Goal: Task Accomplishment & Management: Complete application form

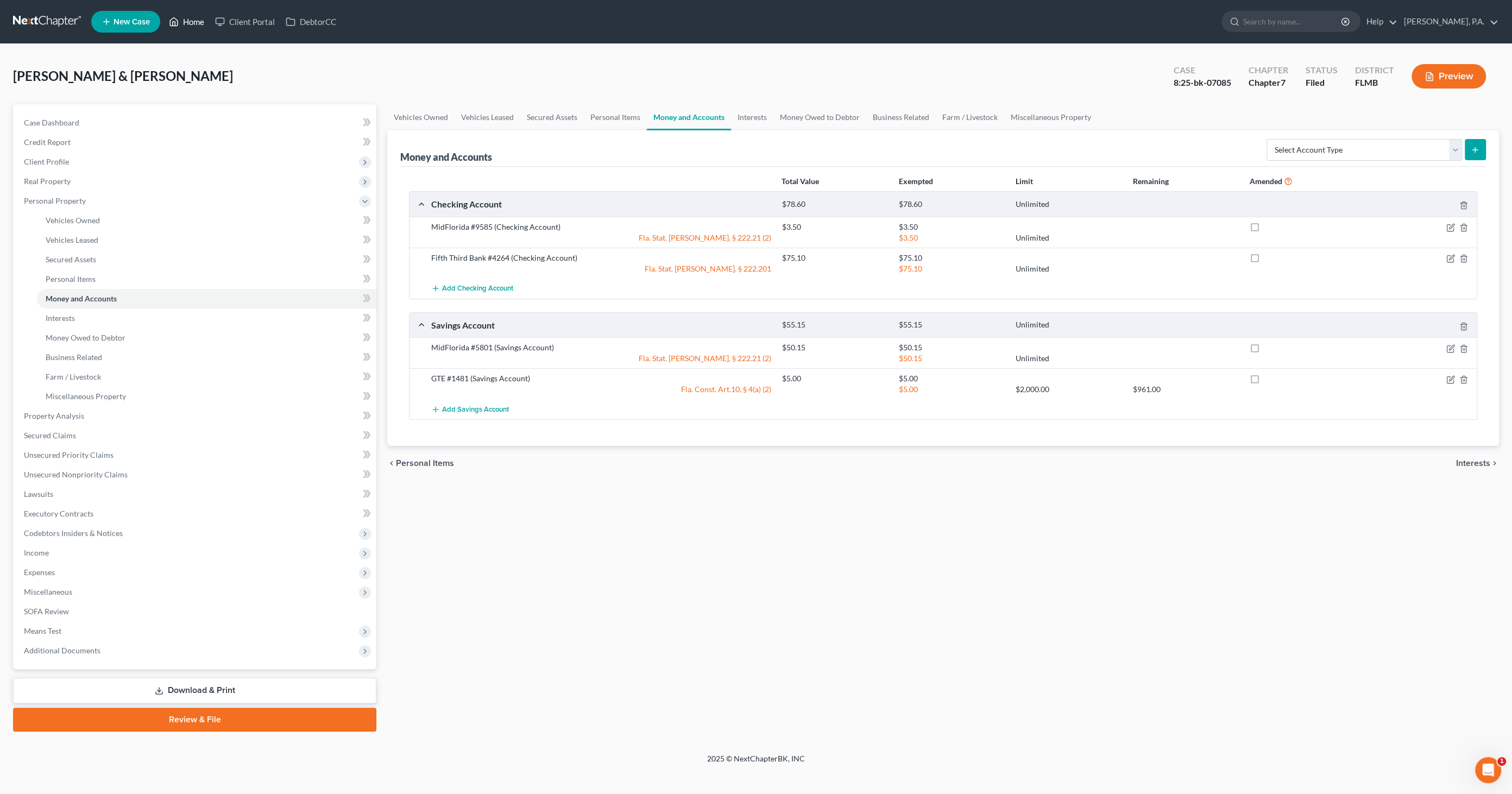
click at [190, 20] on link "Home" at bounding box center [187, 21] width 46 height 19
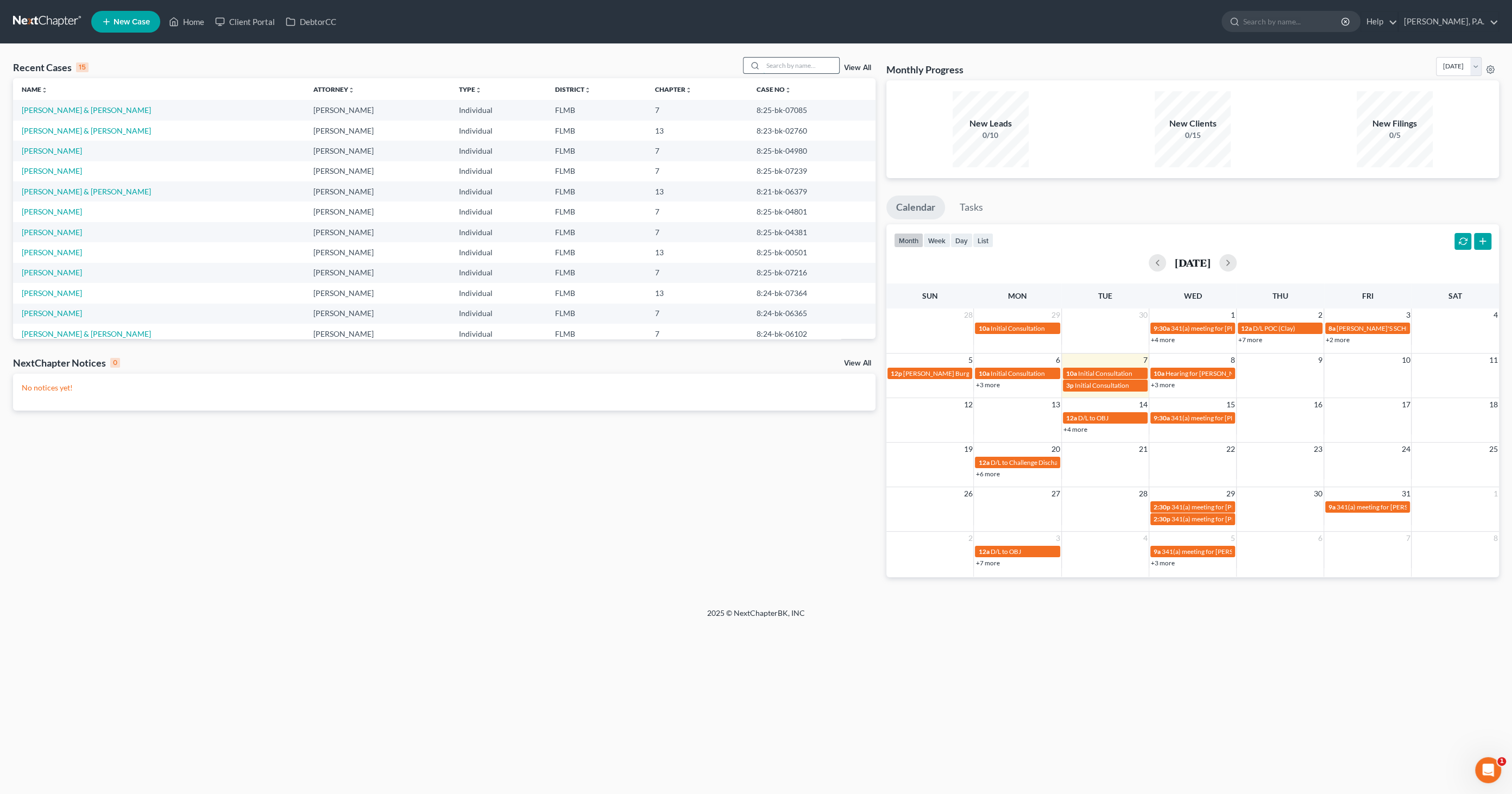
click at [782, 69] on input "search" at bounding box center [801, 65] width 76 height 16
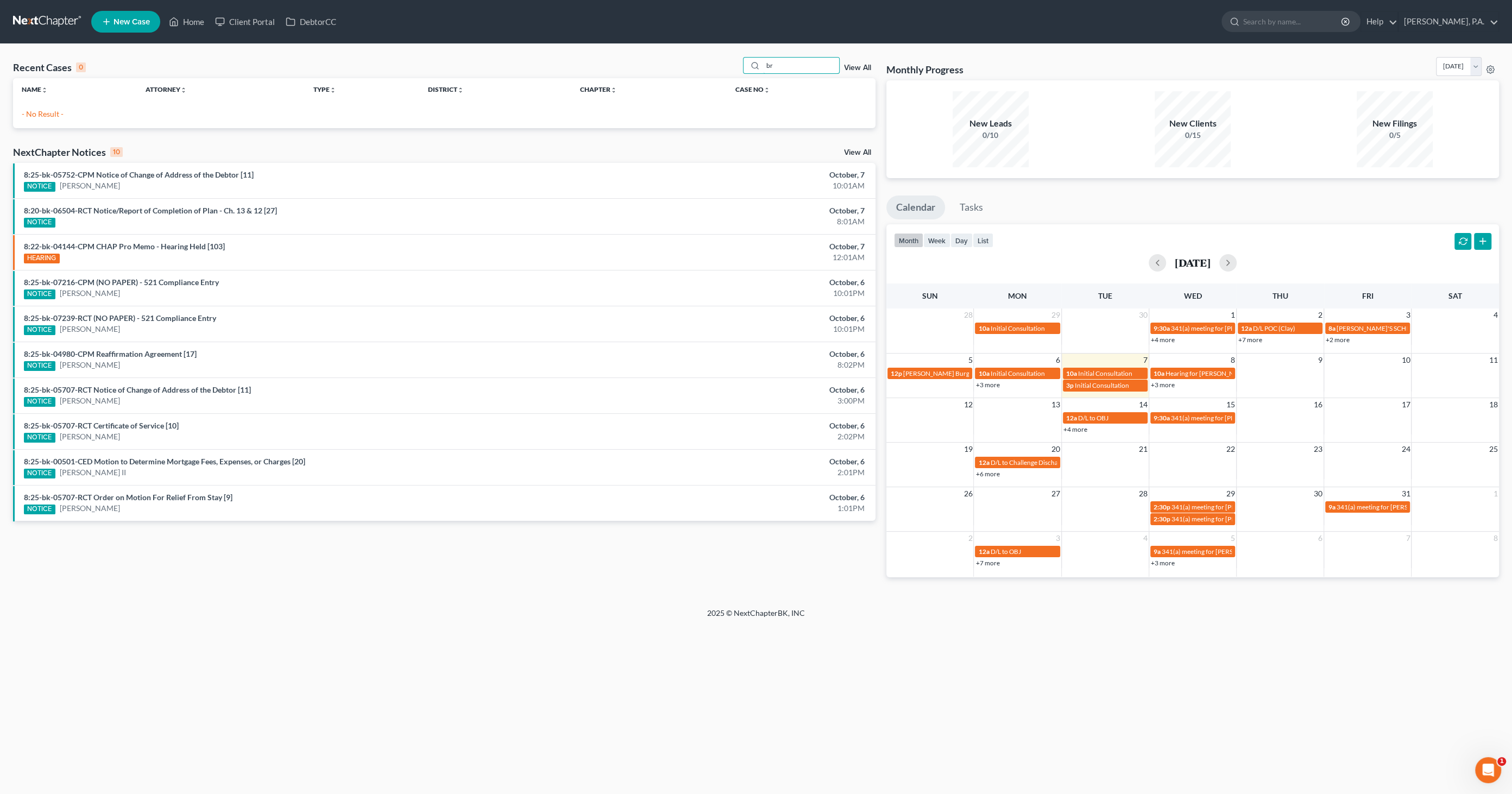
type input "b"
type input "bris"
click at [40, 111] on link "[GEOGRAPHIC_DATA][PERSON_NAME]" at bounding box center [90, 110] width 138 height 9
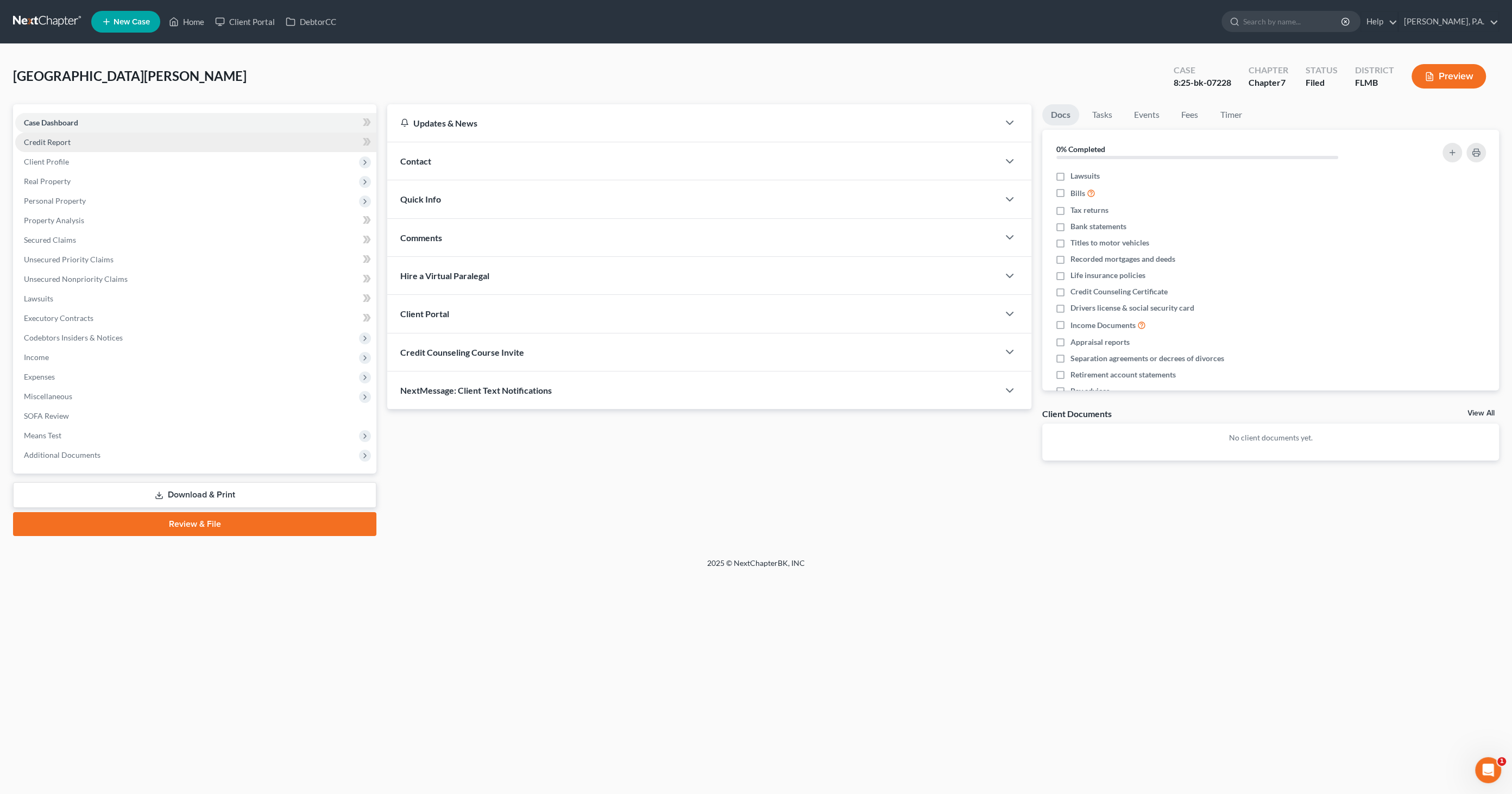
click at [43, 148] on link "Credit Report" at bounding box center [195, 142] width 361 height 19
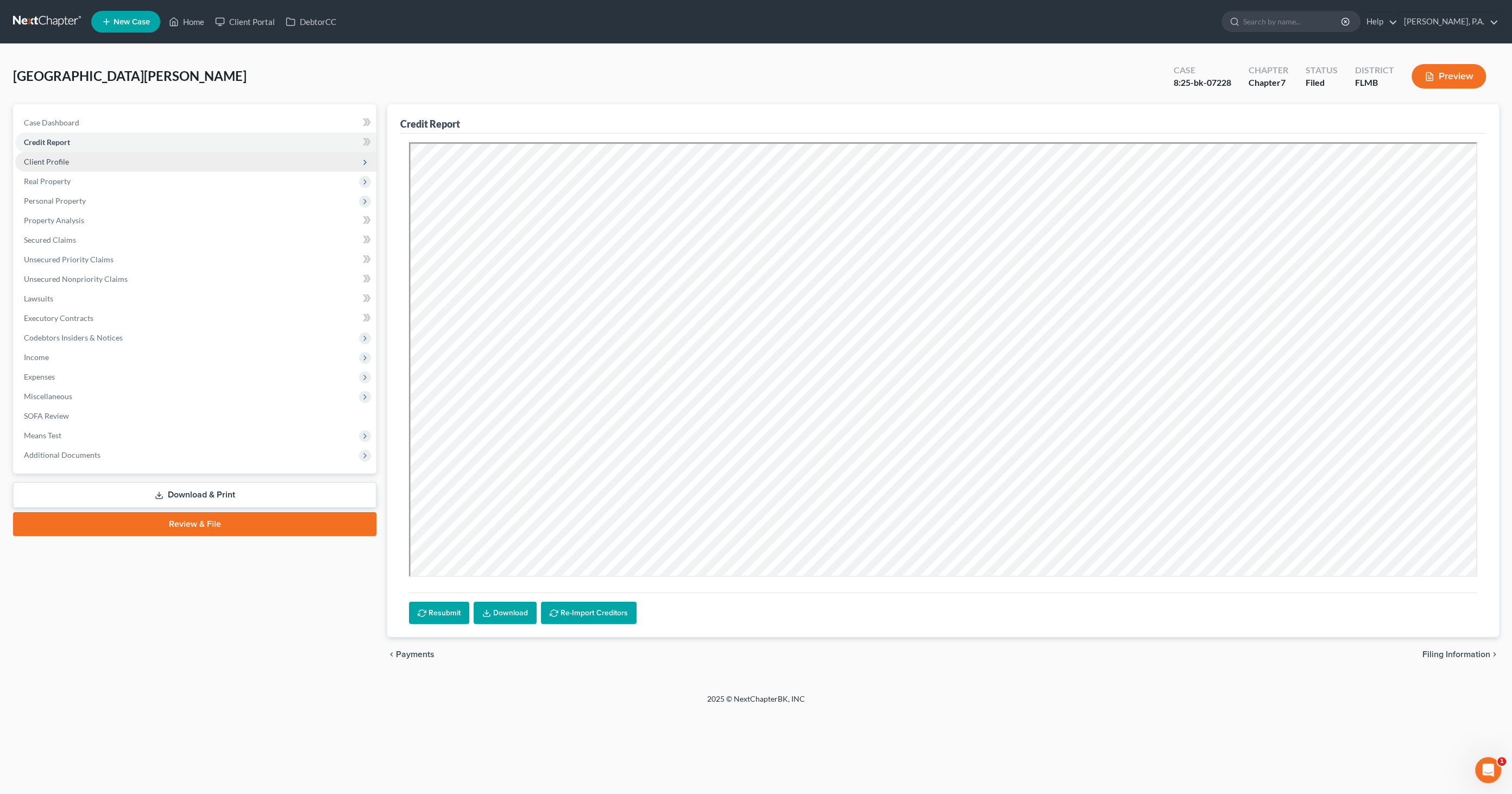
click at [62, 164] on span "Client Profile" at bounding box center [46, 161] width 45 height 9
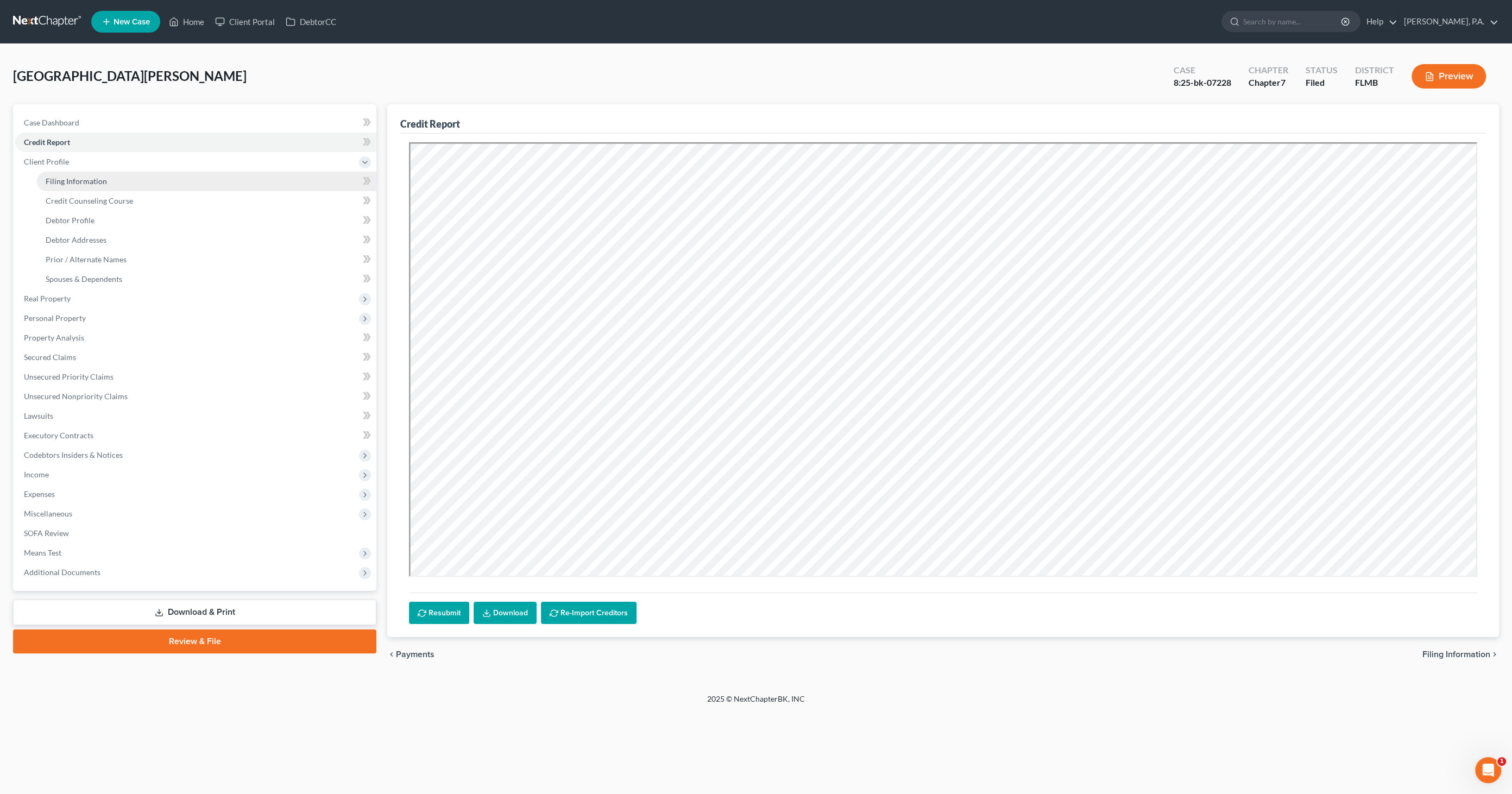
click at [62, 180] on span "Filing Information" at bounding box center [76, 181] width 62 height 9
select select "1"
select select "0"
select select "9"
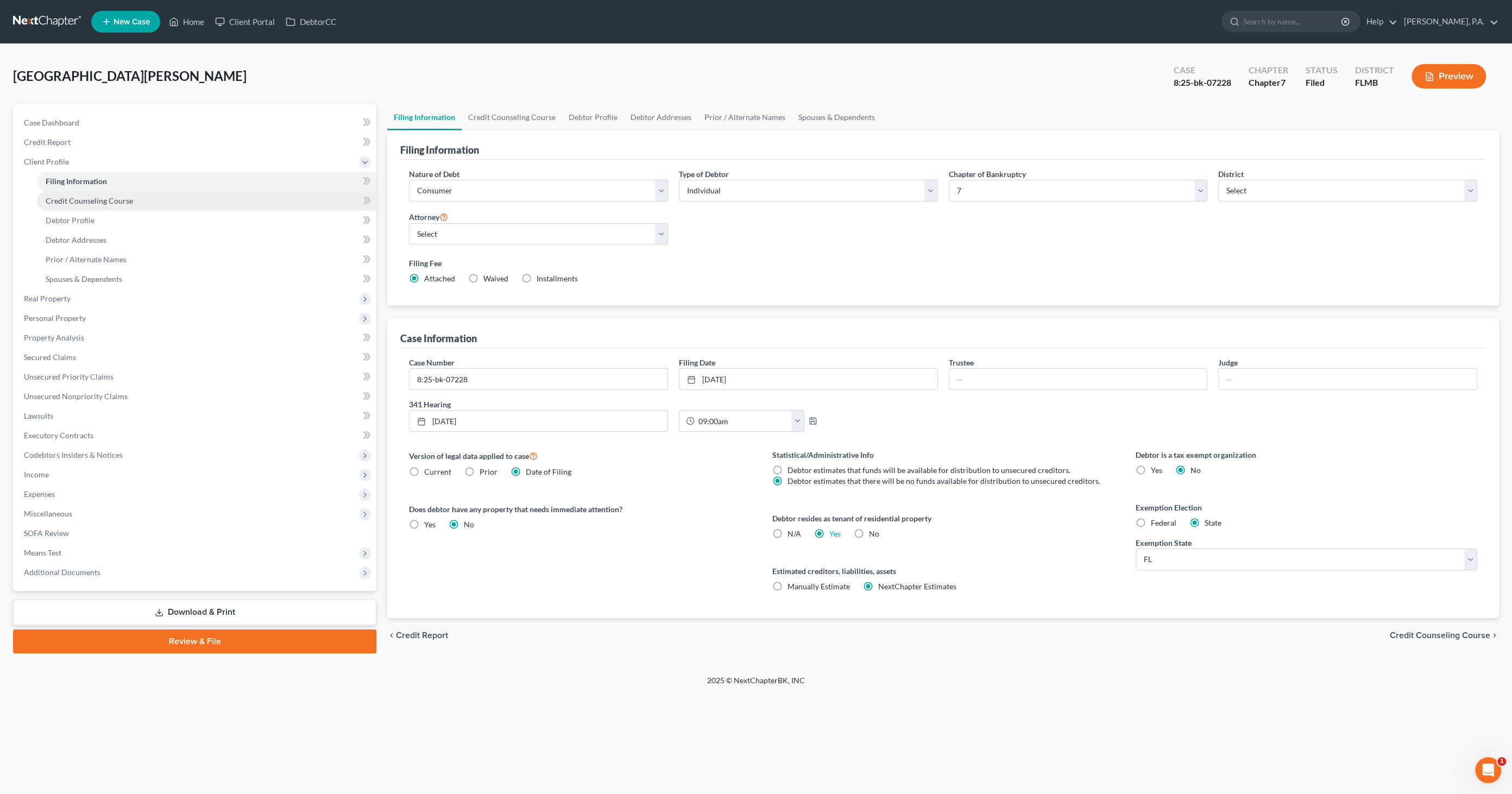
click at [68, 201] on span "Credit Counseling Course" at bounding box center [89, 201] width 87 height 9
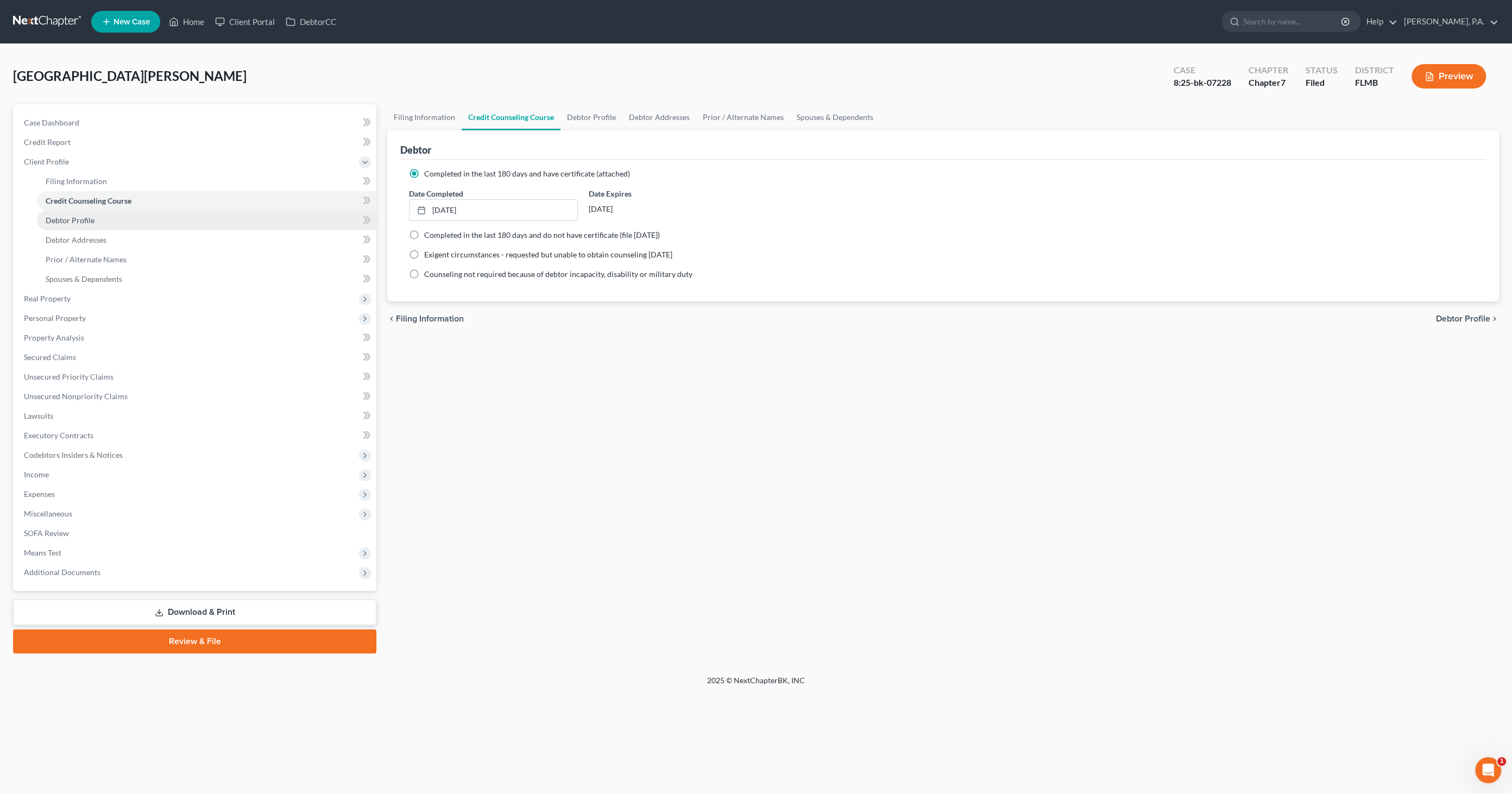
click at [66, 222] on span "Debtor Profile" at bounding box center [70, 220] width 49 height 9
select select "0"
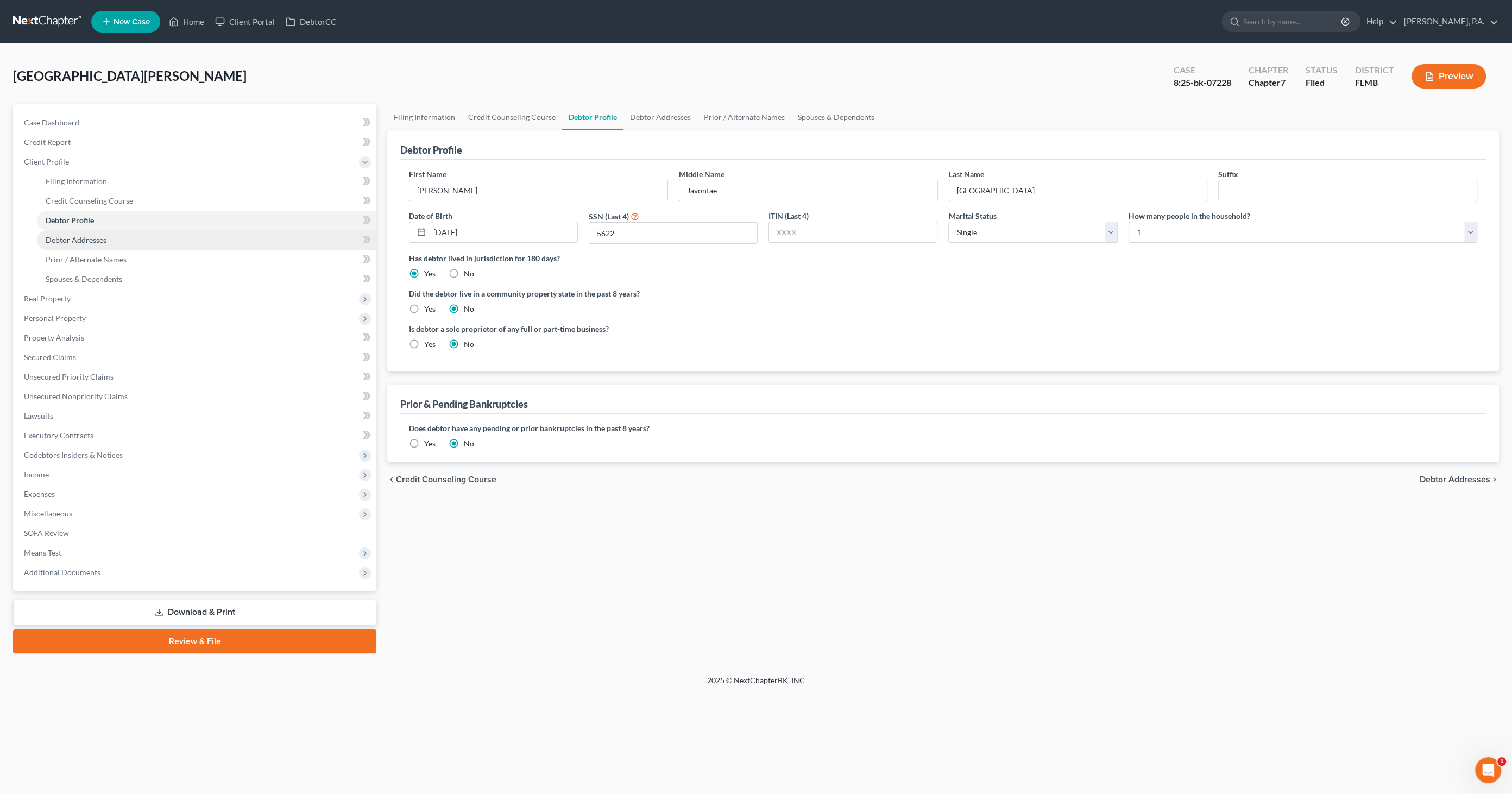
click at [66, 236] on span "Debtor Addresses" at bounding box center [76, 240] width 61 height 9
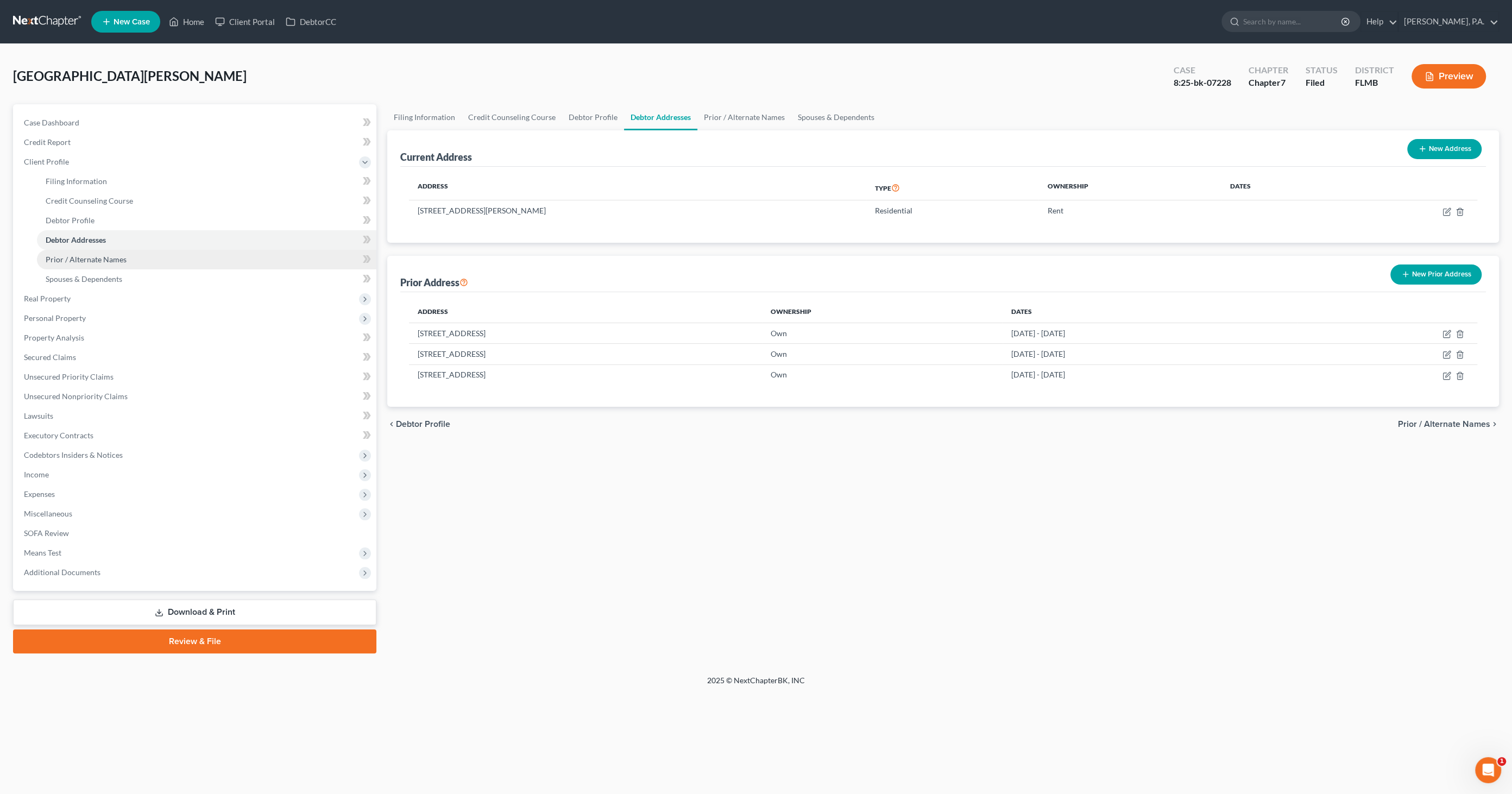
click at [68, 258] on span "Prior / Alternate Names" at bounding box center [86, 259] width 81 height 9
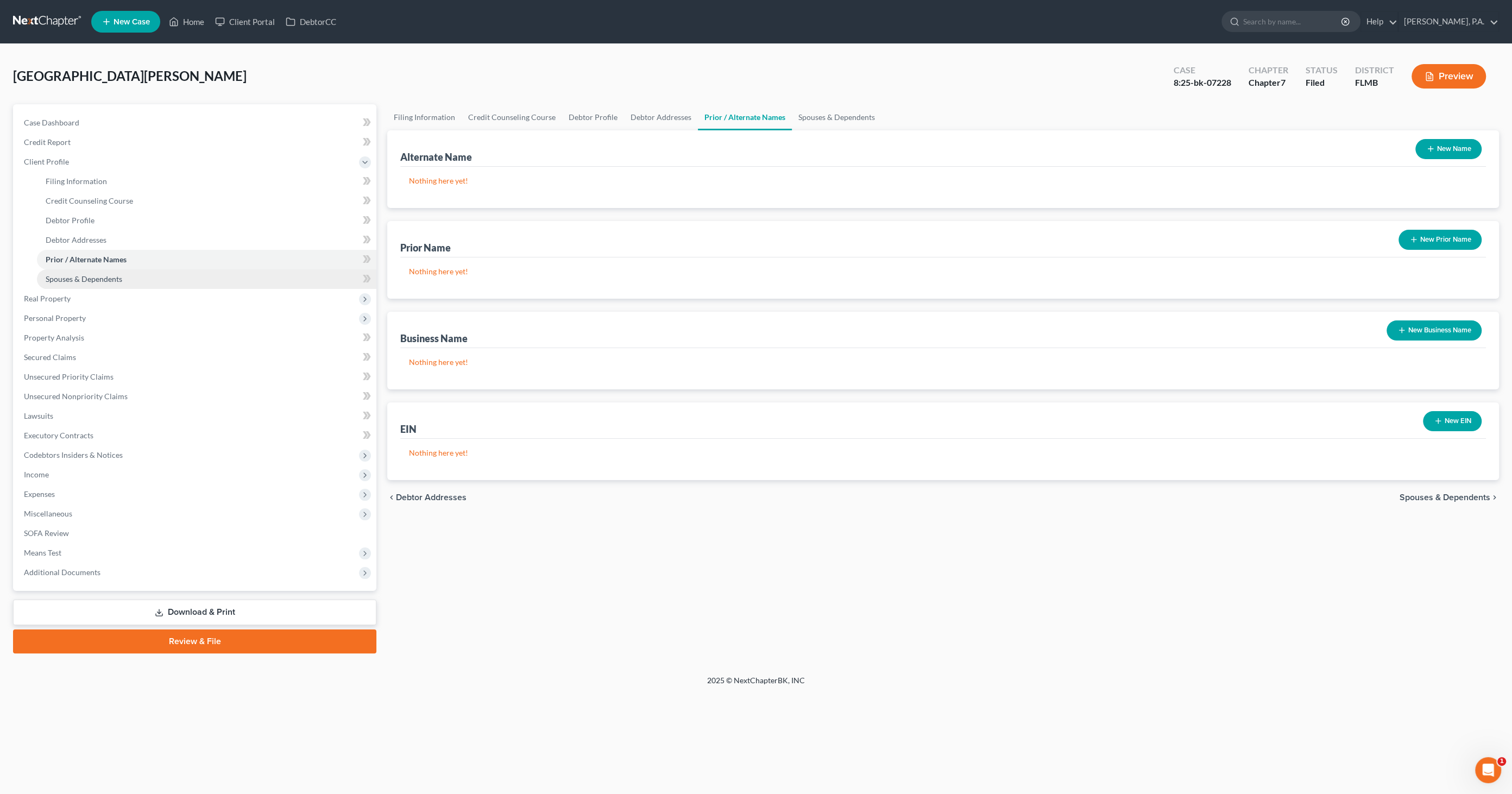
click at [63, 282] on span "Spouses & Dependents" at bounding box center [84, 279] width 76 height 9
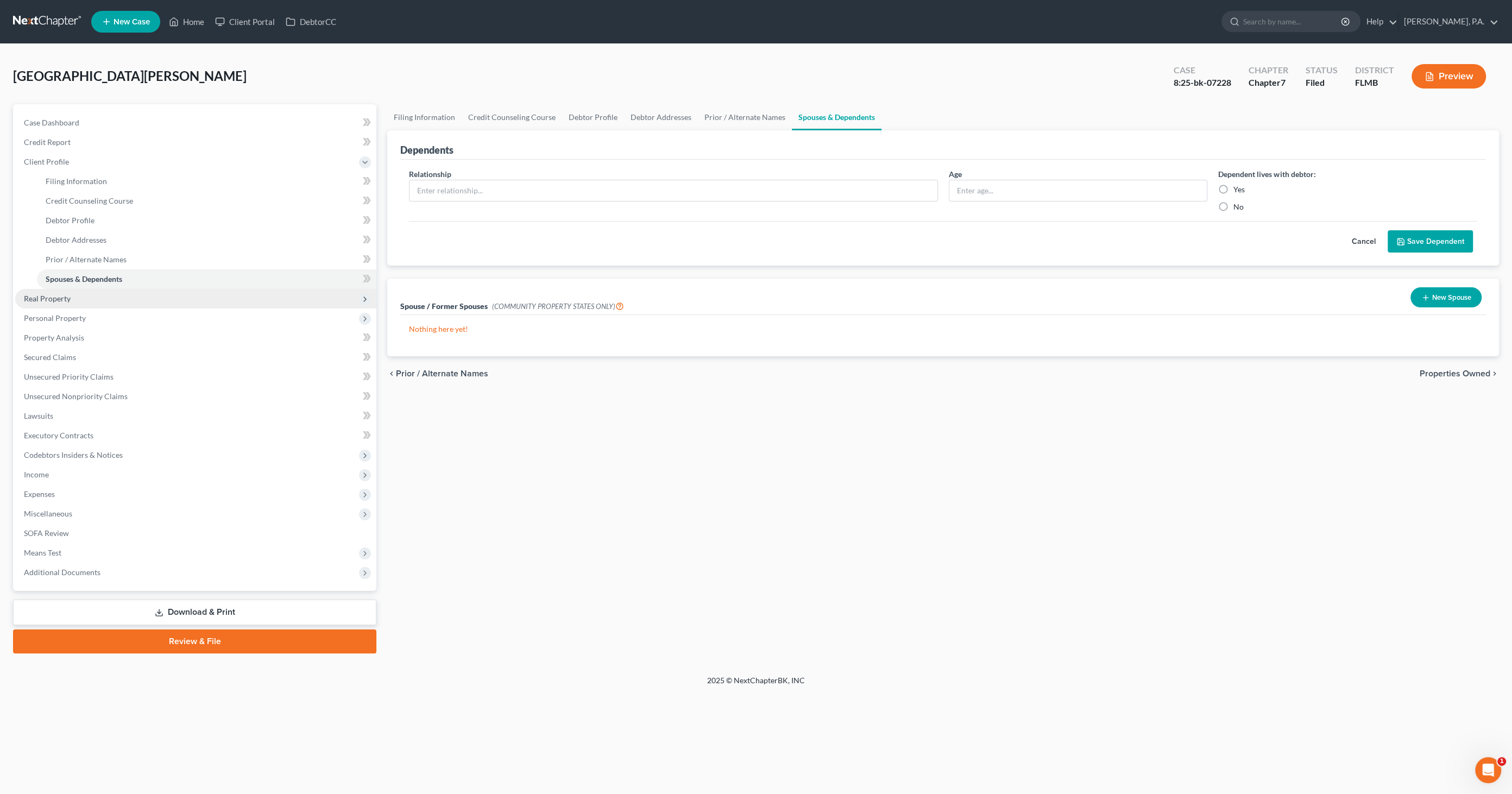
click at [59, 299] on span "Real Property" at bounding box center [48, 299] width 47 height 9
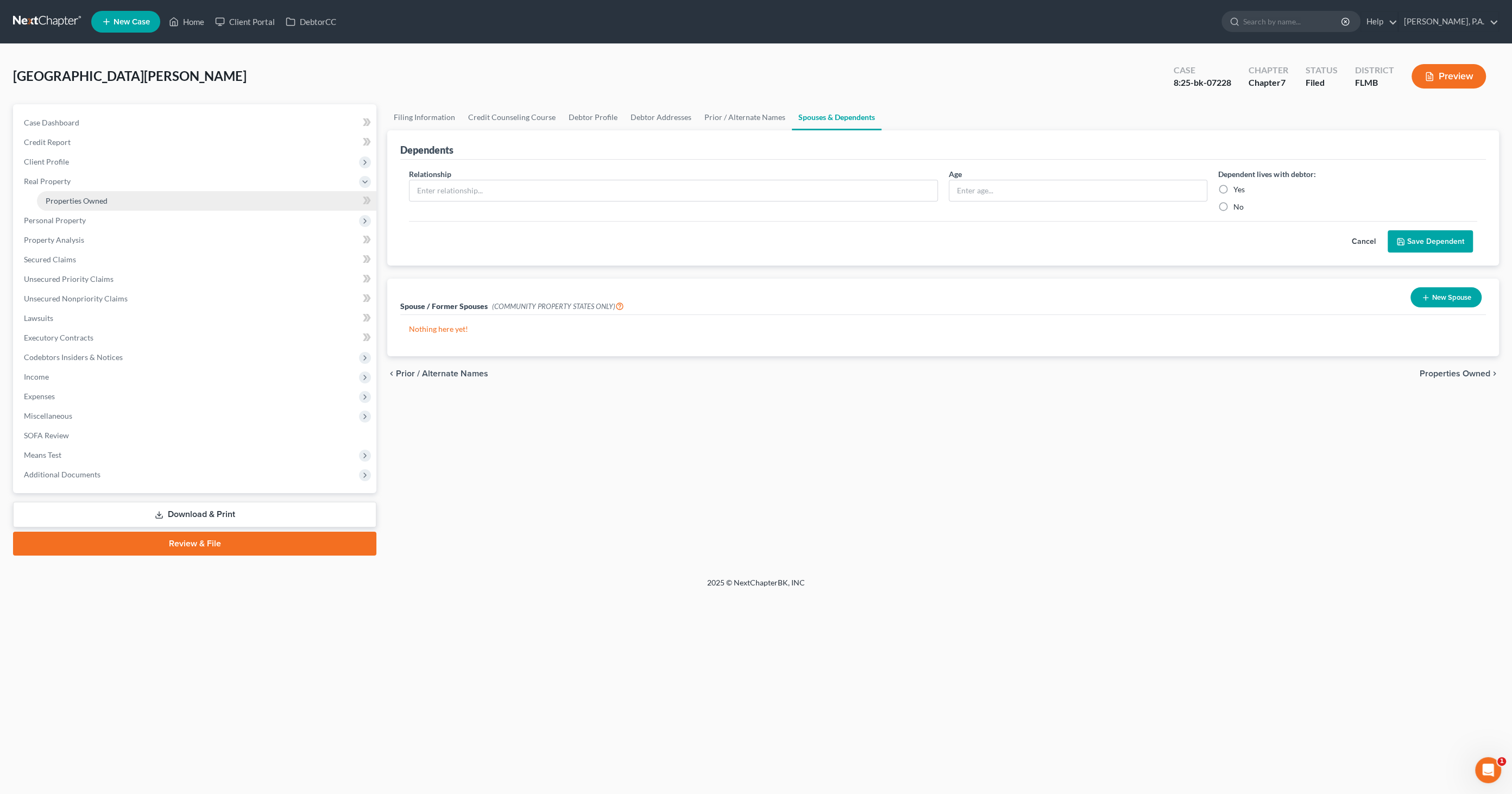
click at [71, 200] on span "Properties Owned" at bounding box center [76, 201] width 62 height 9
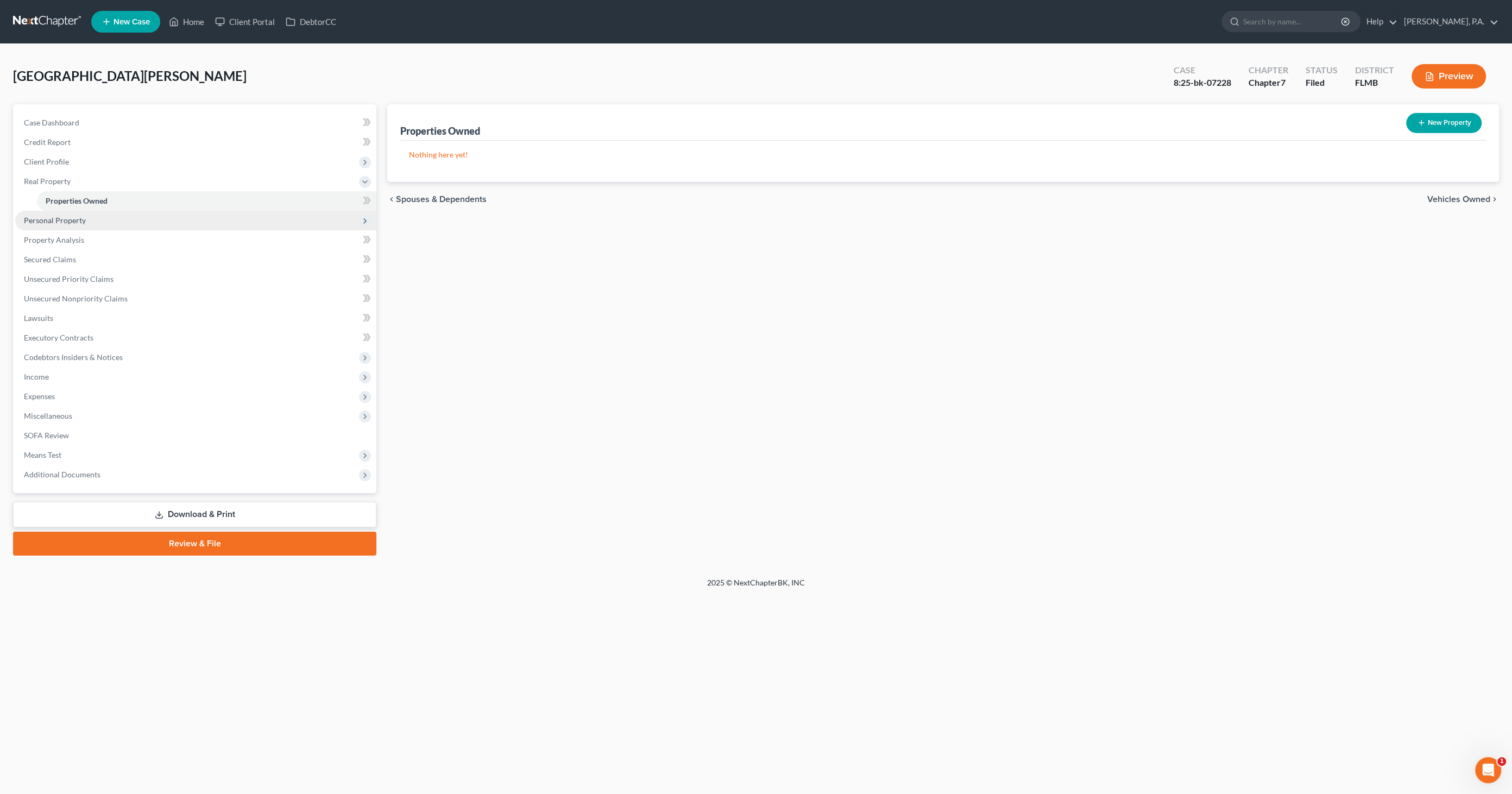
click at [71, 222] on span "Personal Property" at bounding box center [55, 220] width 62 height 9
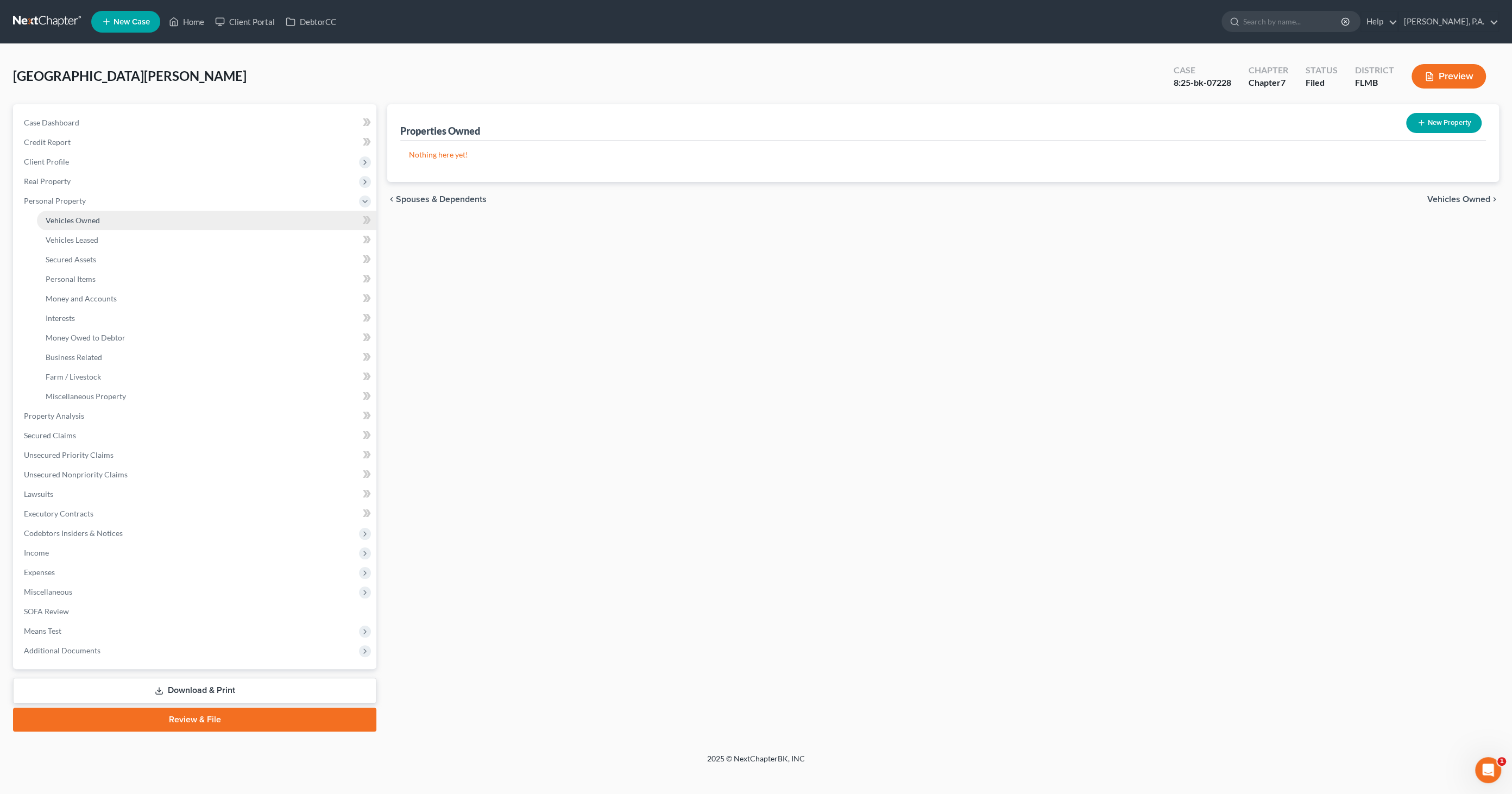
click at [73, 224] on link "Vehicles Owned" at bounding box center [207, 220] width 339 height 19
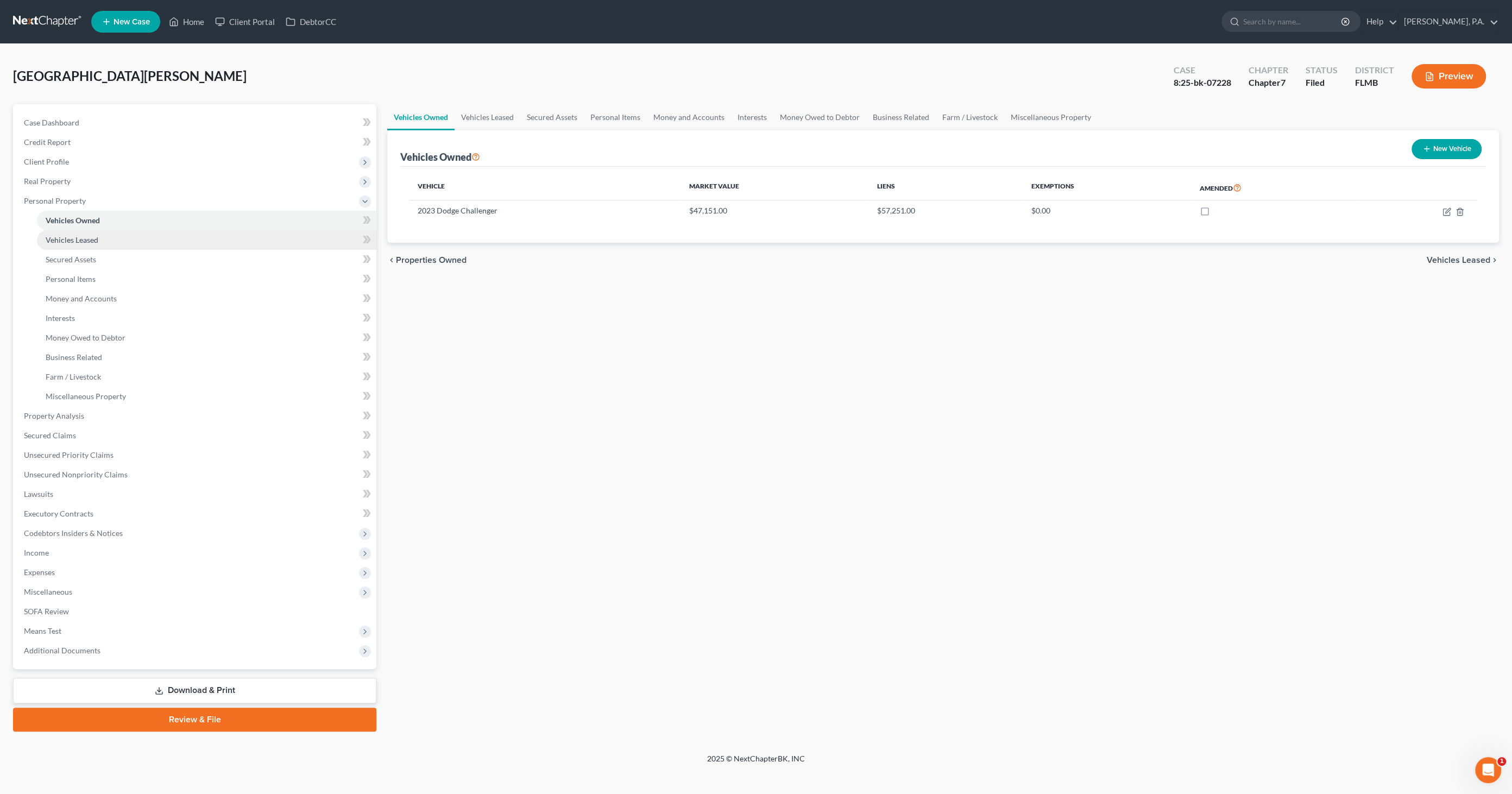
click at [66, 236] on span "Vehicles Leased" at bounding box center [72, 240] width 53 height 9
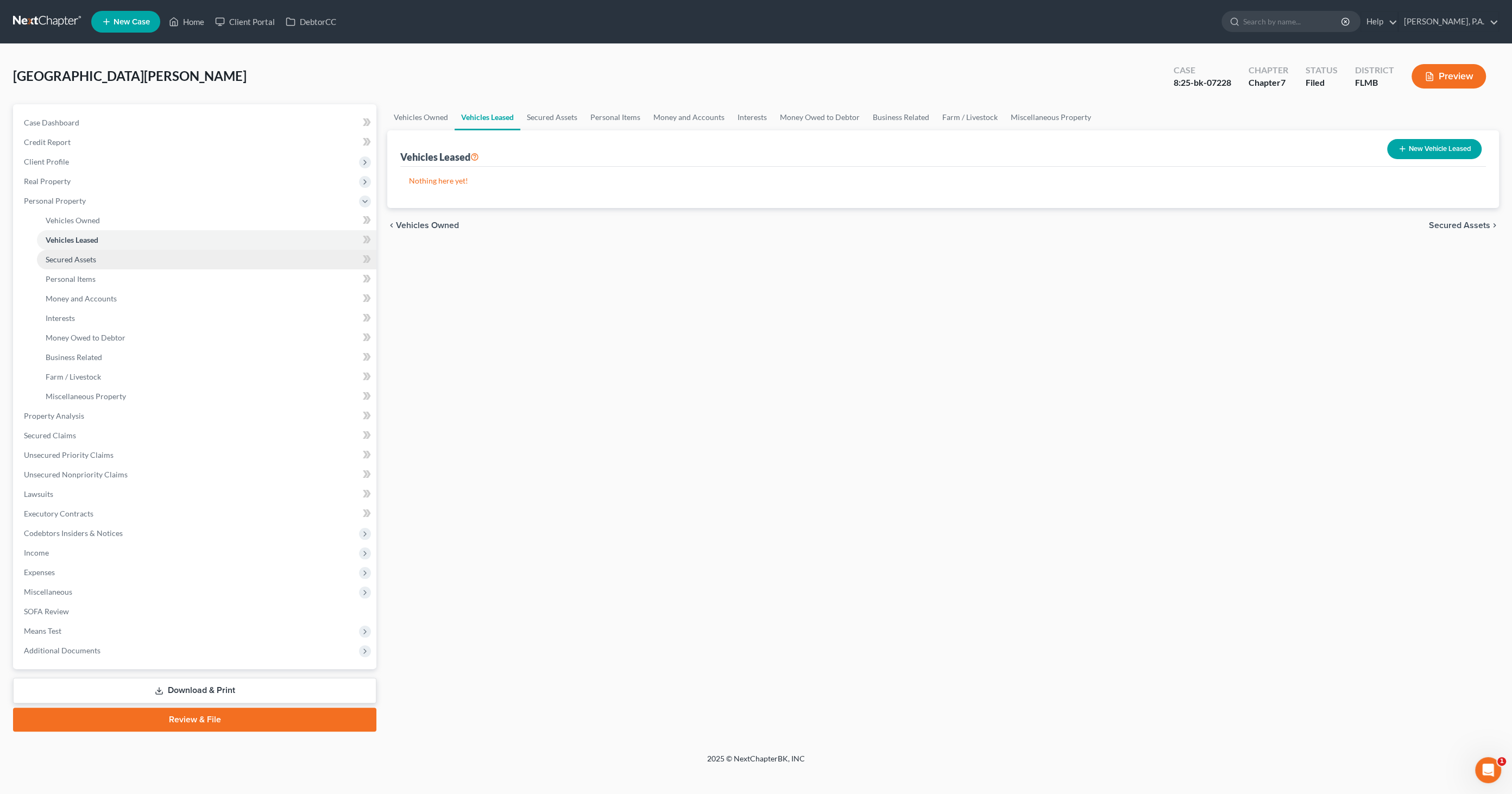
click at [65, 255] on span "Secured Assets" at bounding box center [71, 259] width 50 height 9
click at [65, 277] on span "Personal Items" at bounding box center [70, 279] width 50 height 9
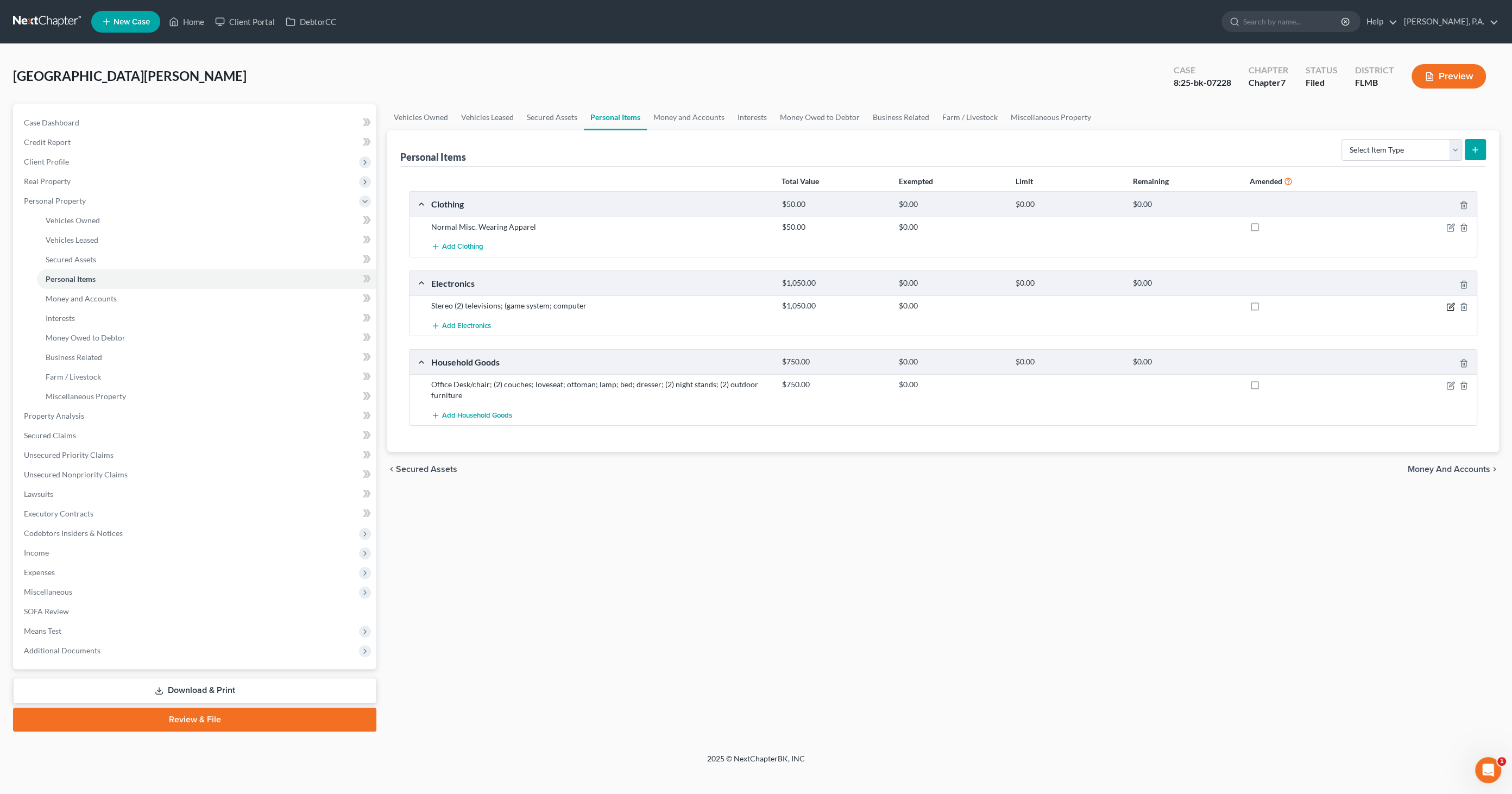
click at [1449, 305] on icon "button" at bounding box center [1452, 305] width 5 height 5
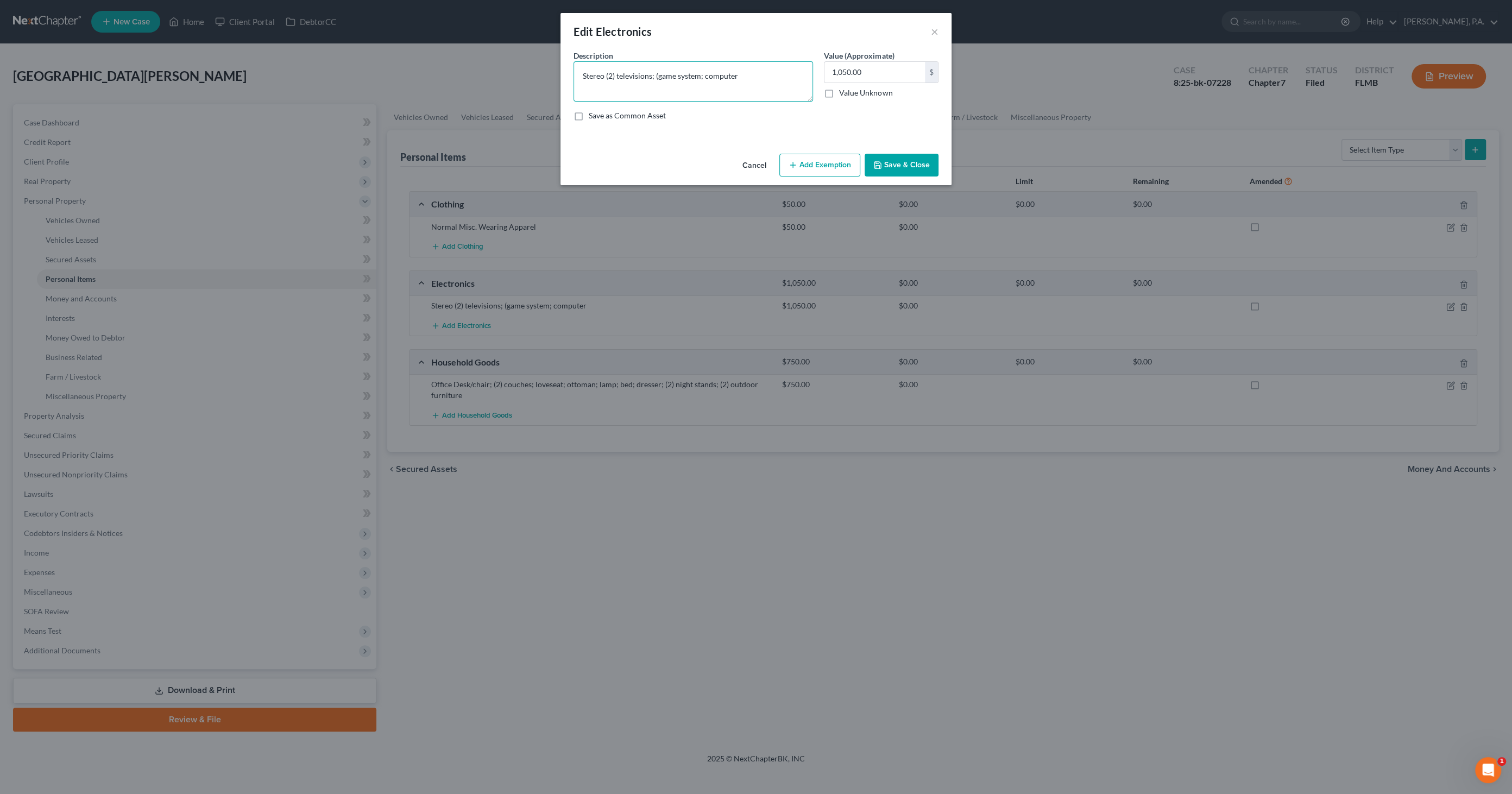
click at [767, 69] on textarea "Stereo (2) televisions; (game system; computer" at bounding box center [693, 82] width 239 height 40
type textarea "Stereo (2) televisions; (game system; computer)"
click at [885, 163] on button "Save & Close" at bounding box center [902, 165] width 74 height 23
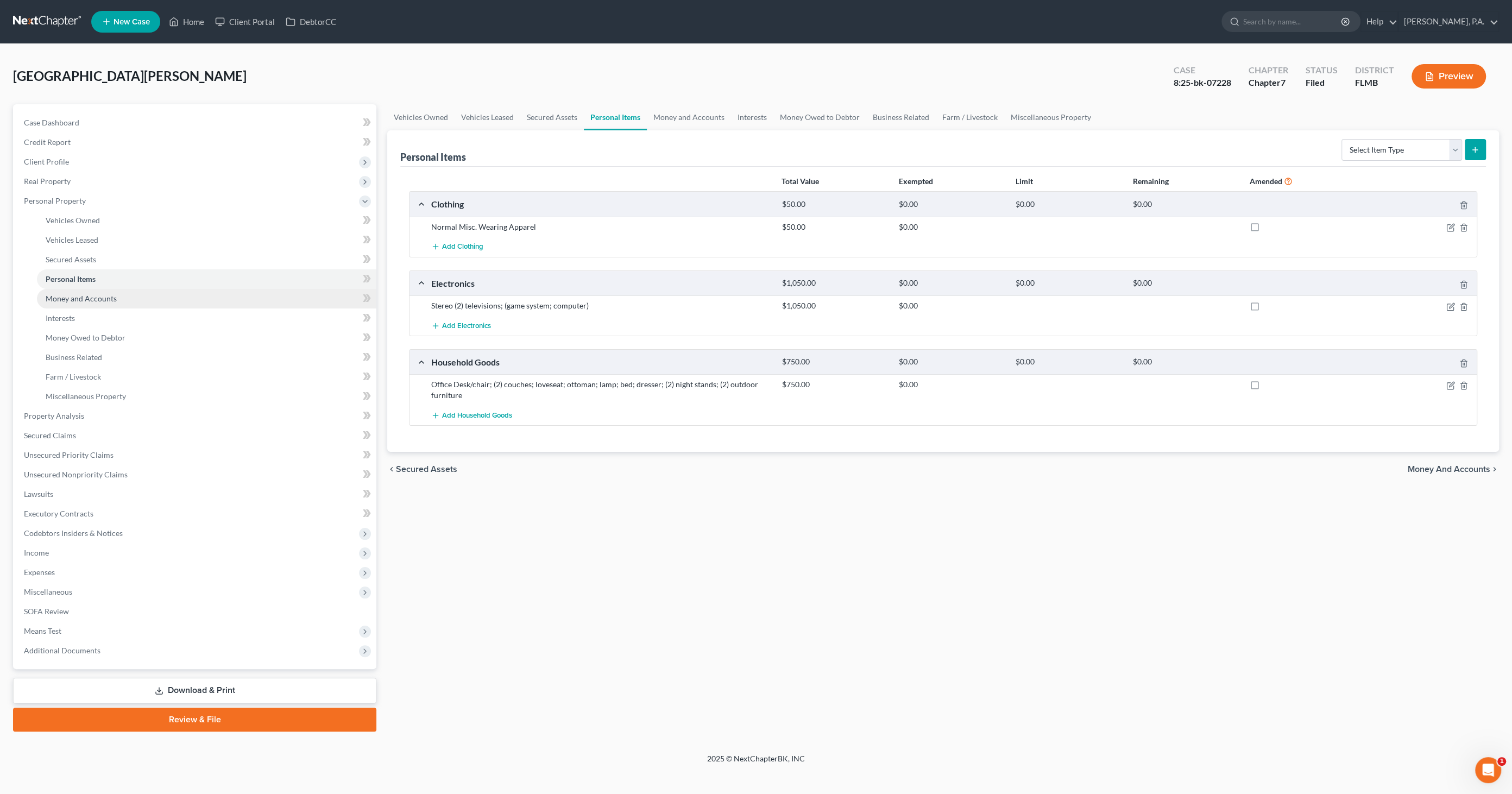
click at [98, 299] on span "Money and Accounts" at bounding box center [81, 299] width 71 height 9
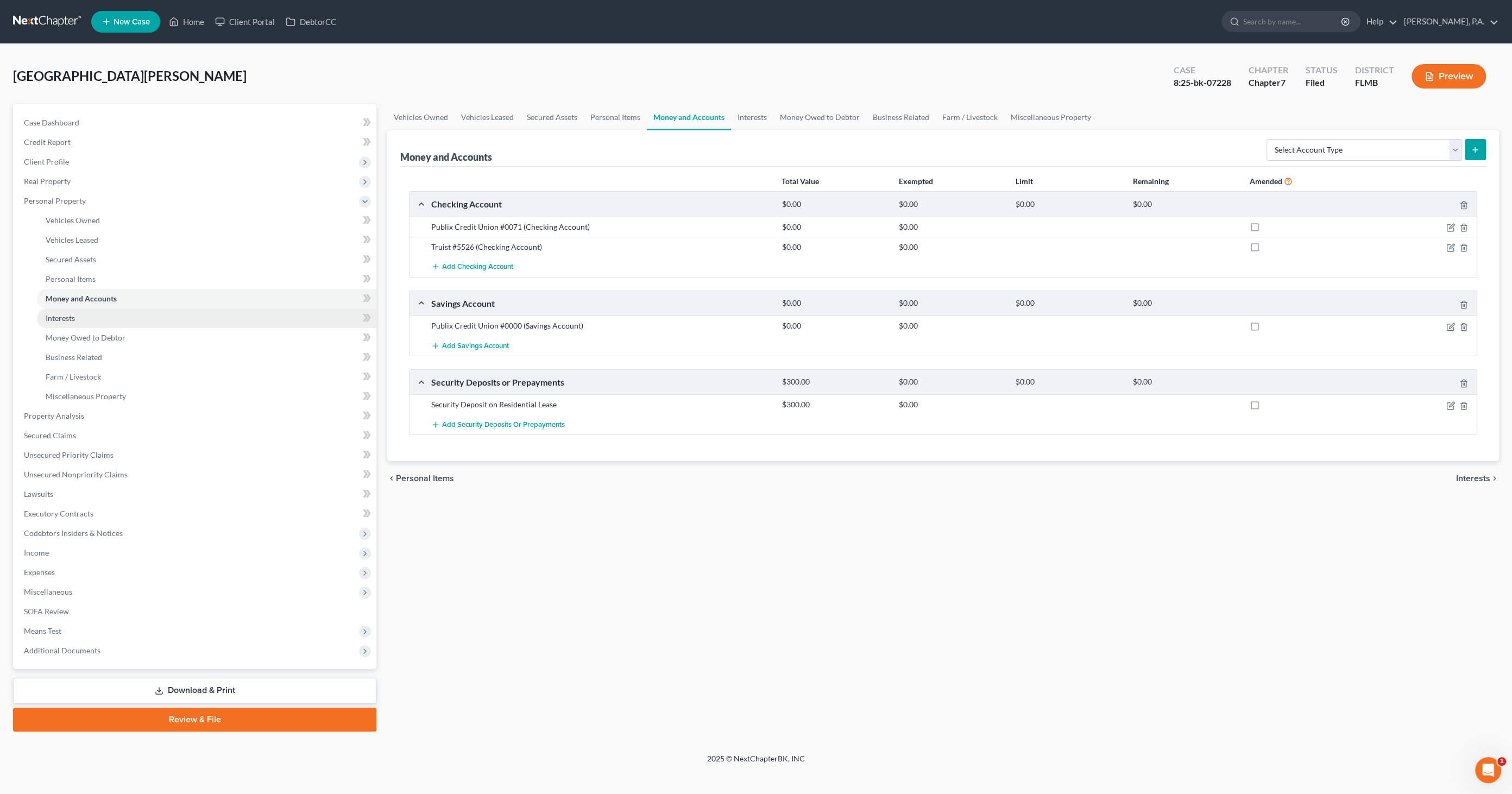
click at [80, 323] on link "Interests" at bounding box center [207, 318] width 339 height 19
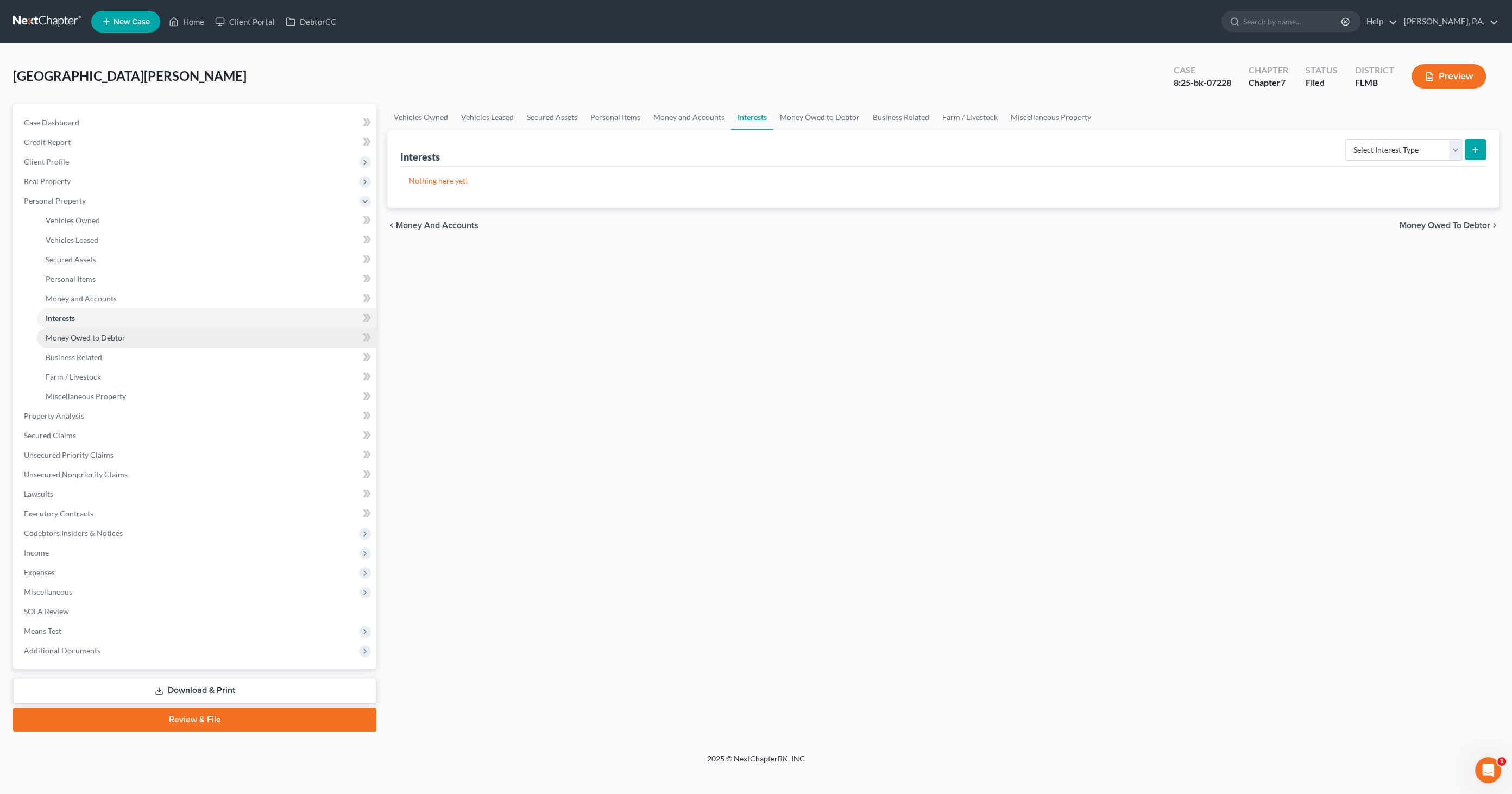
click at [82, 331] on link "Money Owed to Debtor" at bounding box center [207, 337] width 339 height 19
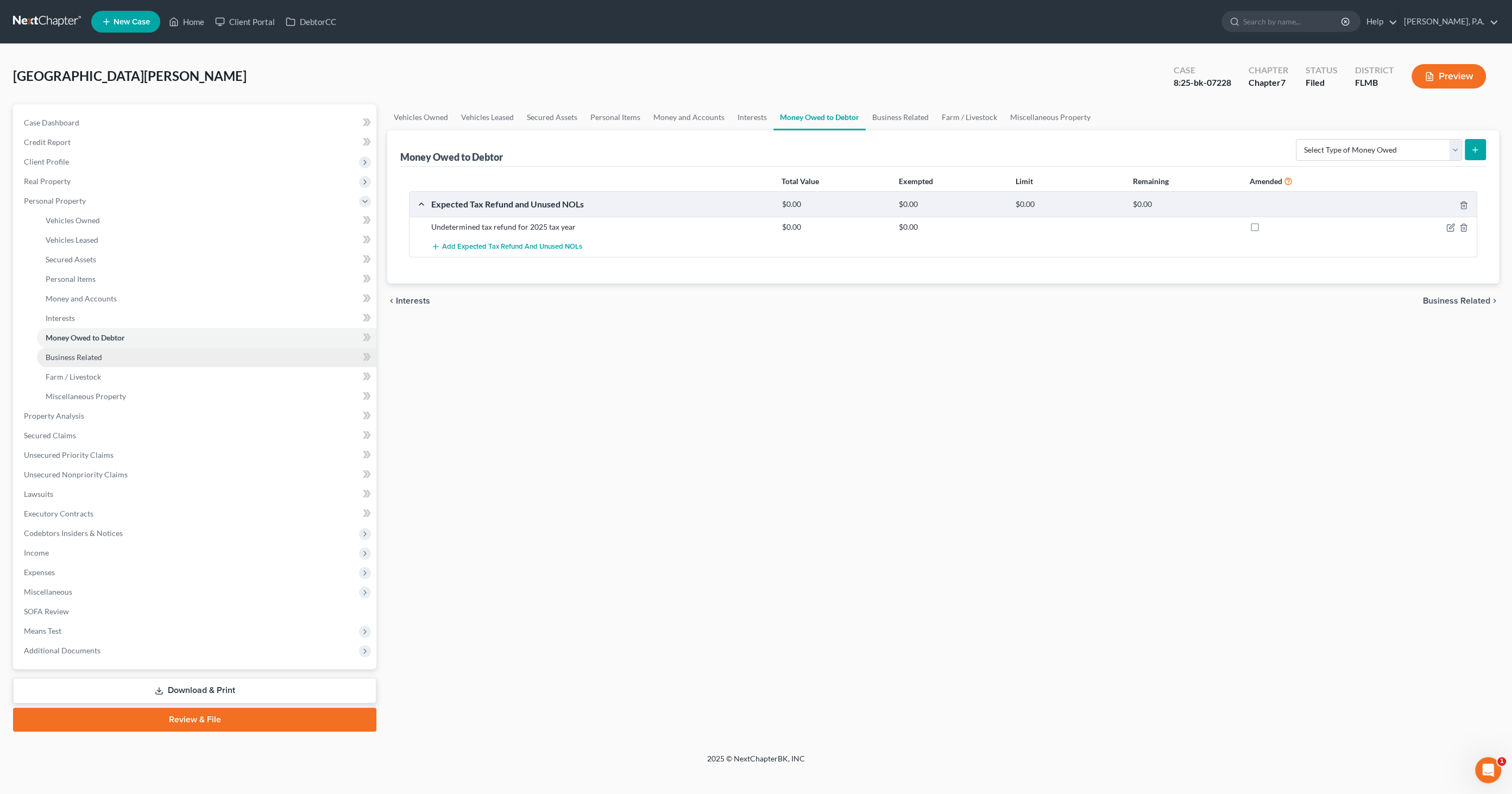
click at [85, 356] on span "Business Related" at bounding box center [74, 357] width 56 height 9
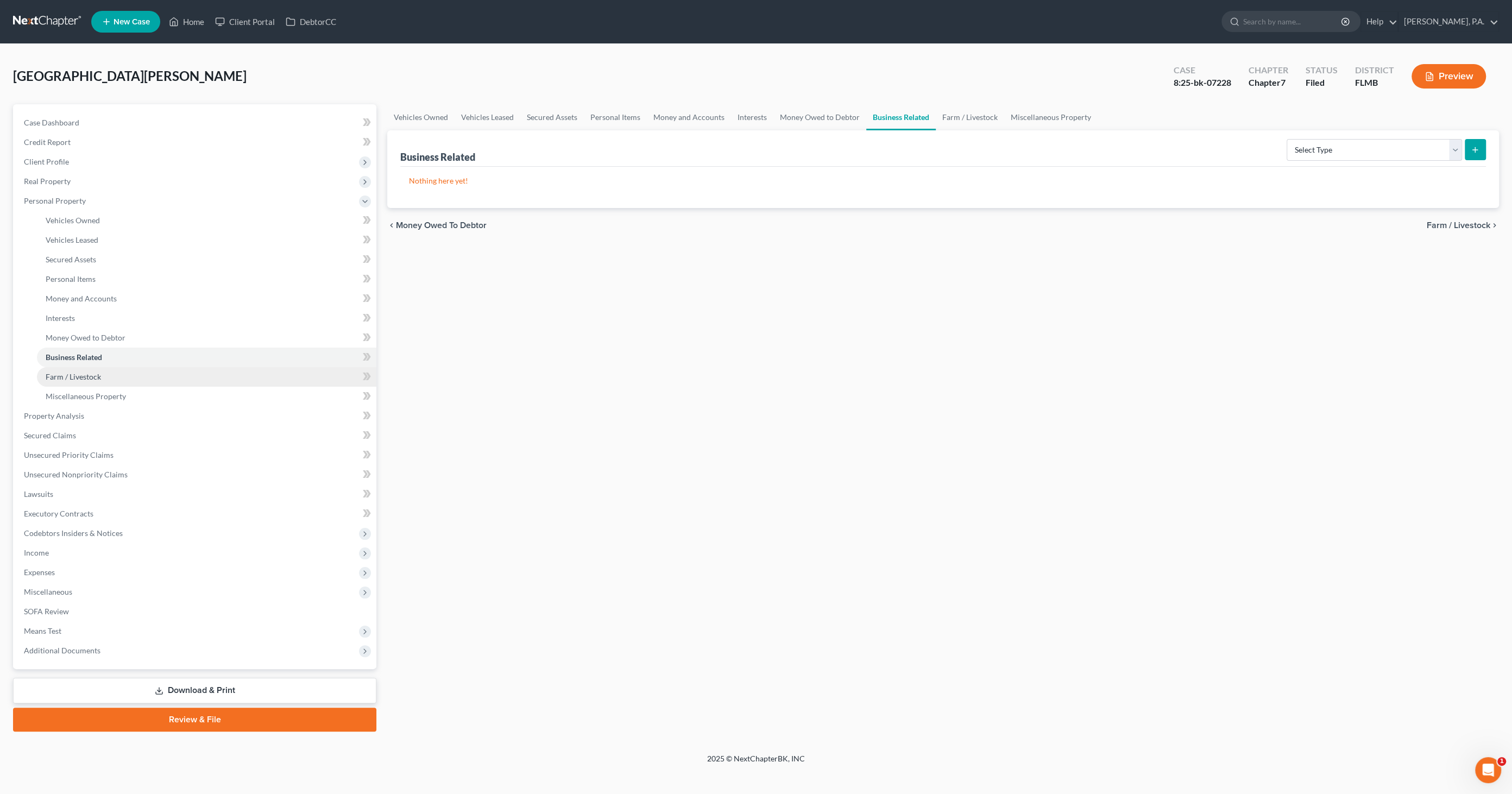
click at [78, 381] on link "Farm / Livestock" at bounding box center [207, 376] width 339 height 19
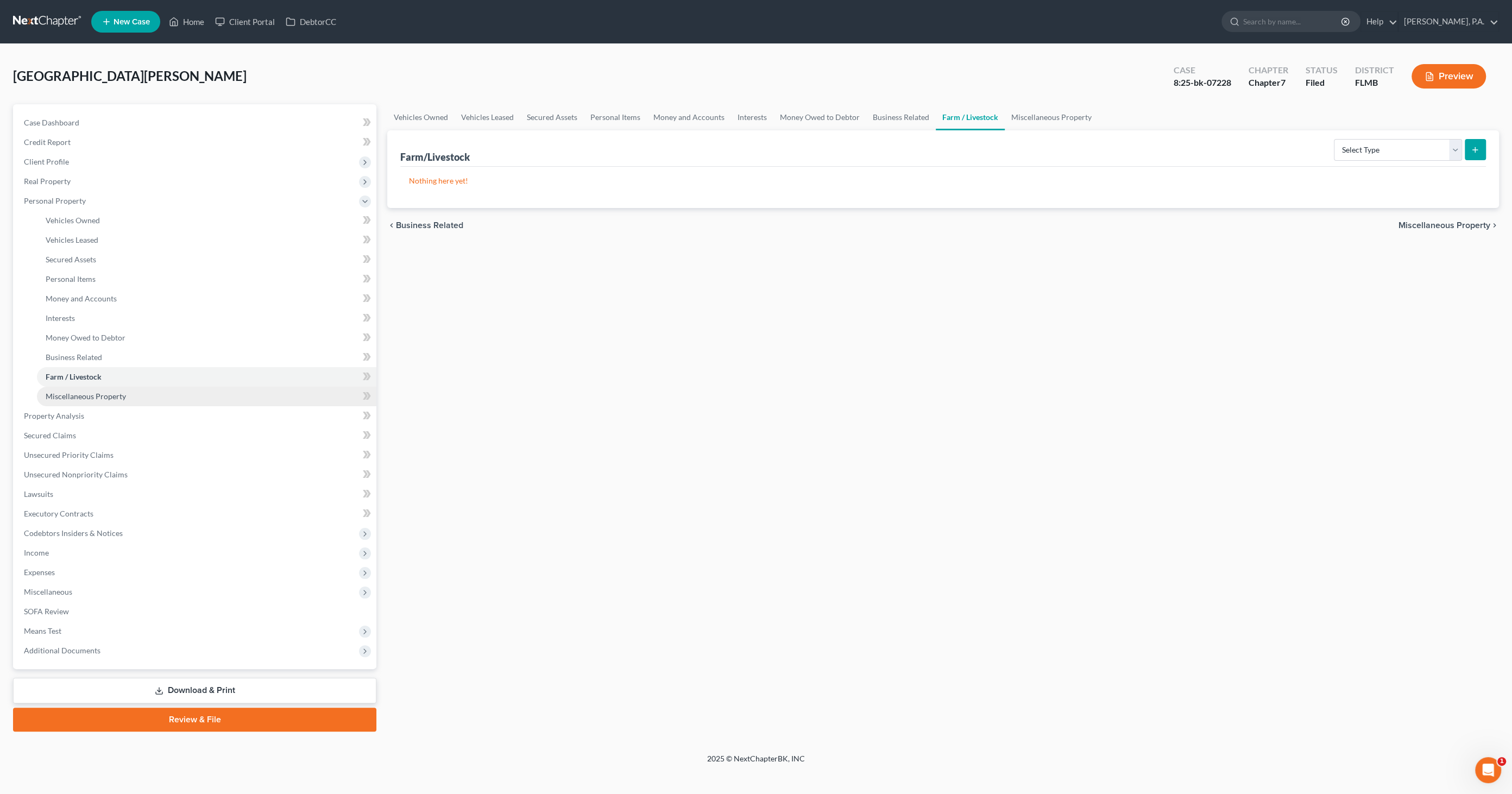
click at [80, 400] on link "Miscellaneous Property" at bounding box center [207, 396] width 339 height 19
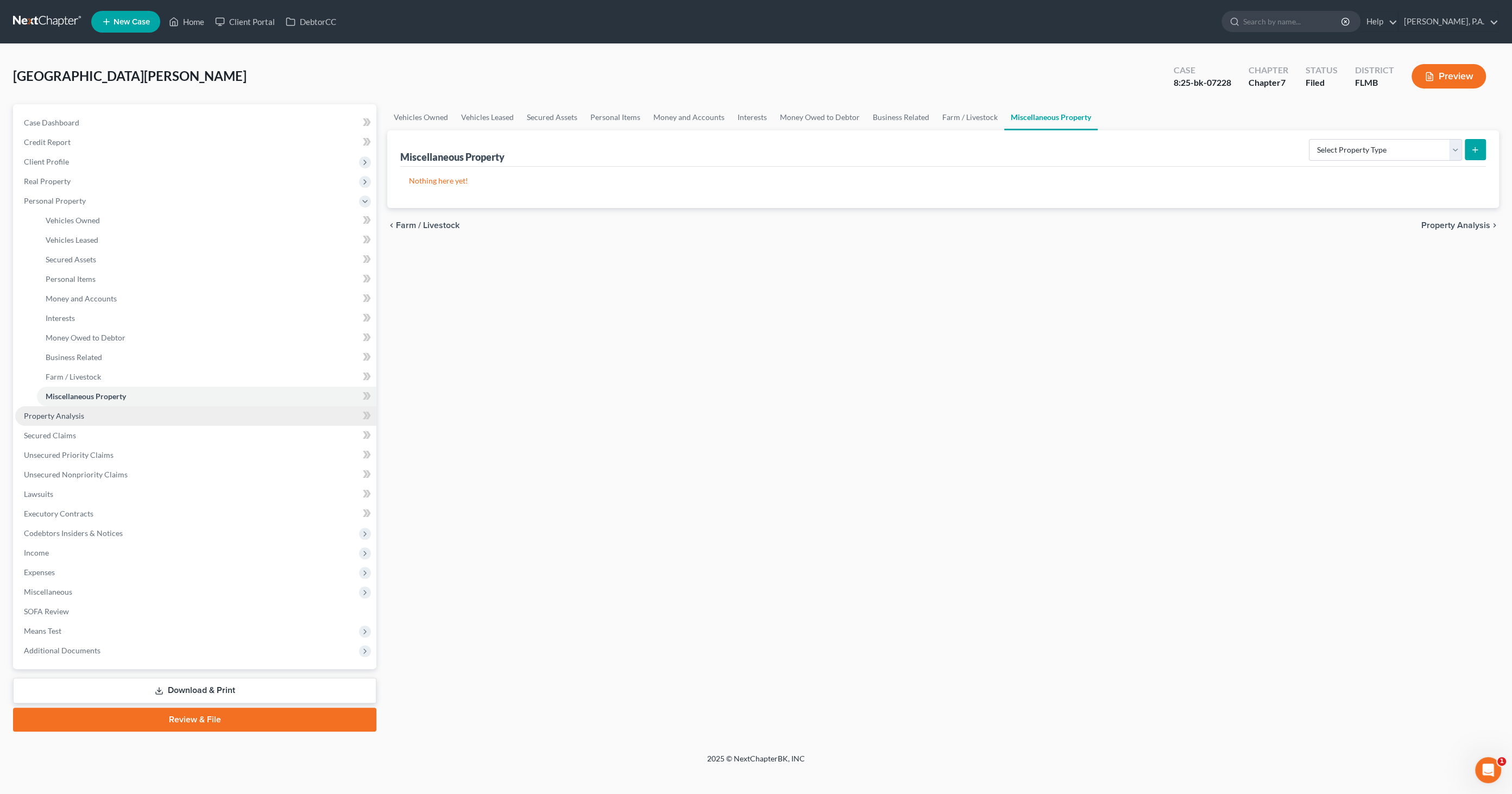
click at [69, 419] on span "Property Analysis" at bounding box center [54, 415] width 60 height 9
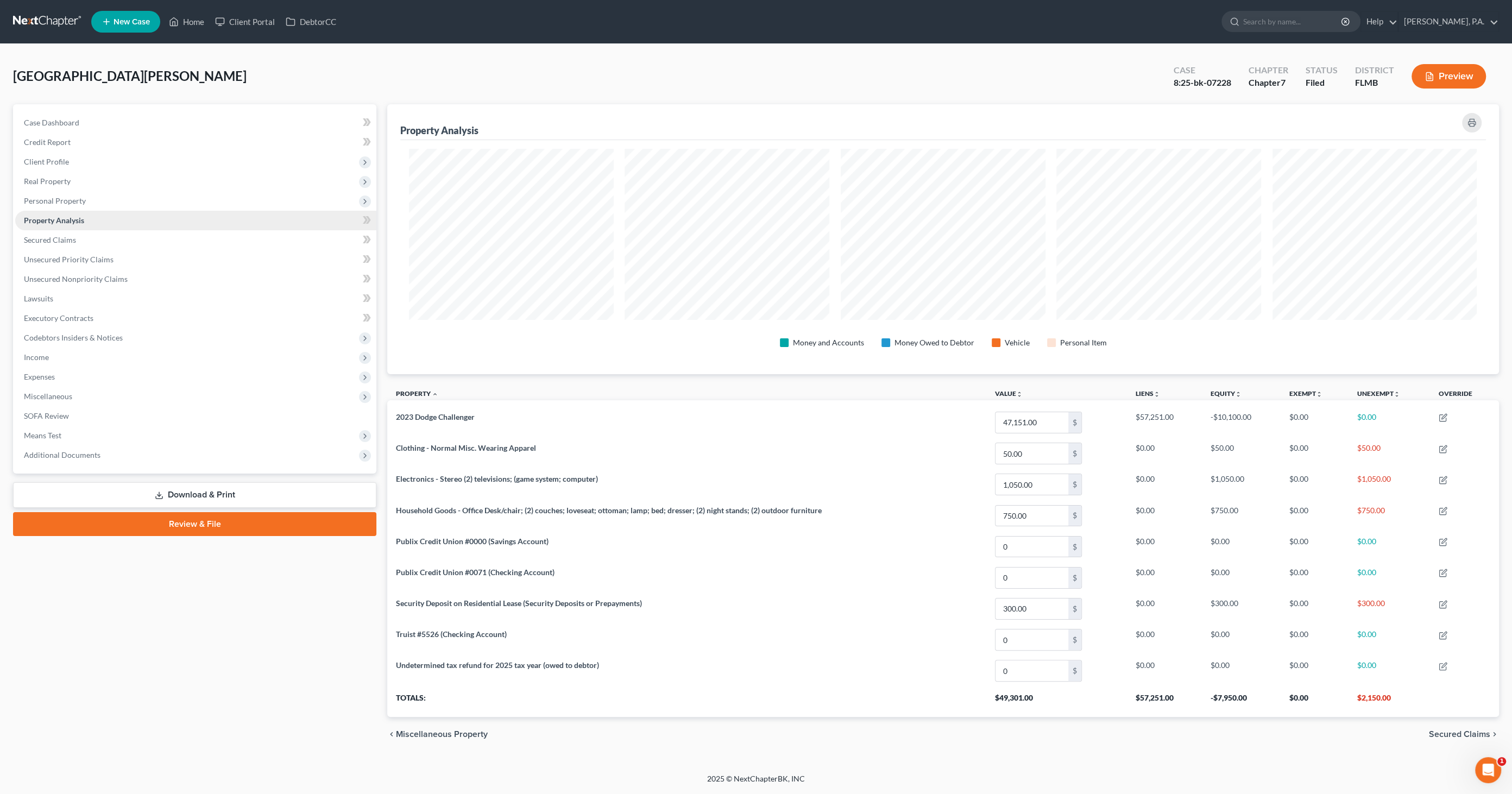
scroll to position [269, 1111]
click at [60, 236] on span "Secured Claims" at bounding box center [50, 240] width 52 height 9
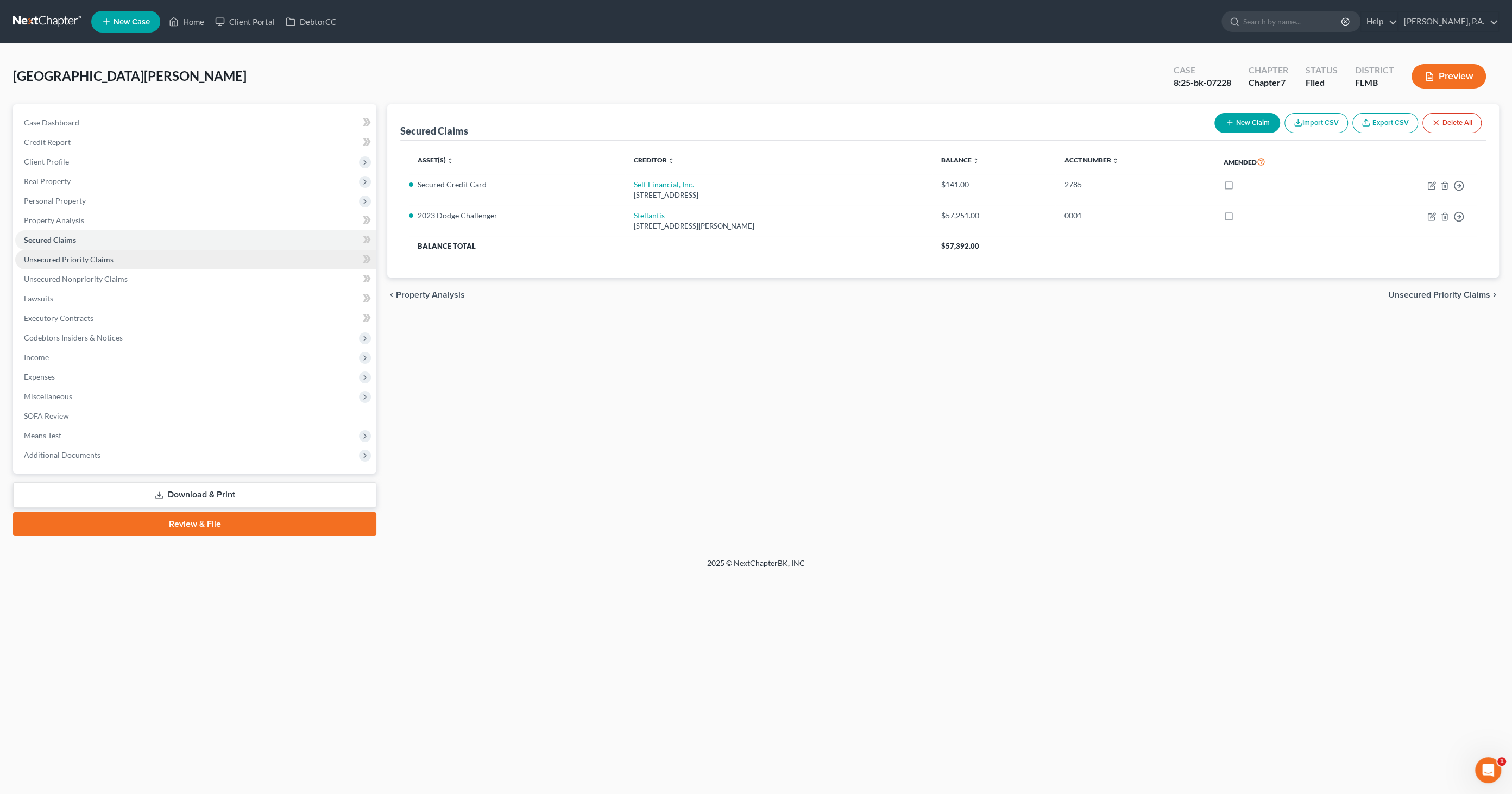
click at [62, 256] on span "Unsecured Priority Claims" at bounding box center [69, 259] width 90 height 9
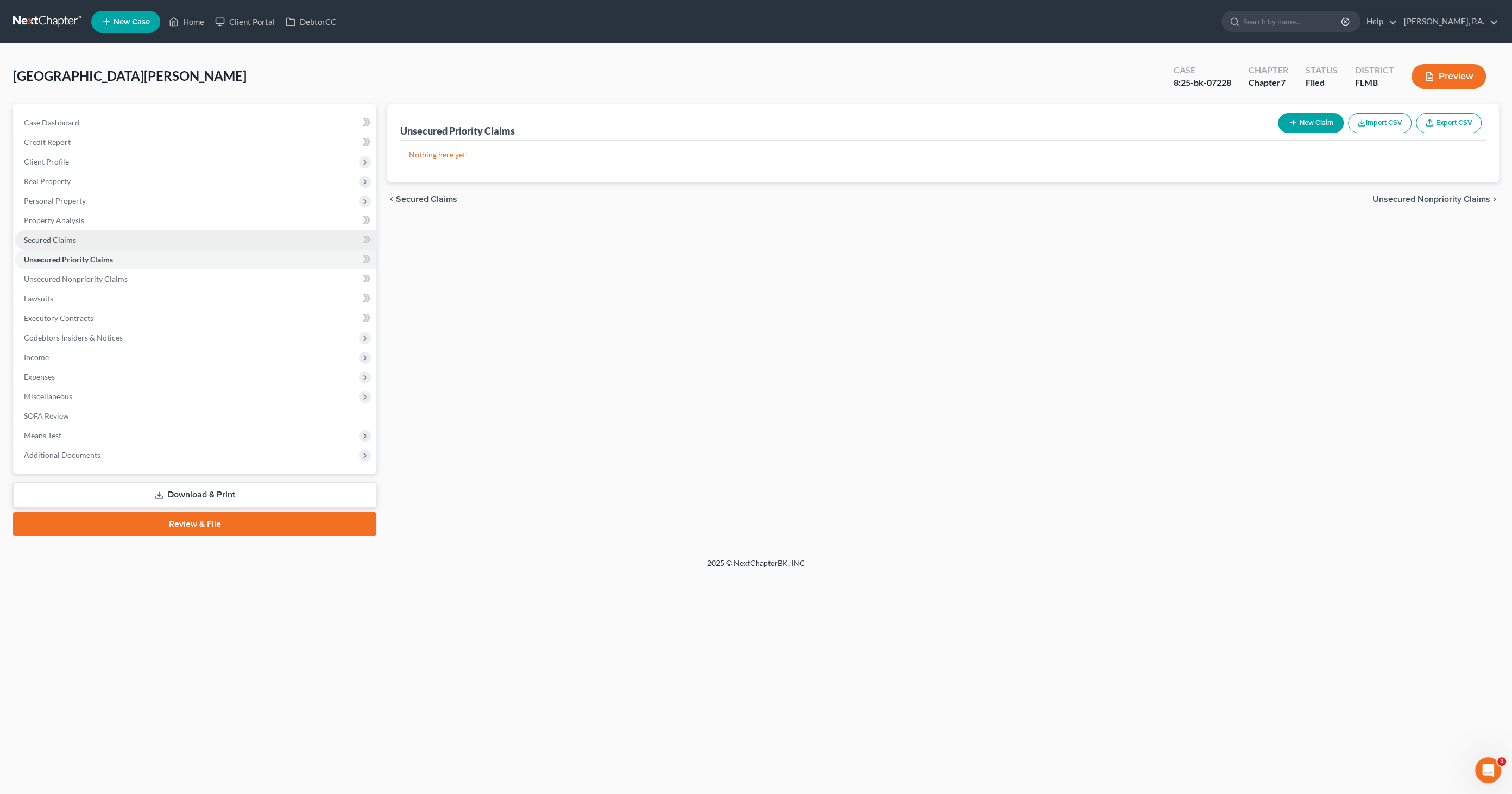
click at [60, 244] on link "Secured Claims" at bounding box center [195, 239] width 361 height 19
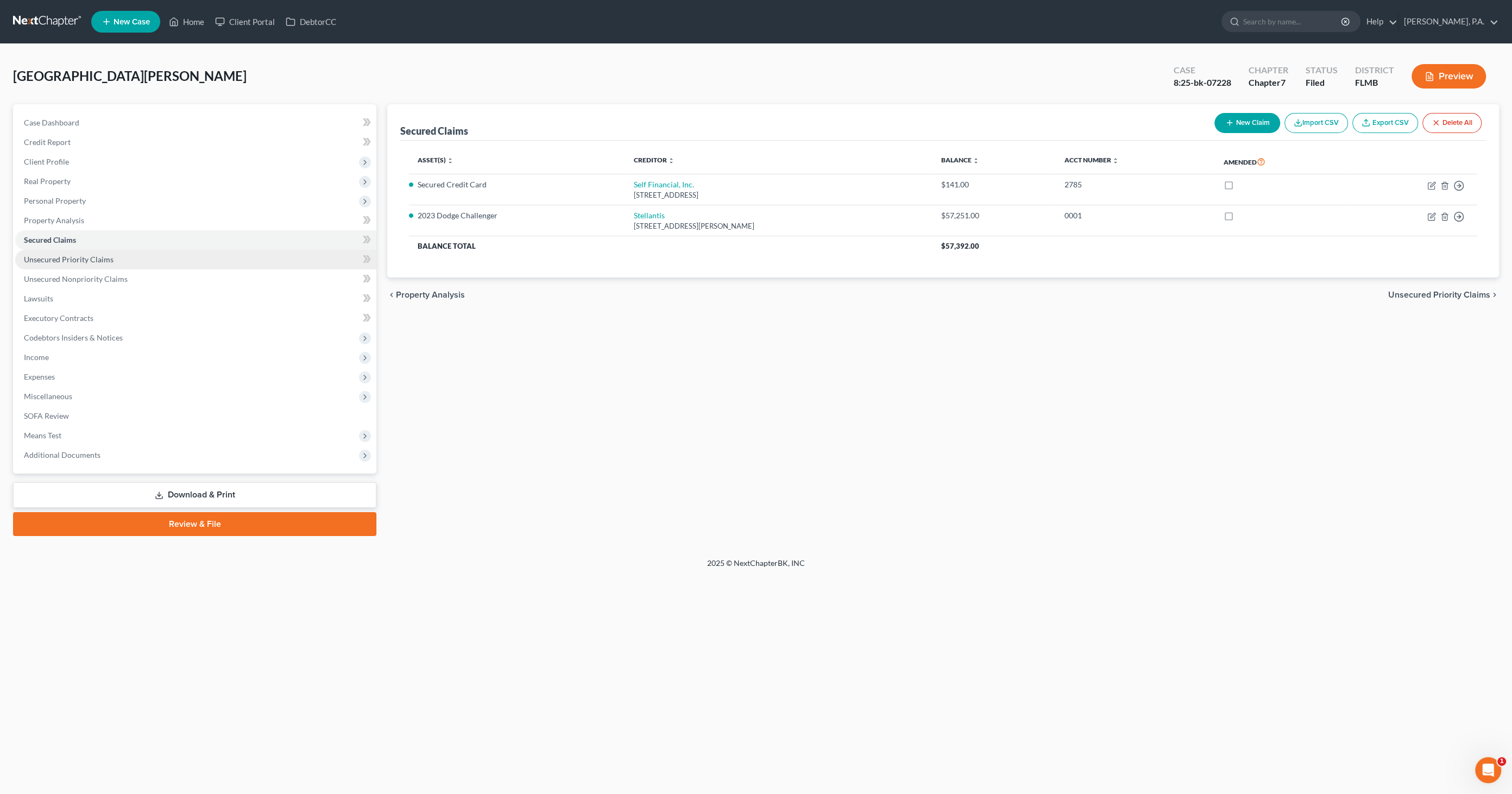
click at [66, 261] on span "Unsecured Priority Claims" at bounding box center [69, 259] width 90 height 9
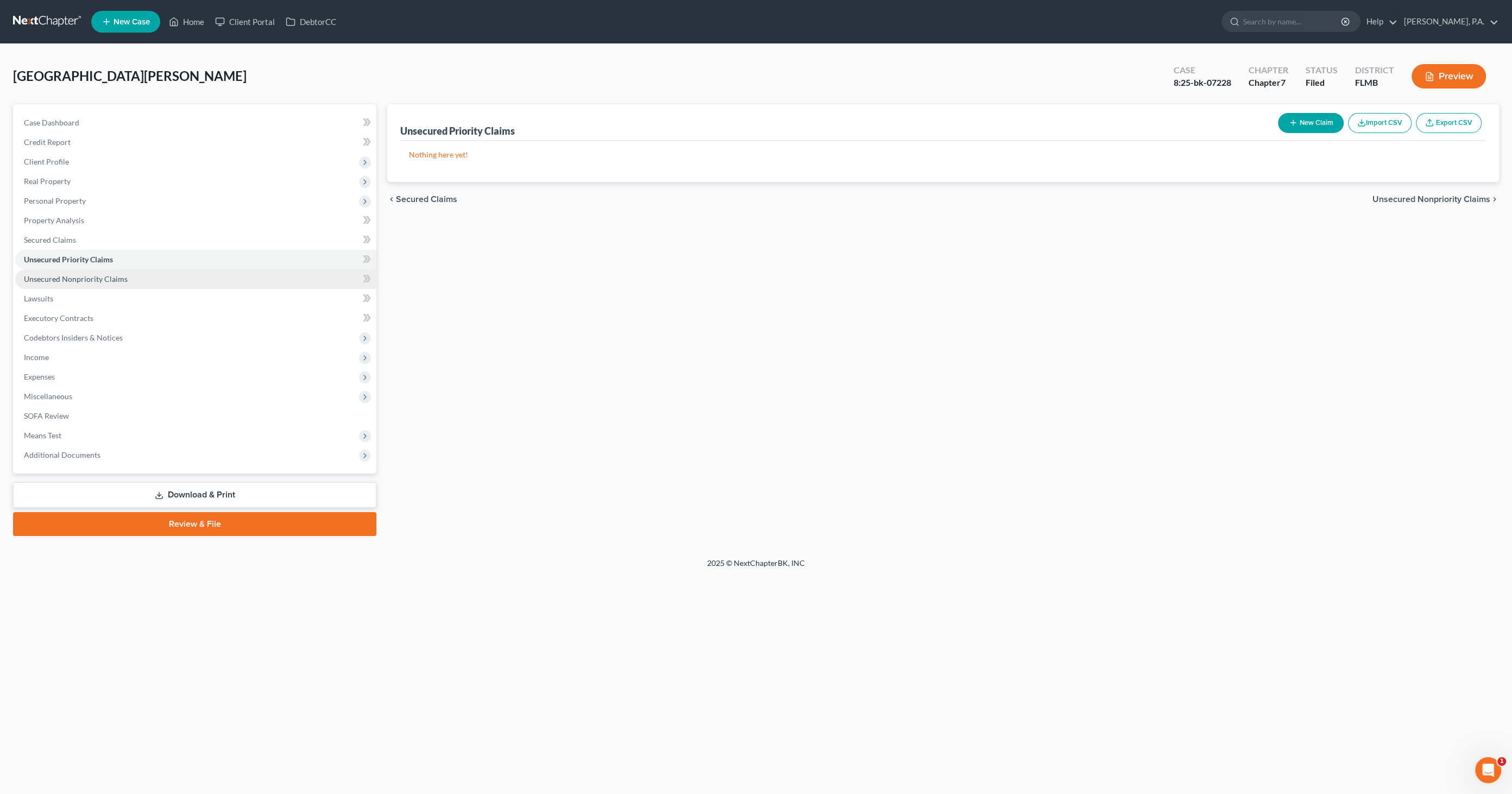
click at [64, 274] on span "Unsecured Nonpriority Claims" at bounding box center [76, 279] width 104 height 9
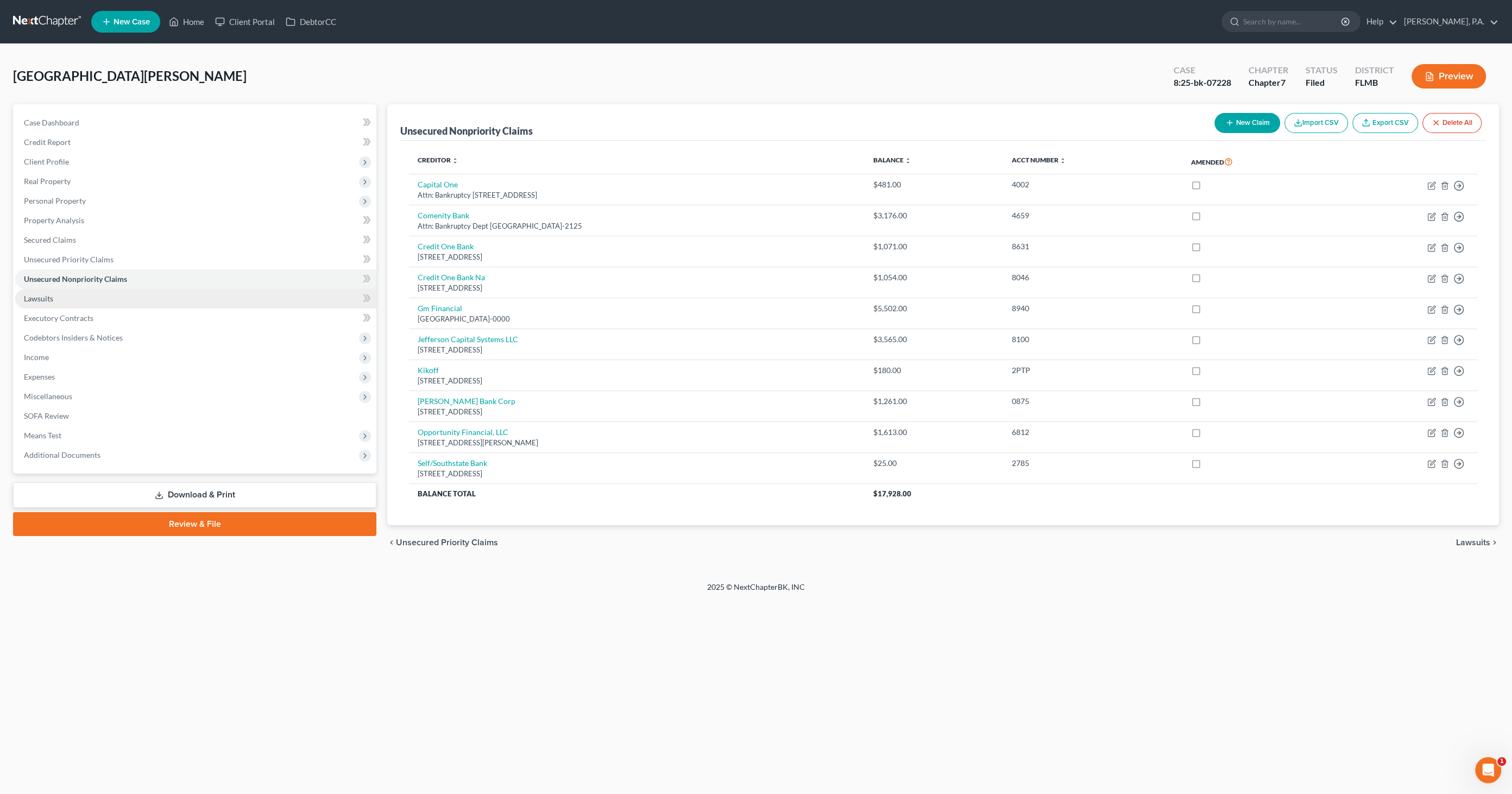
click at [47, 301] on span "Lawsuits" at bounding box center [39, 299] width 29 height 9
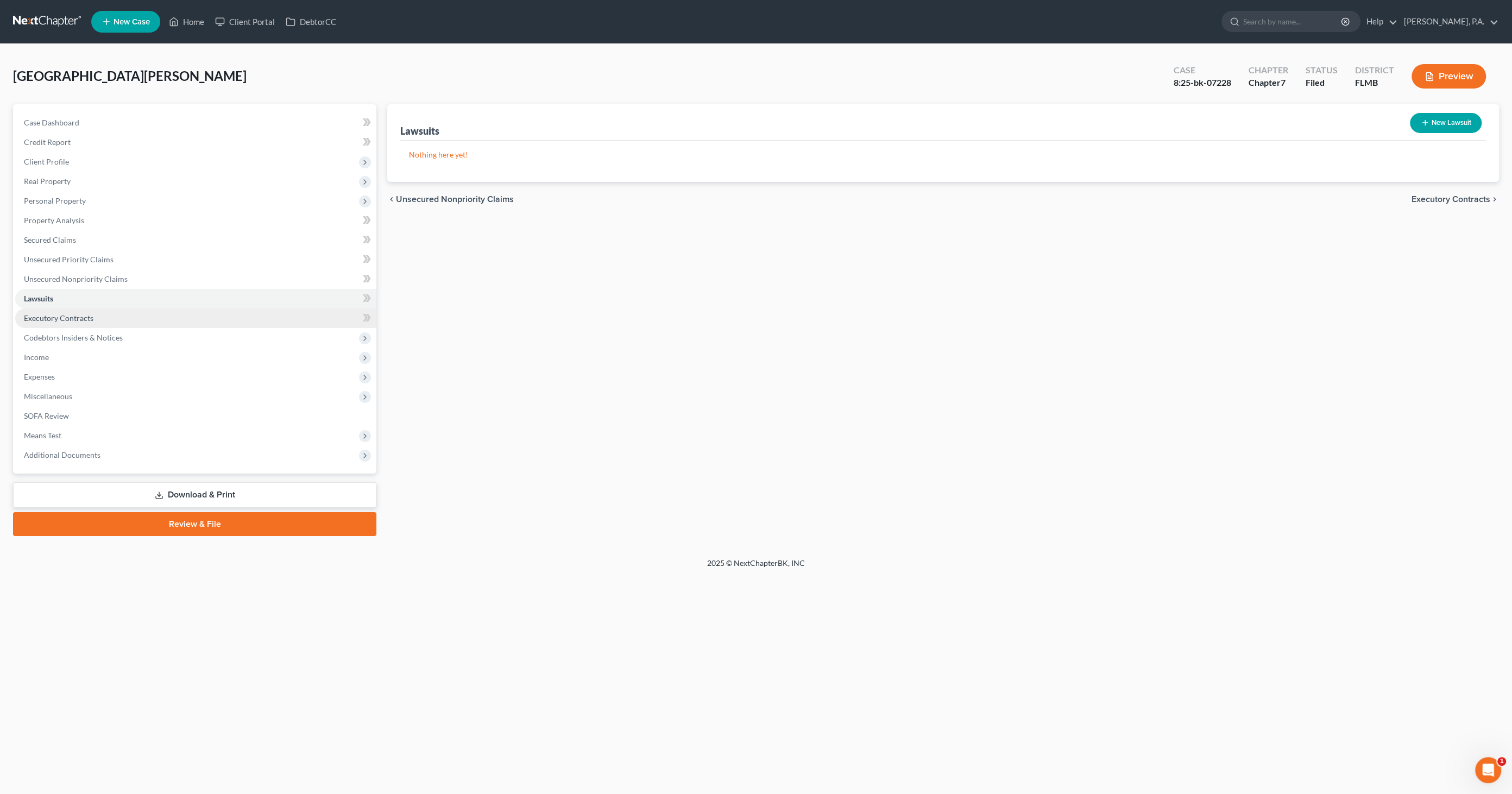
click at [42, 321] on span "Executory Contracts" at bounding box center [59, 318] width 69 height 9
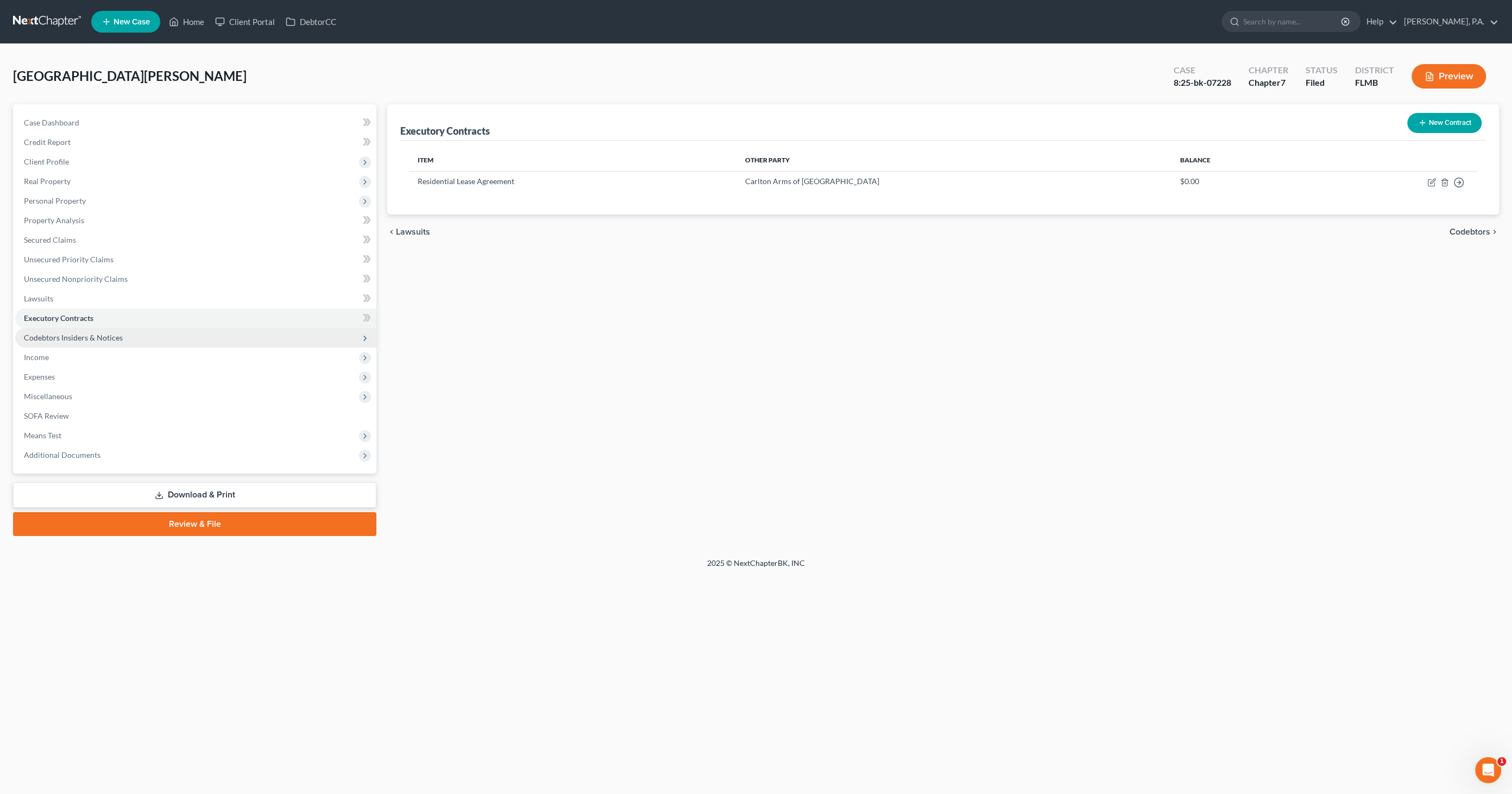
click at [38, 333] on span "Codebtors Insiders & Notices" at bounding box center [73, 337] width 99 height 9
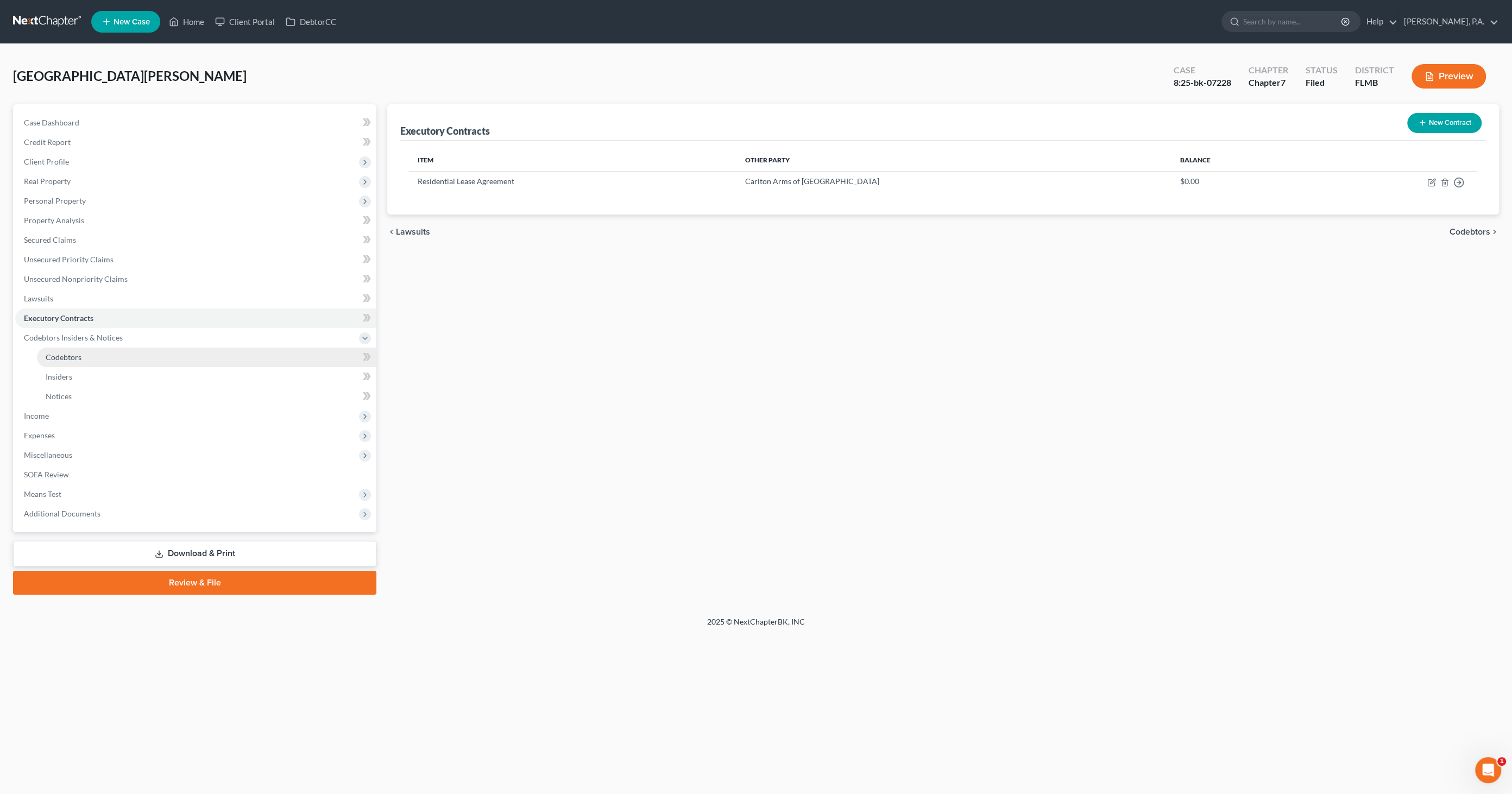
click at [50, 356] on span "Codebtors" at bounding box center [63, 357] width 36 height 9
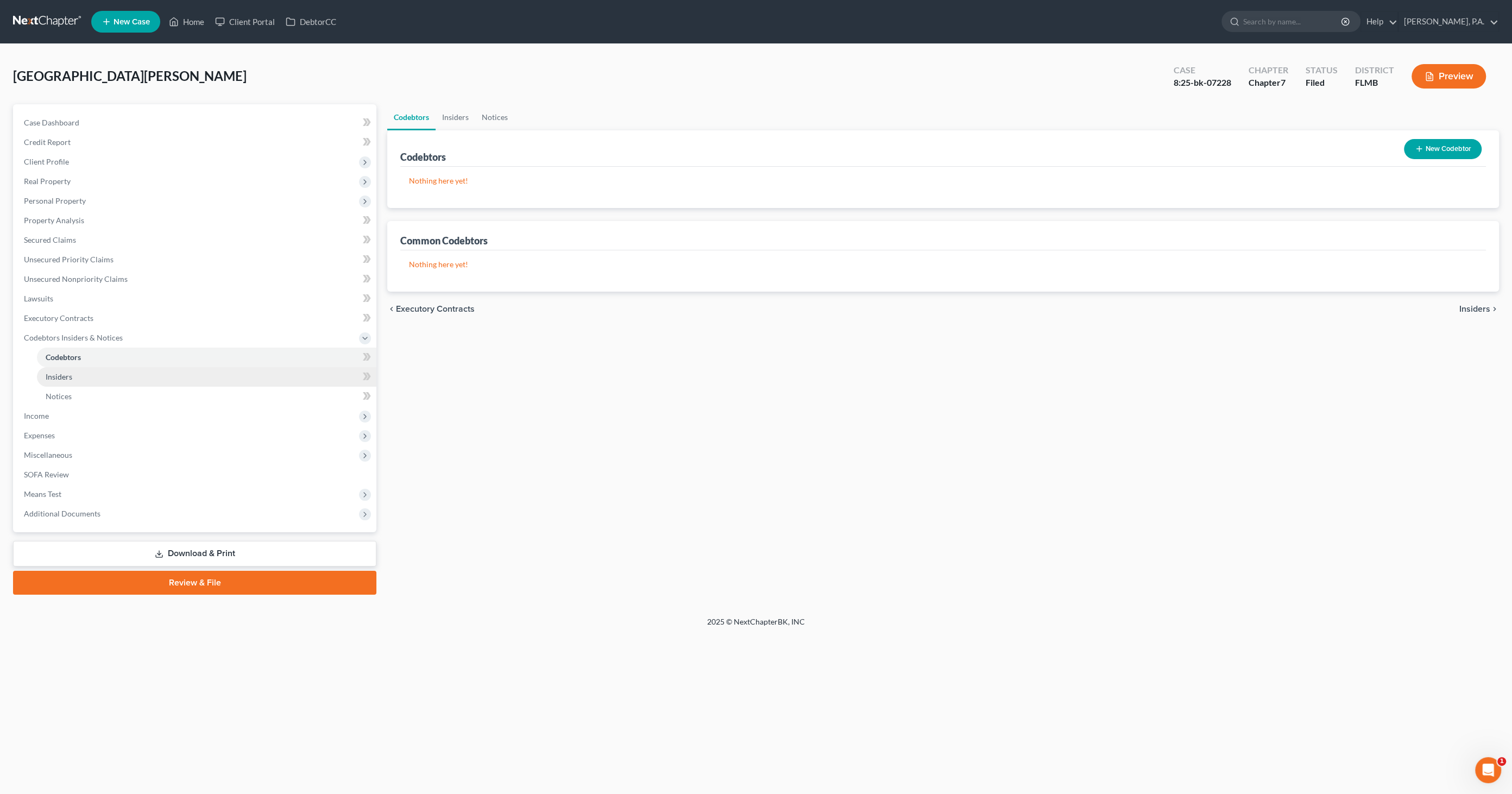
click at [49, 369] on link "Insiders" at bounding box center [207, 376] width 339 height 19
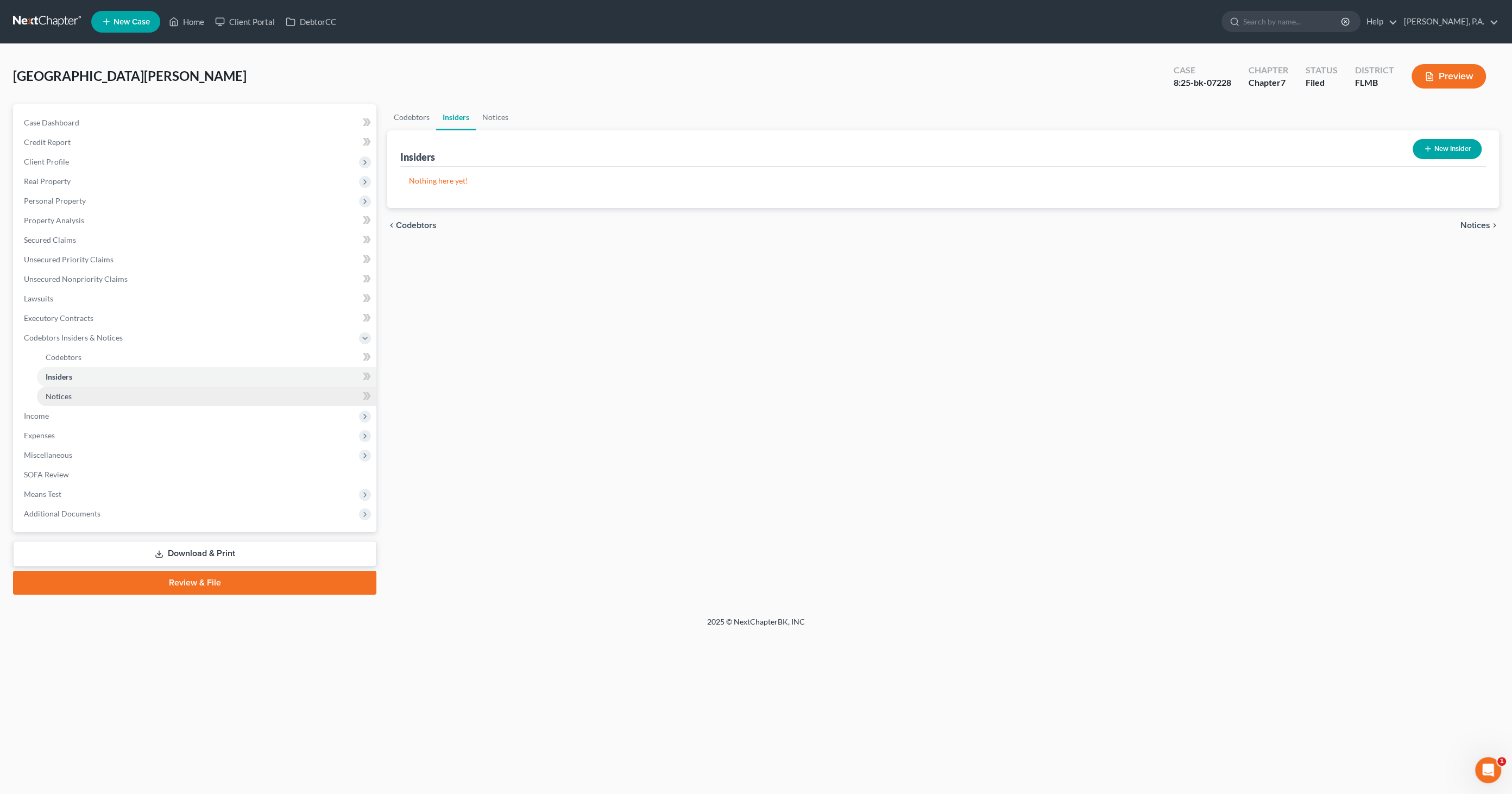
click at [52, 398] on span "Notices" at bounding box center [59, 396] width 26 height 9
click at [47, 417] on span "Income" at bounding box center [36, 415] width 25 height 9
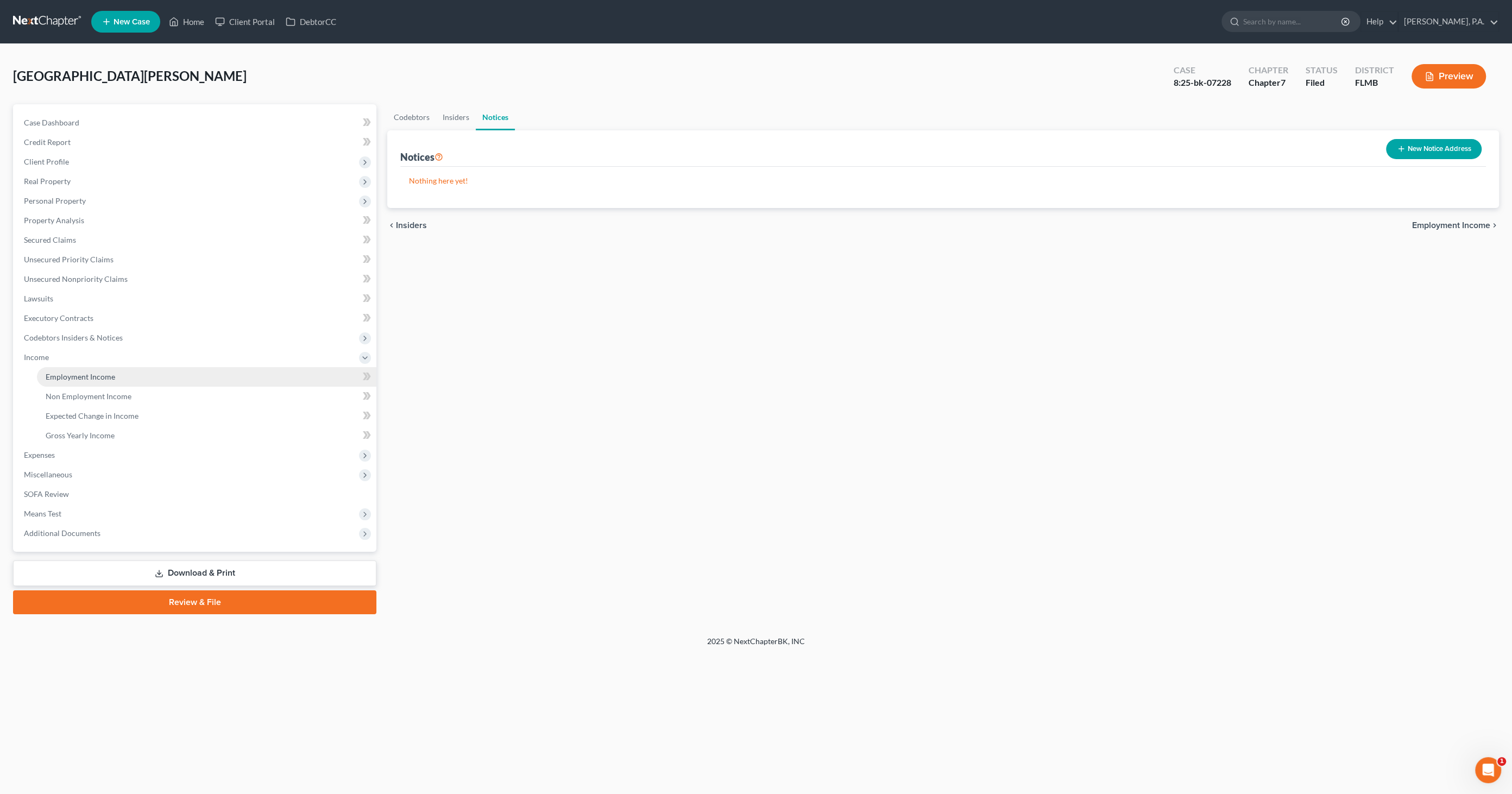
click at [71, 380] on span "Employment Income" at bounding box center [80, 377] width 69 height 9
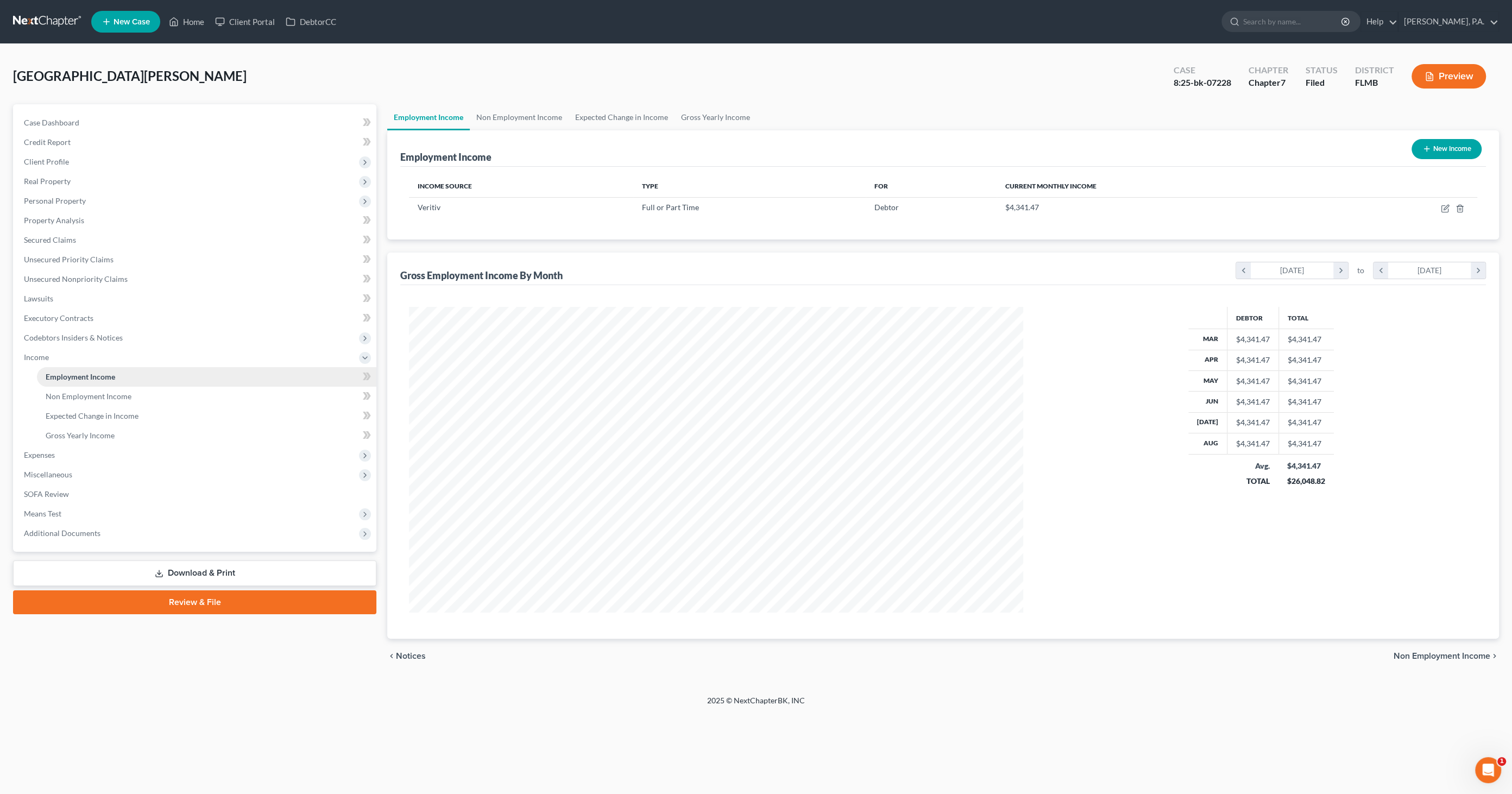
scroll to position [305, 636]
click at [106, 396] on span "Non Employment Income" at bounding box center [89, 396] width 86 height 9
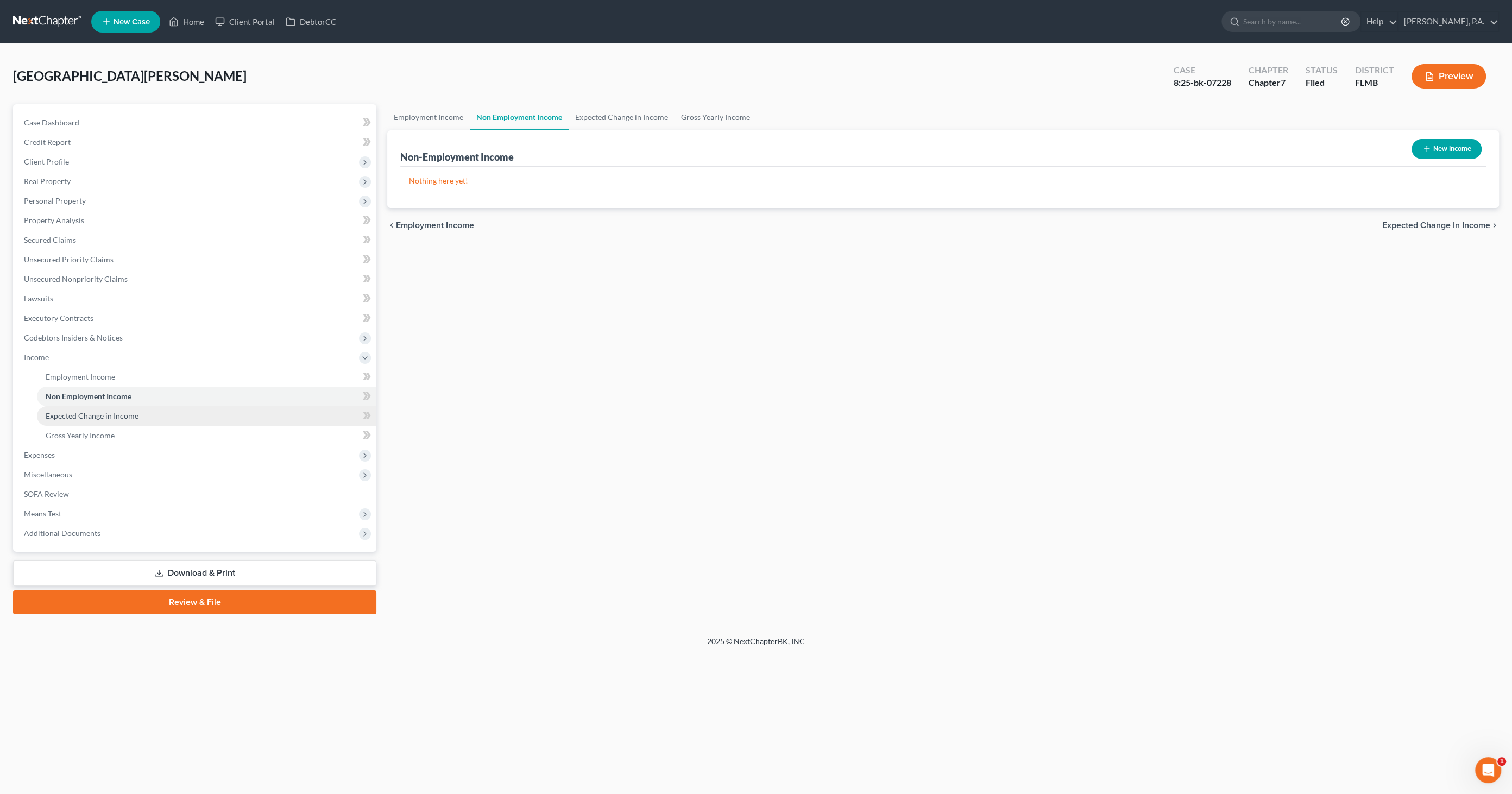
click at [100, 411] on span "Expected Change in Income" at bounding box center [92, 415] width 93 height 9
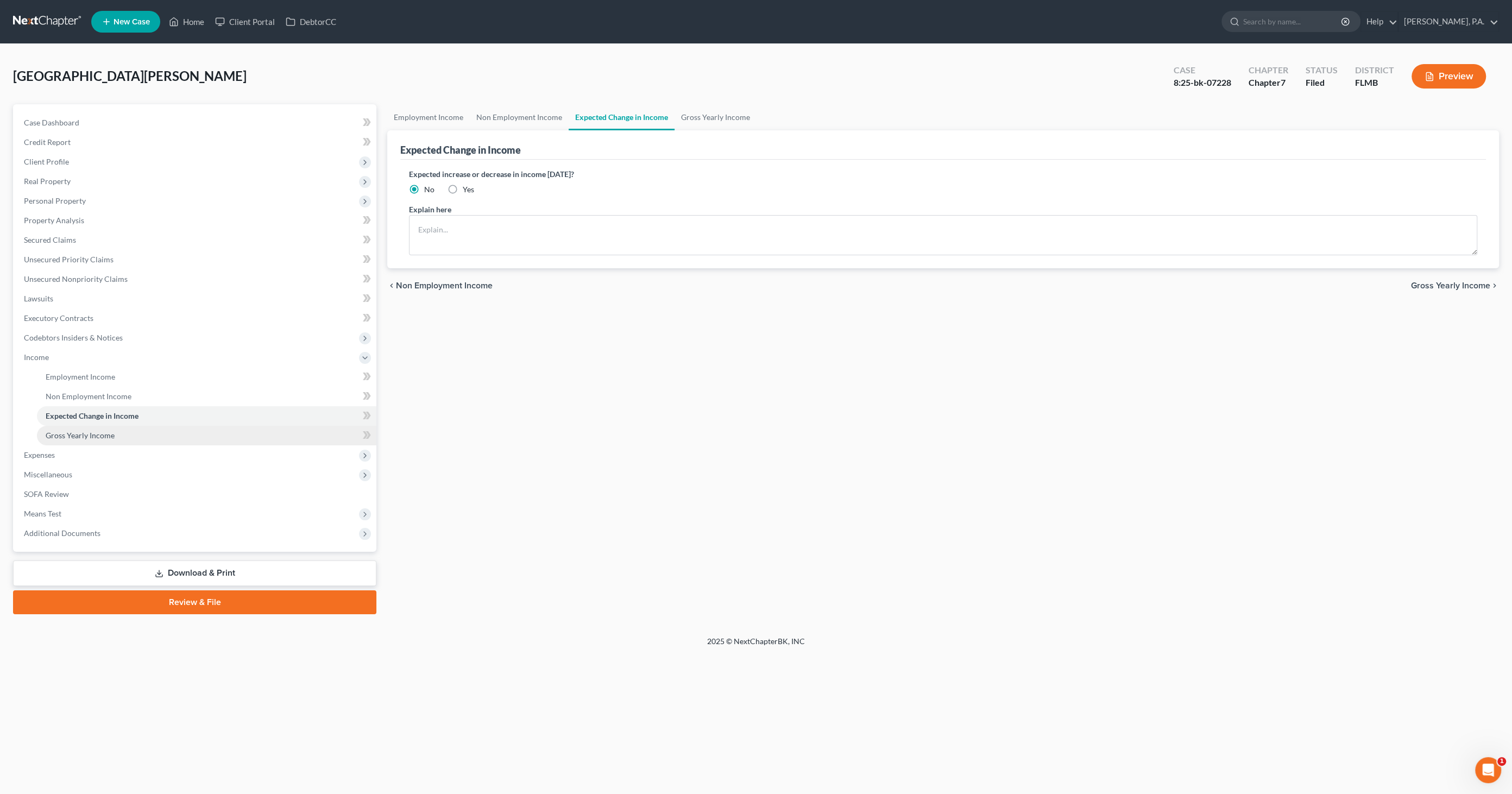
click at [97, 436] on span "Gross Yearly Income" at bounding box center [80, 435] width 69 height 9
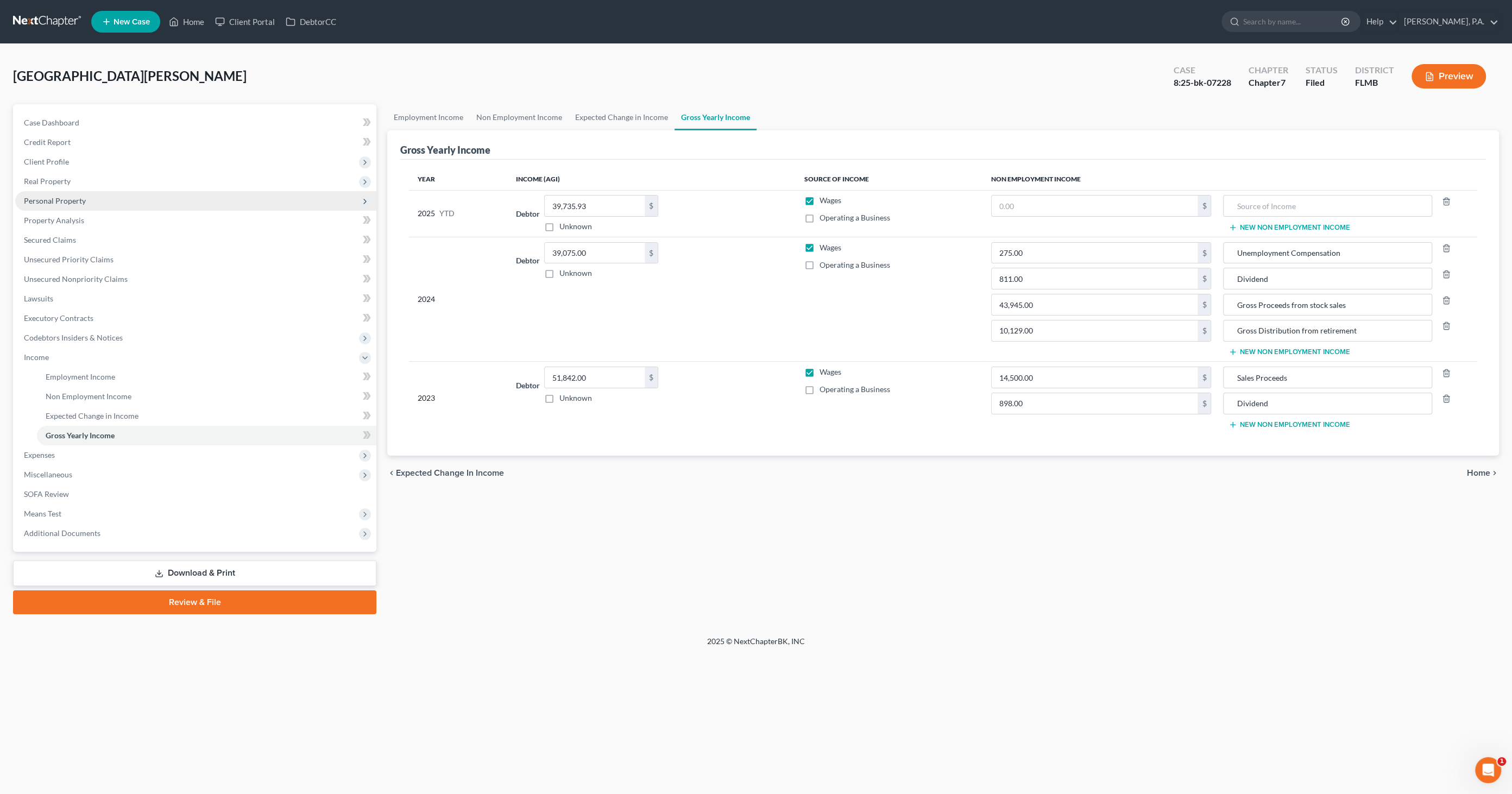
click at [60, 201] on span "Personal Property" at bounding box center [55, 201] width 62 height 9
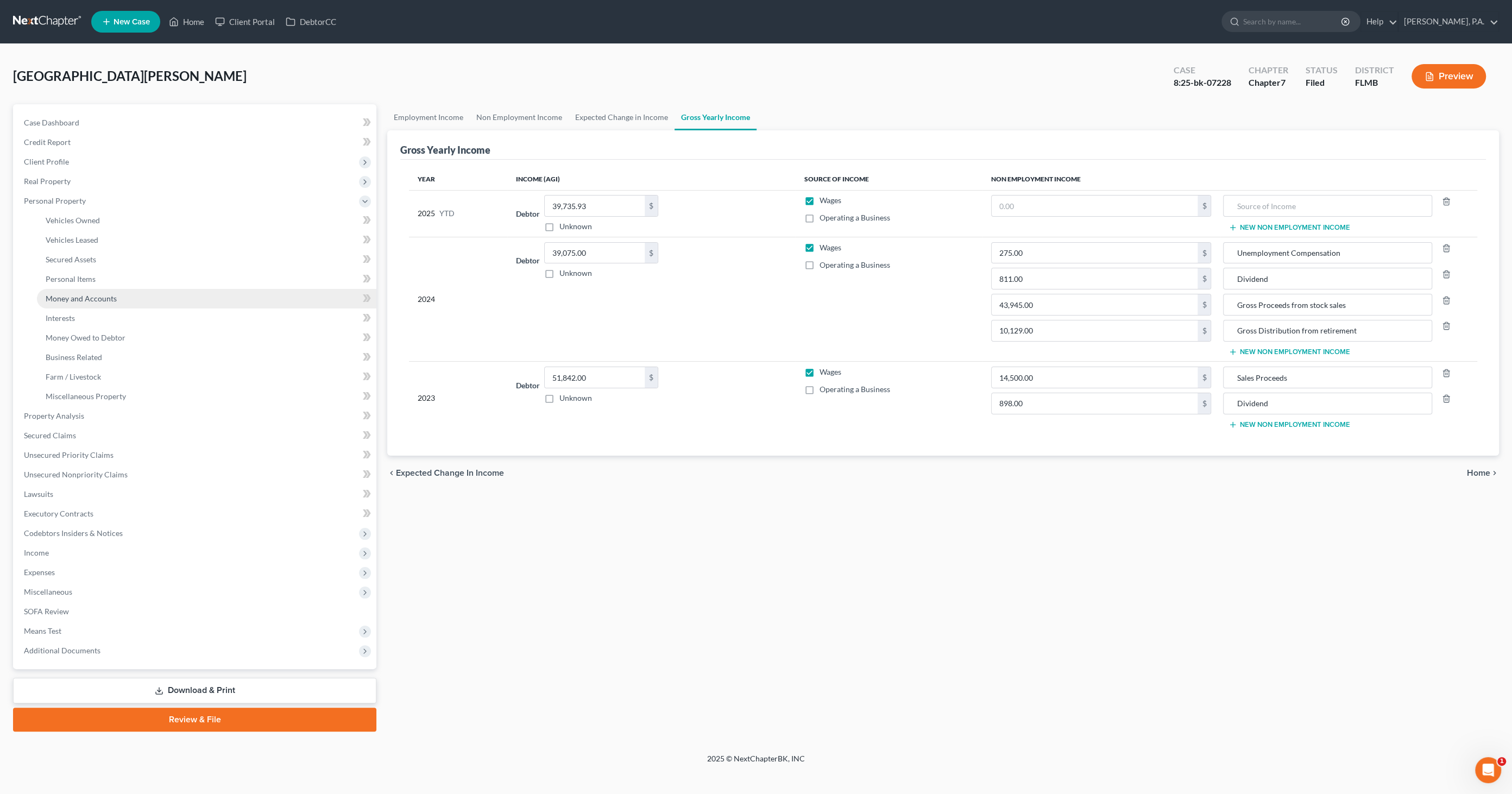
click at [78, 298] on span "Money and Accounts" at bounding box center [81, 299] width 71 height 9
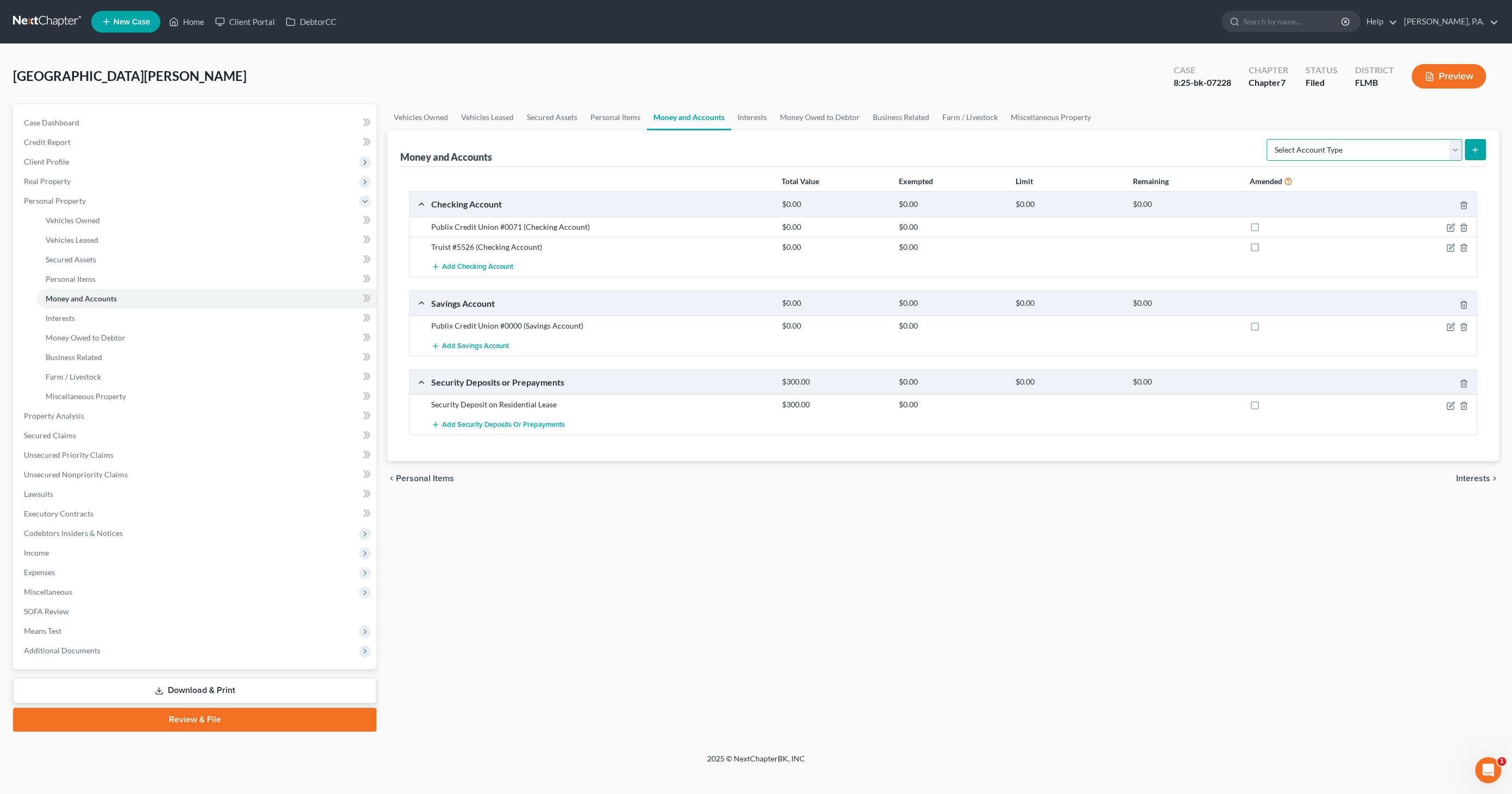
drag, startPoint x: 1422, startPoint y: 147, endPoint x: 1413, endPoint y: 148, distance: 9.1
click at [1422, 147] on select "Select Account Type Brokerage Cash on Hand Certificates of Deposit Checking Acc…" at bounding box center [1364, 150] width 195 height 22
select select "other"
click at [1268, 139] on select "Select Account Type Brokerage Cash on Hand Certificates of Deposit Checking Acc…" at bounding box center [1364, 150] width 195 height 22
click at [1473, 146] on icon "submit" at bounding box center [1475, 150] width 9 height 9
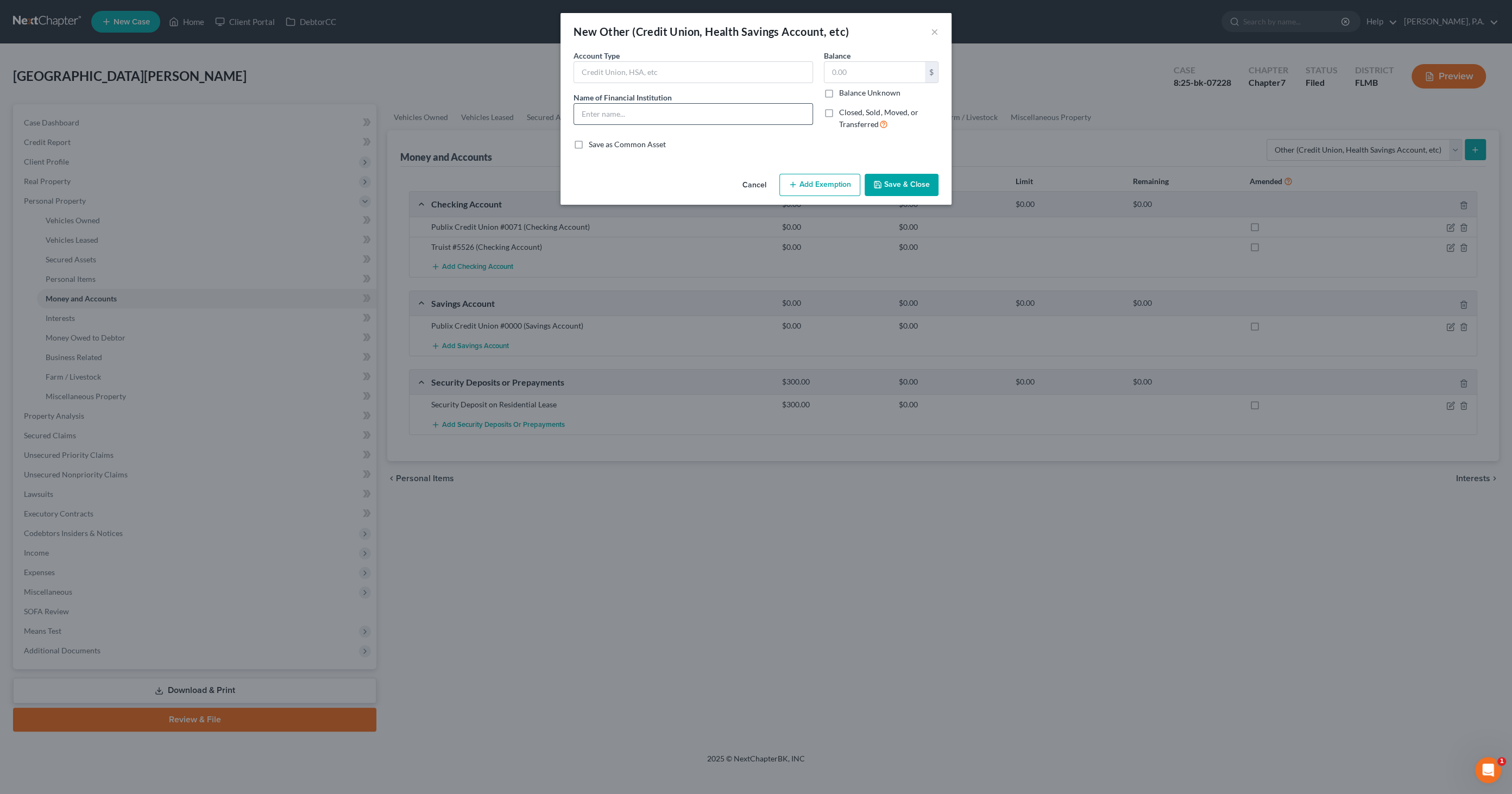
click at [608, 114] on input "text" at bounding box center [693, 114] width 238 height 21
type input "Apple Cash Account"
type input "0.00"
click at [888, 185] on button "Save & Close" at bounding box center [902, 185] width 74 height 23
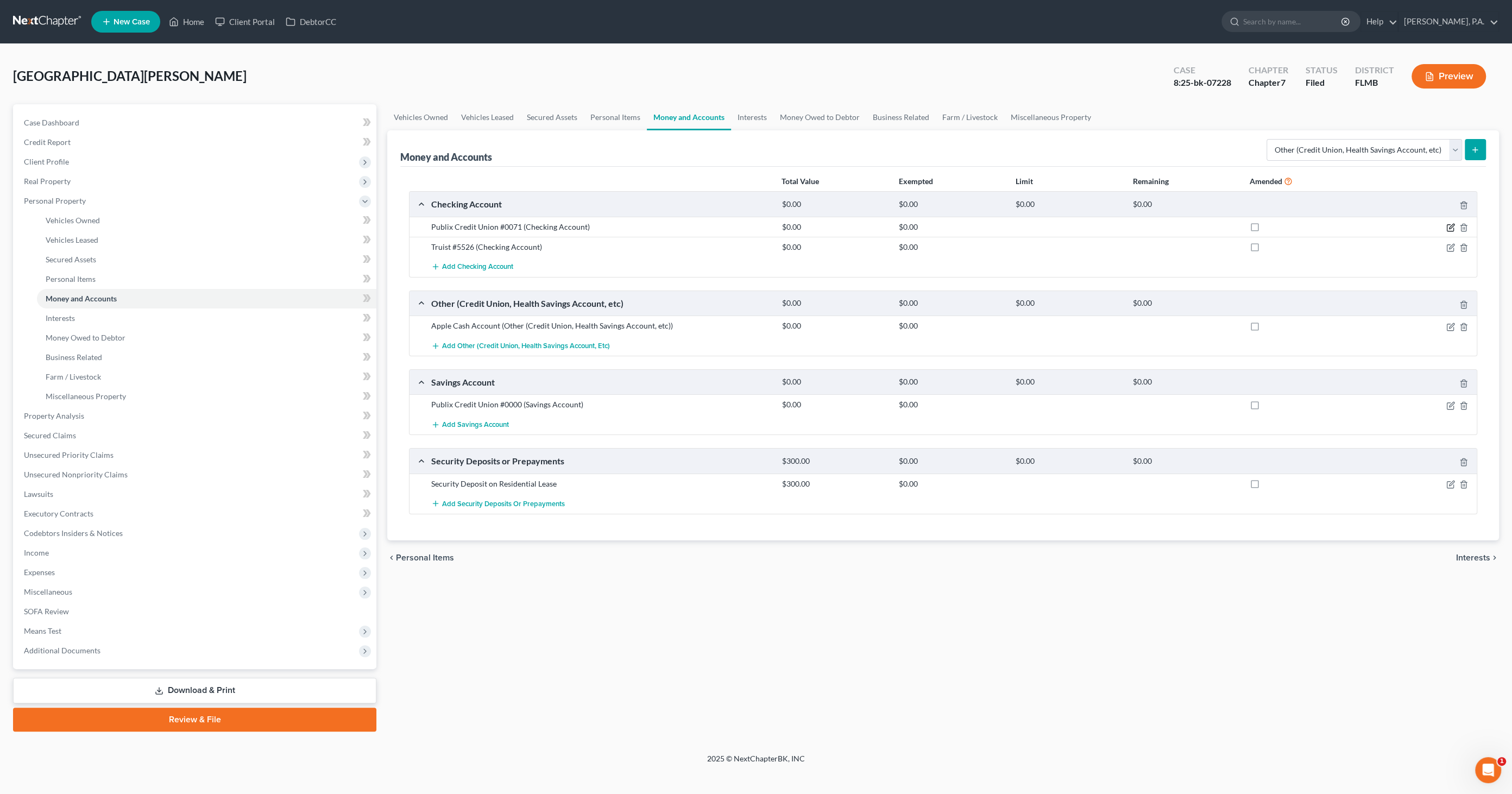
click at [1449, 225] on icon "button" at bounding box center [1450, 228] width 6 height 6
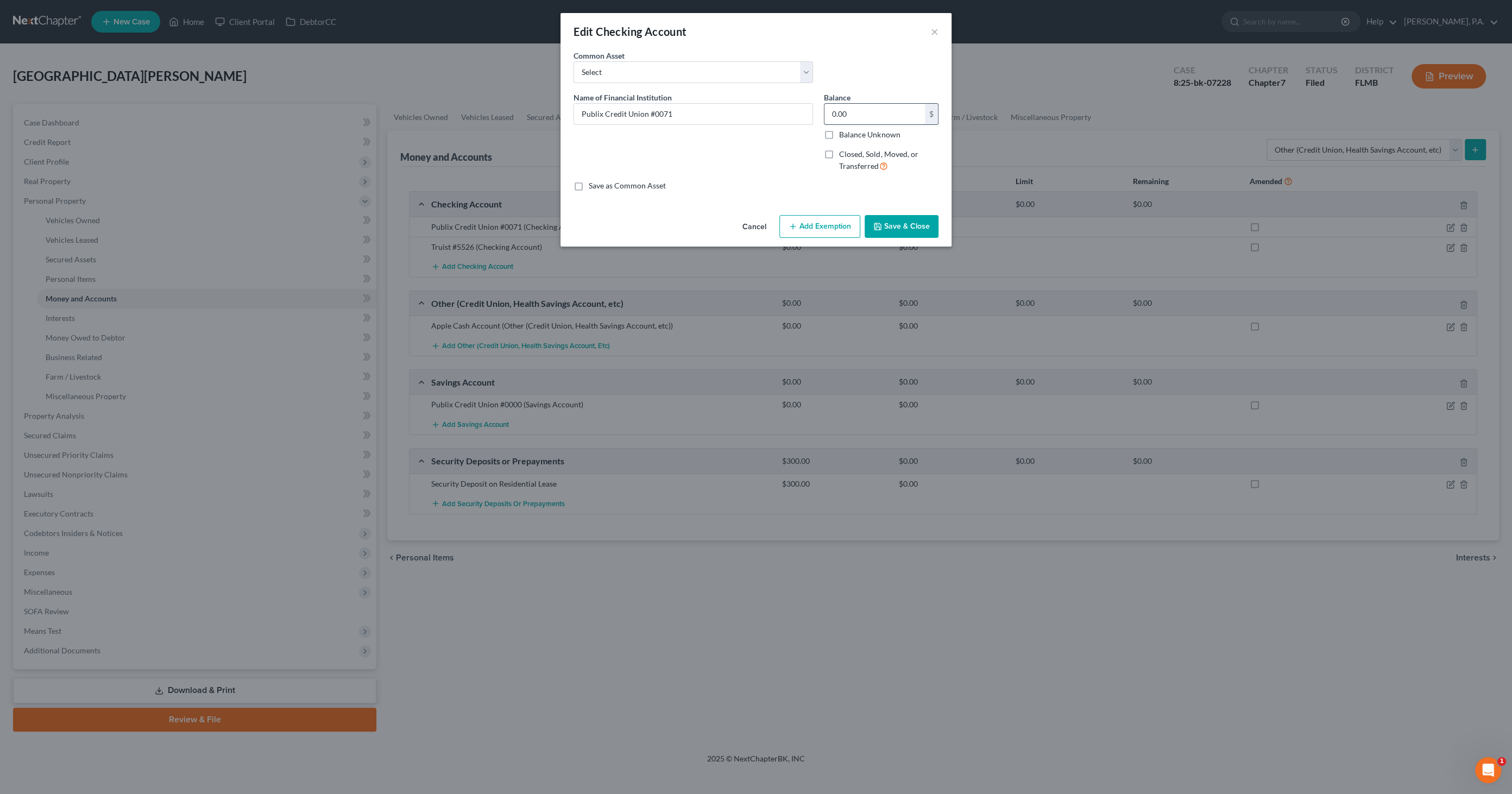
click at [868, 114] on input "0.00" at bounding box center [875, 114] width 100 height 21
type input "567.05"
click at [898, 229] on button "Save & Close" at bounding box center [902, 226] width 74 height 23
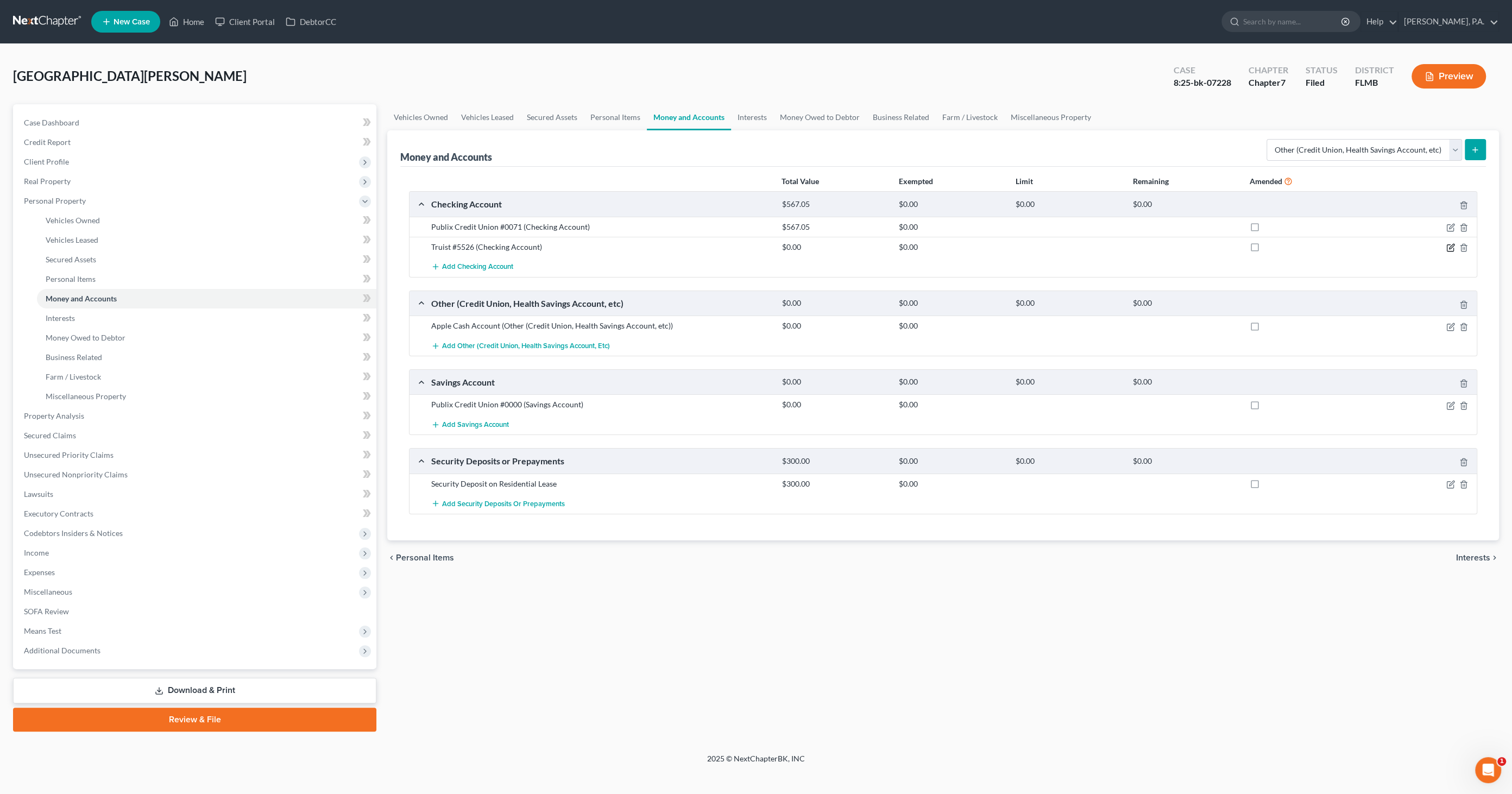
click at [1447, 244] on icon "button" at bounding box center [1450, 248] width 9 height 9
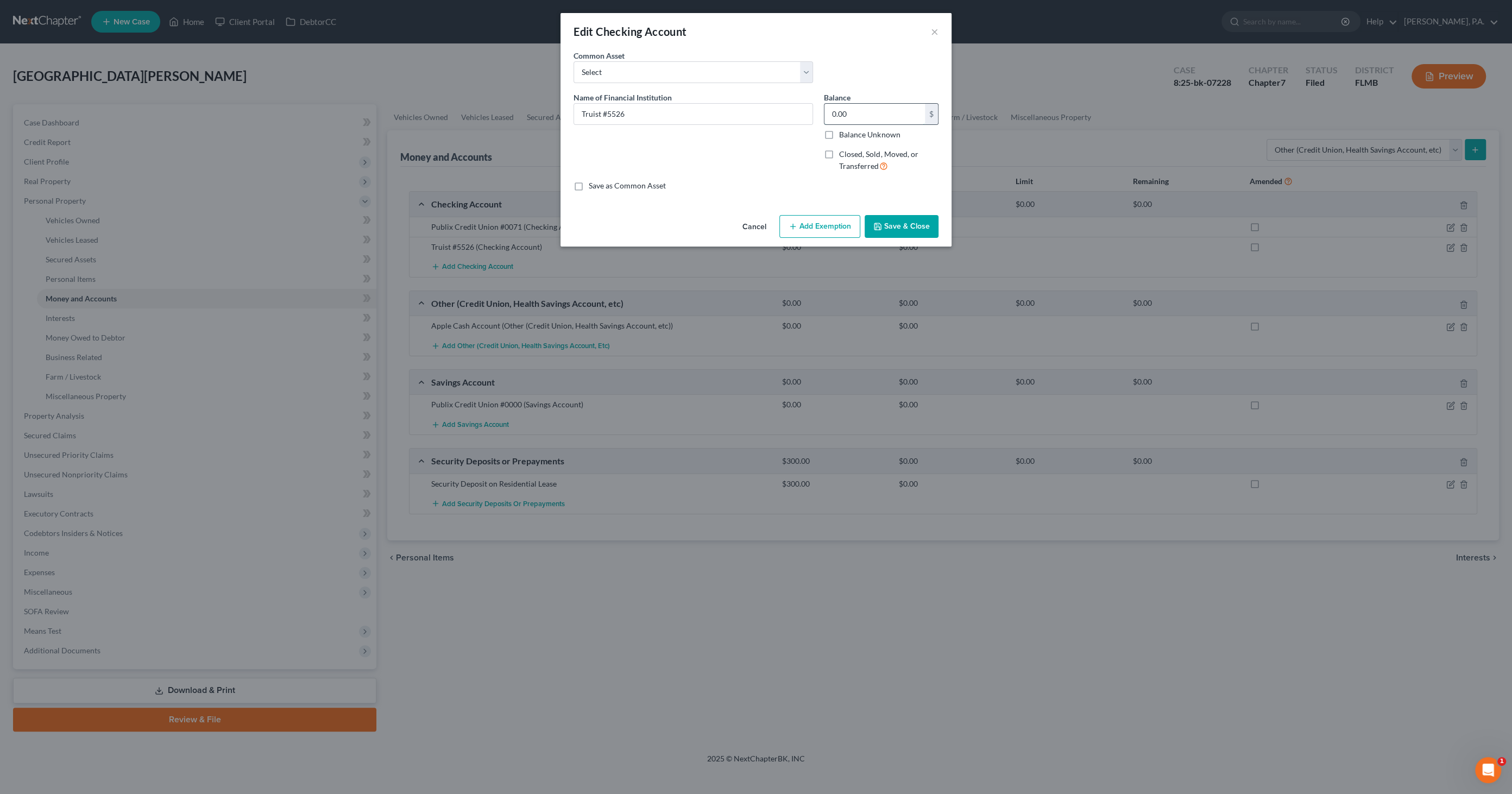
click at [885, 112] on input "0.00" at bounding box center [875, 114] width 100 height 21
type input "15.98"
click at [883, 222] on button "Save & Close" at bounding box center [902, 226] width 74 height 23
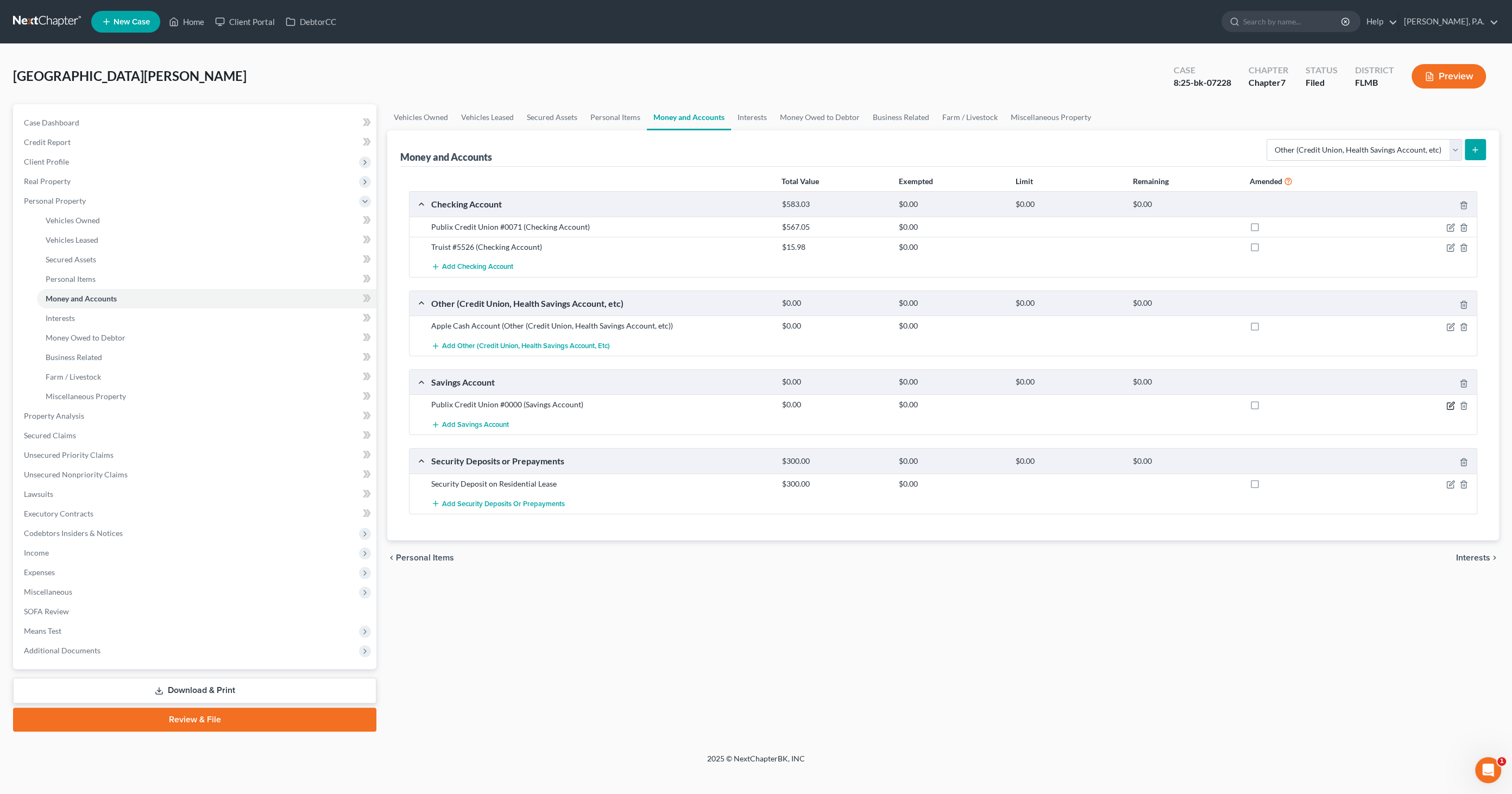
click at [1449, 402] on icon "button" at bounding box center [1450, 406] width 9 height 9
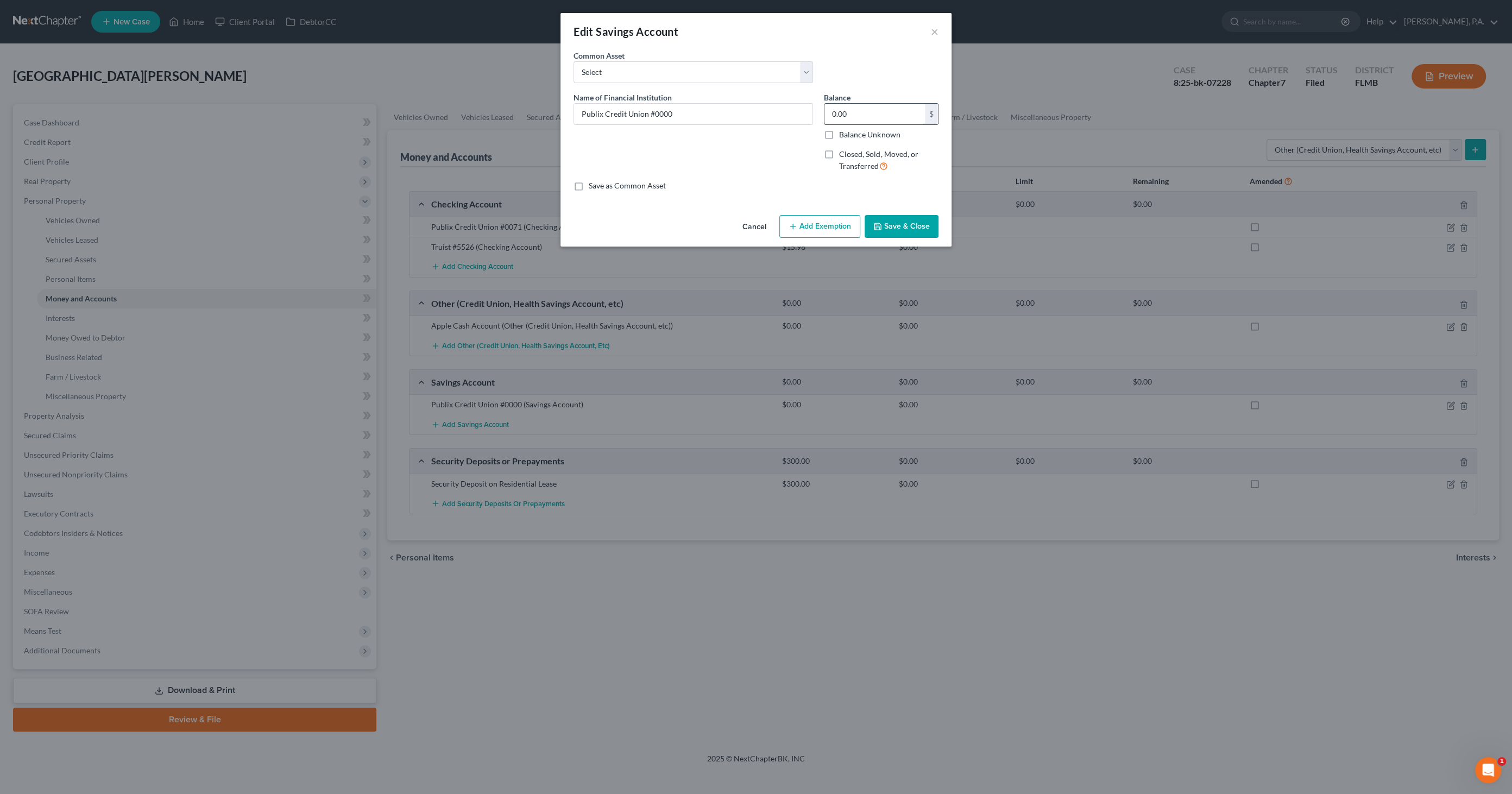
click at [879, 117] on input "0.00" at bounding box center [875, 114] width 100 height 21
type input "338.00"
click at [876, 218] on button "Save & Close" at bounding box center [902, 226] width 74 height 23
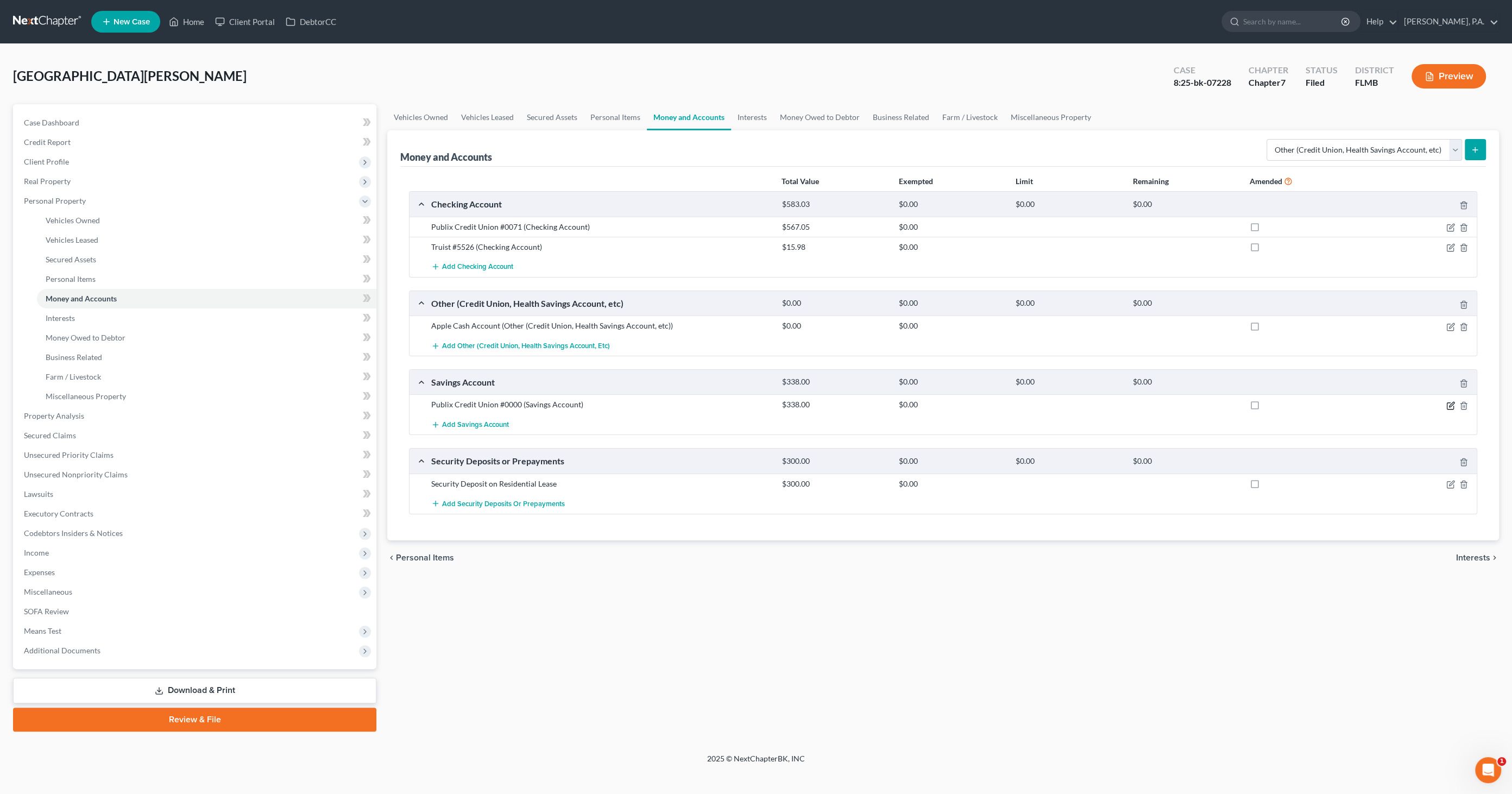
click at [1452, 403] on icon "button" at bounding box center [1452, 404] width 5 height 5
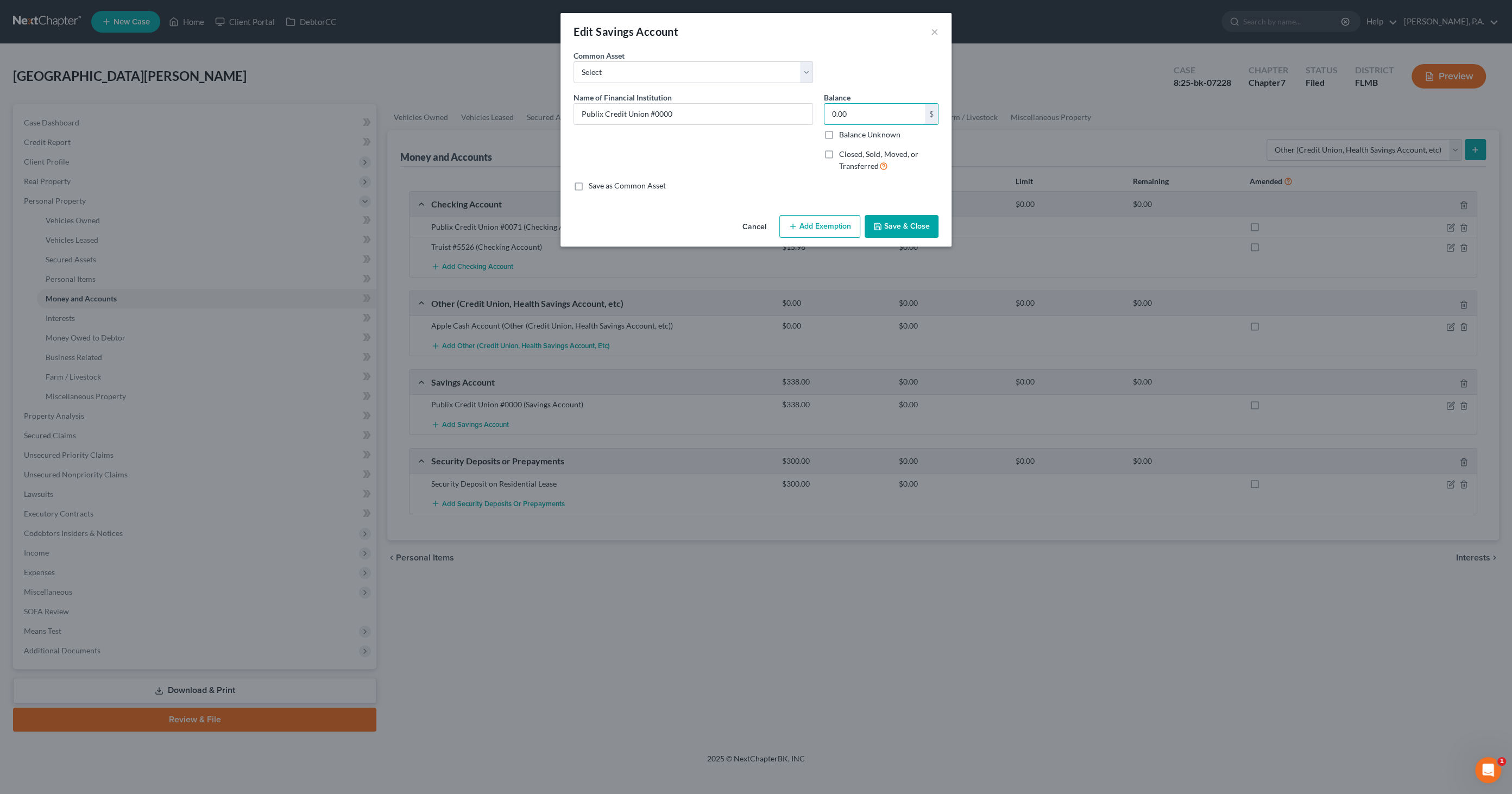
type input "0.00"
click at [879, 232] on button "Save & Close" at bounding box center [902, 226] width 74 height 23
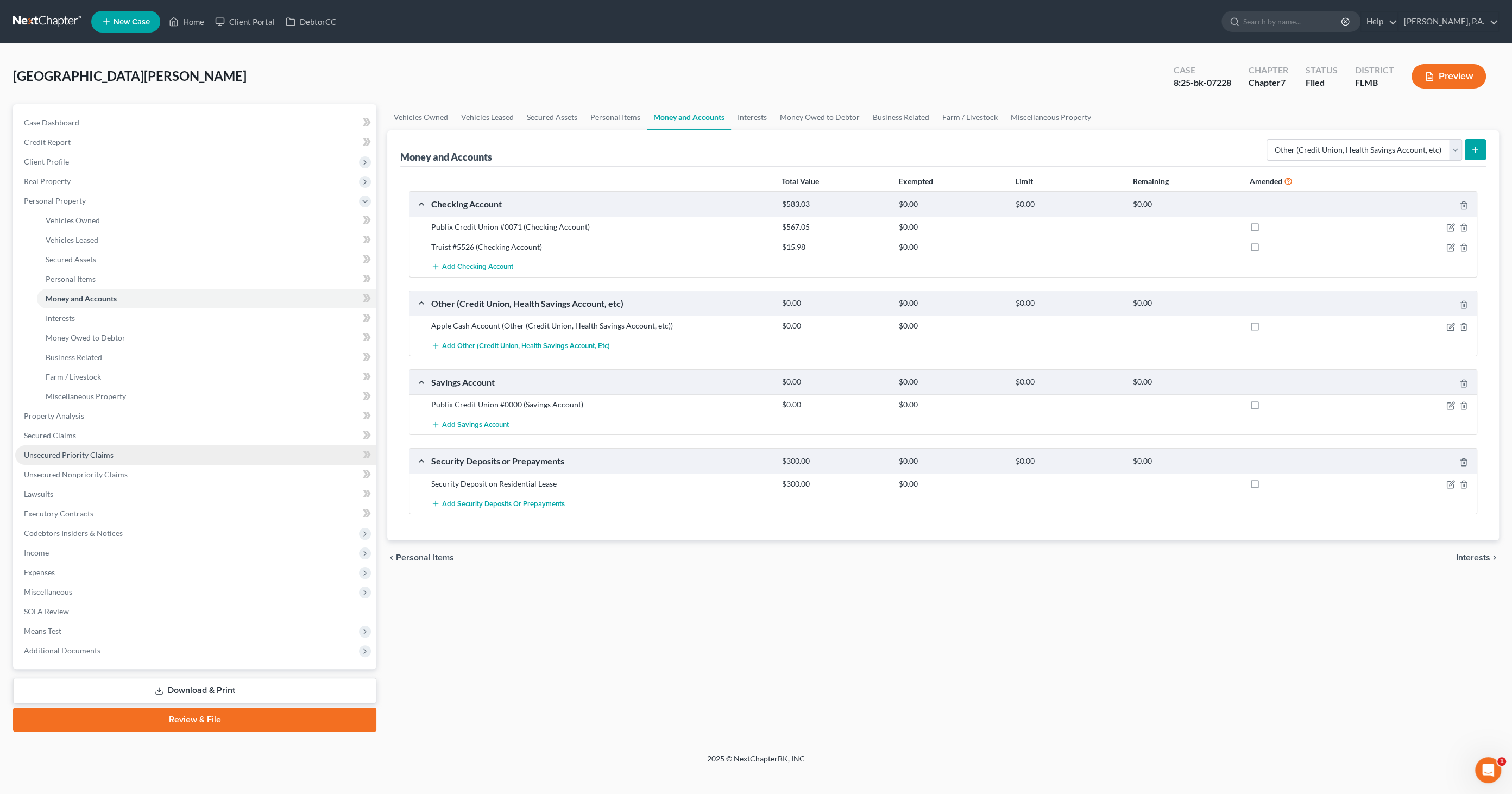
click at [90, 456] on span "Unsecured Priority Claims" at bounding box center [69, 455] width 90 height 9
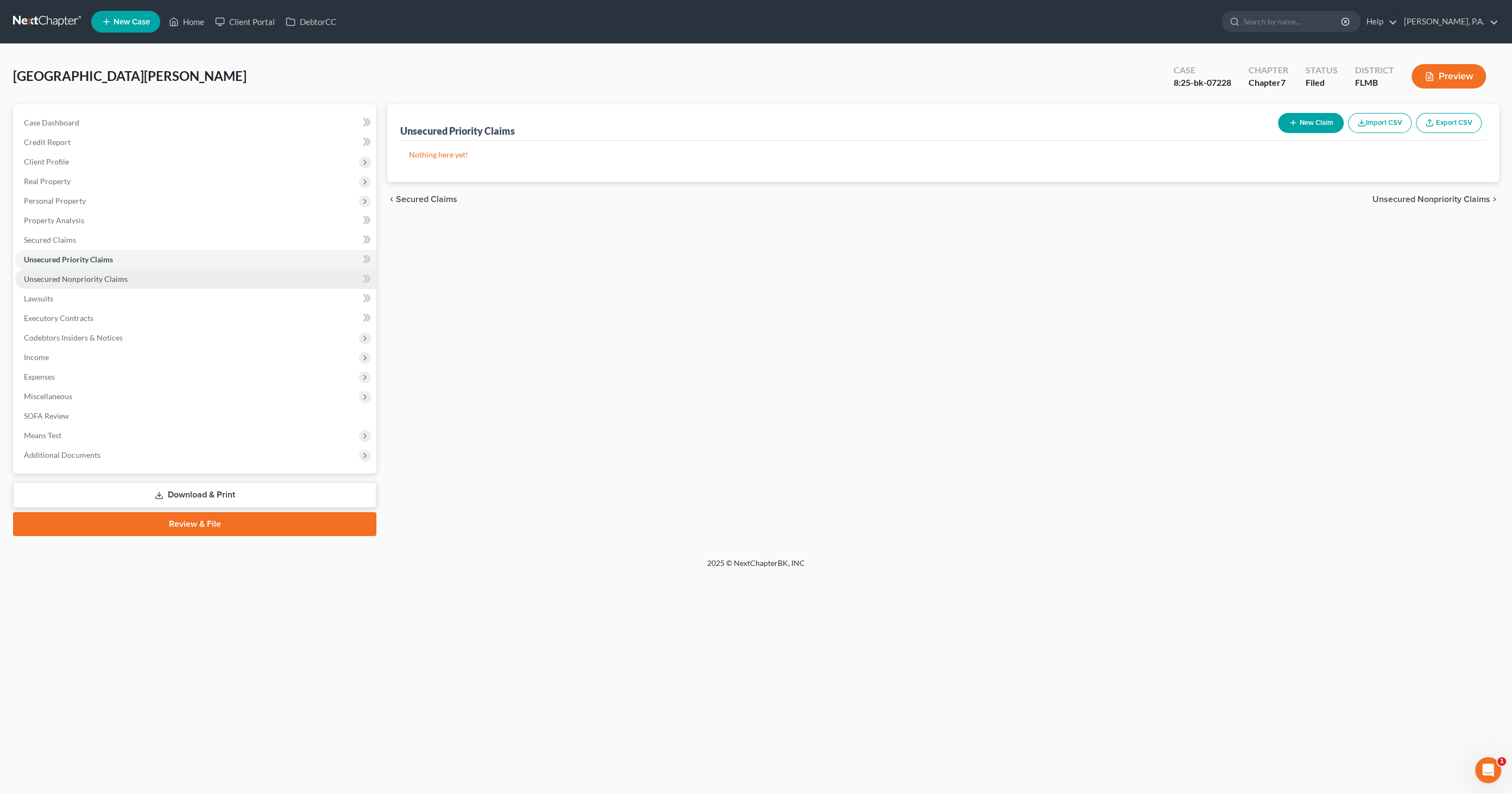
click at [56, 278] on span "Unsecured Nonpriority Claims" at bounding box center [76, 279] width 104 height 9
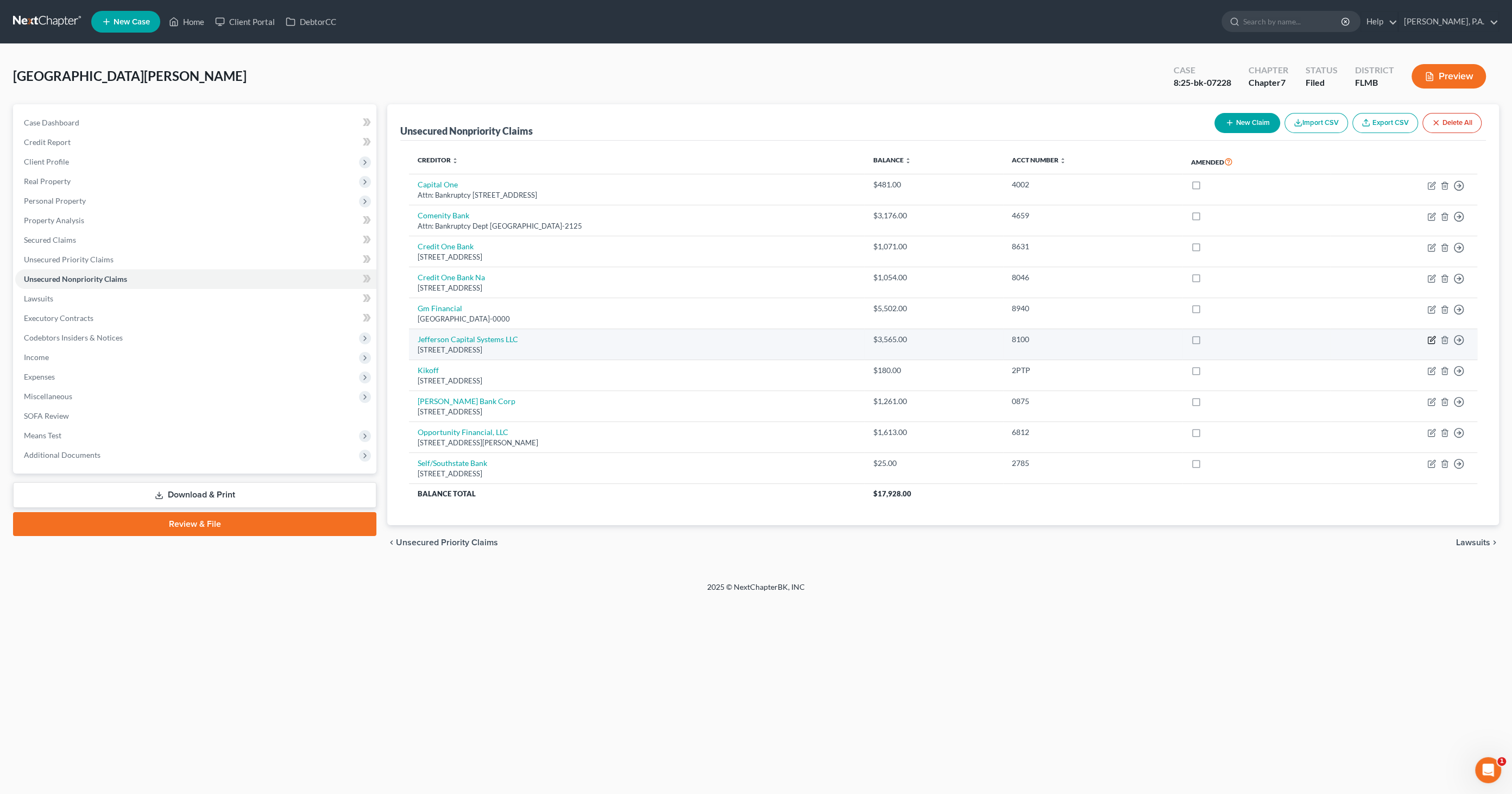
click at [1430, 341] on icon "button" at bounding box center [1432, 340] width 9 height 9
select select "24"
select select "0"
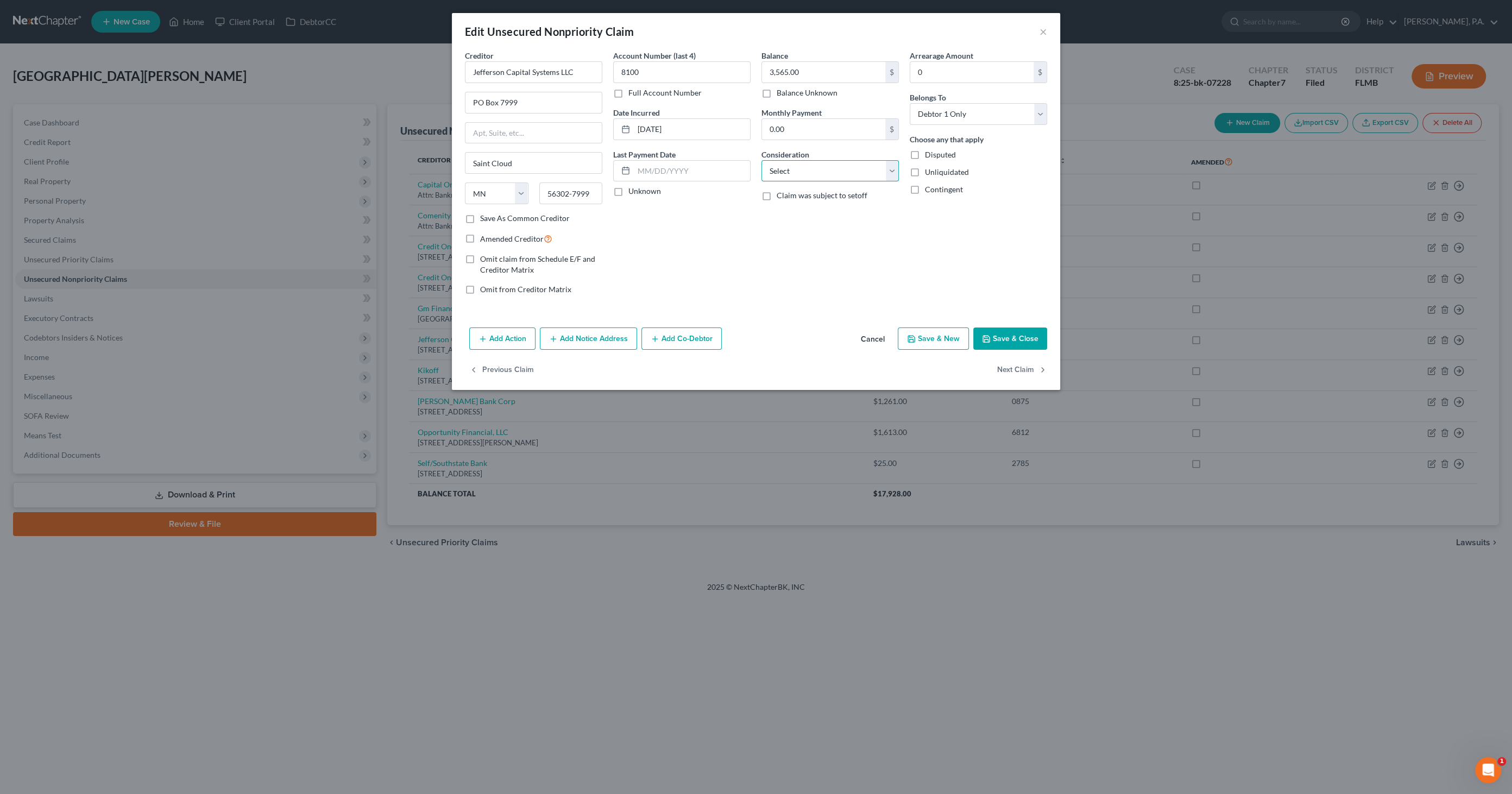
click at [808, 168] on select "Select Cable / Satellite Services Collection Agency Credit Card Debt Debt Couns…" at bounding box center [830, 171] width 137 height 22
select select "14"
click at [761, 160] on select "Select Cable / Satellite Services Collection Agency Credit Card Debt Debt Couns…" at bounding box center [830, 171] width 137 height 22
click at [792, 209] on input "text" at bounding box center [830, 212] width 136 height 21
type input "Original Creditor: Sprint"
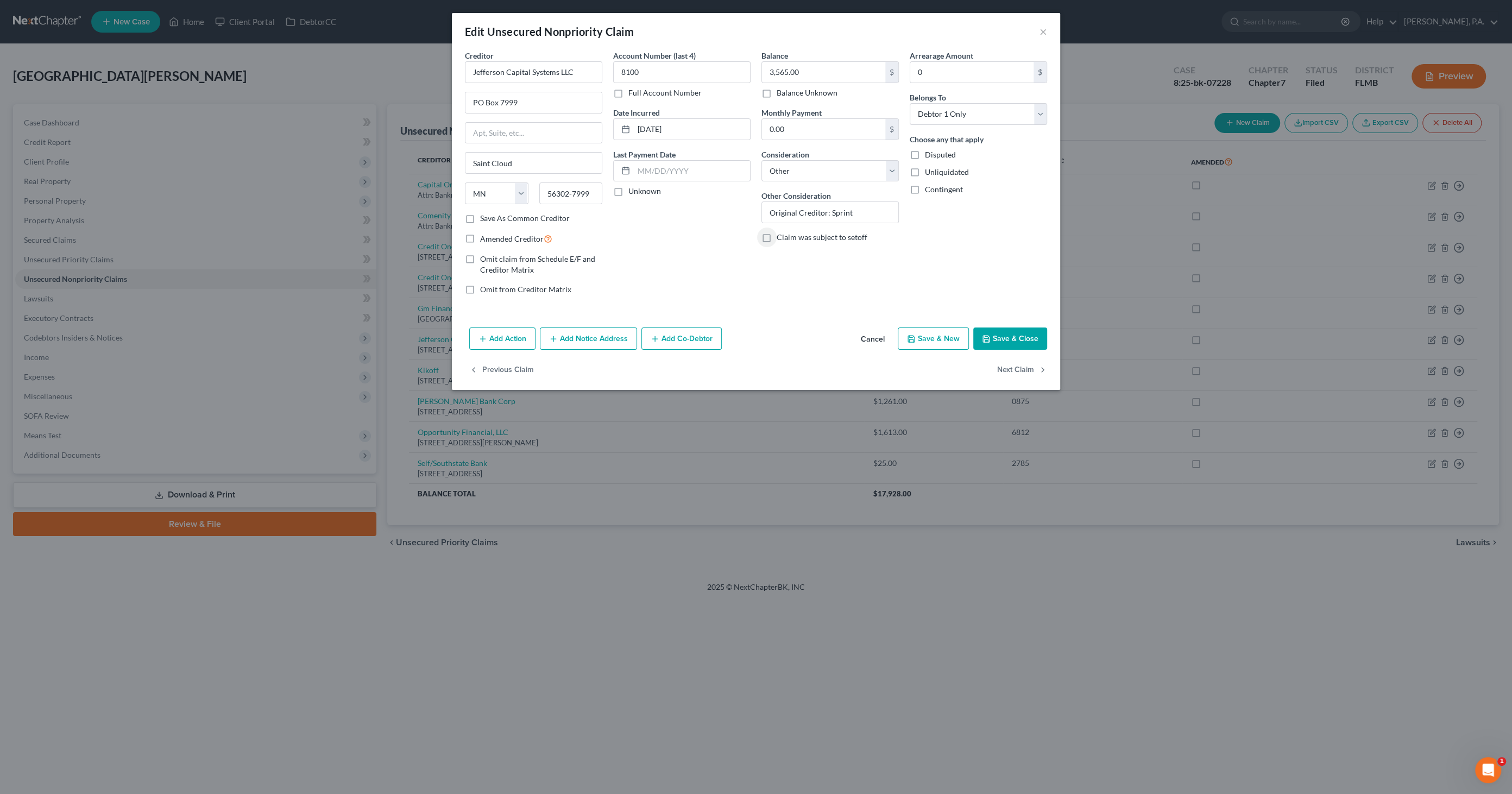
click at [1037, 334] on button "Save & Close" at bounding box center [1010, 339] width 74 height 23
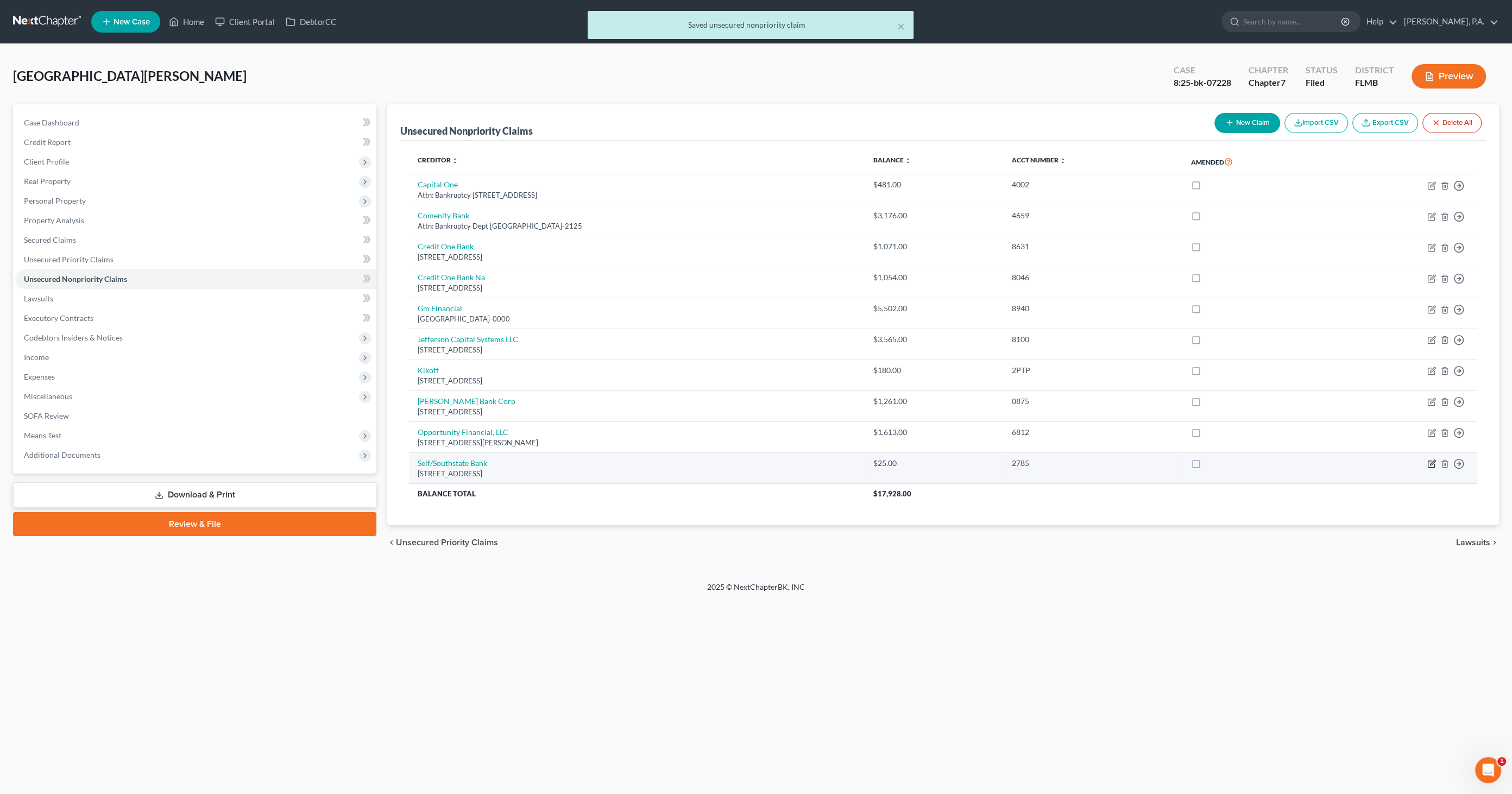
click at [1430, 461] on icon "button" at bounding box center [1432, 464] width 9 height 9
select select "9"
select select "0"
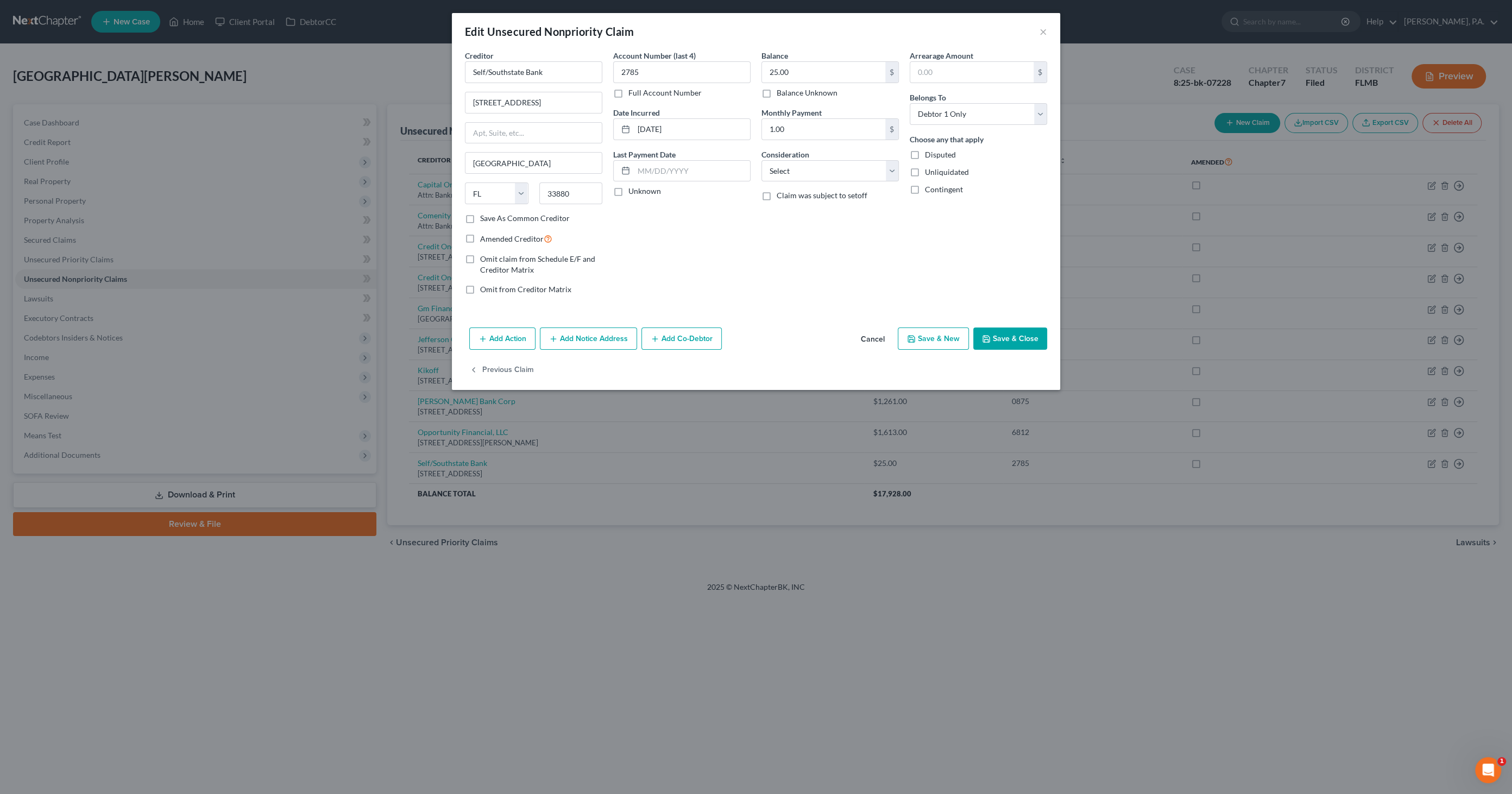
click at [929, 156] on span "Disputed" at bounding box center [940, 154] width 31 height 9
click at [929, 156] on input "Disputed" at bounding box center [933, 153] width 7 height 7
checkbox input "true"
click at [1031, 339] on button "Save & Close" at bounding box center [1010, 339] width 74 height 23
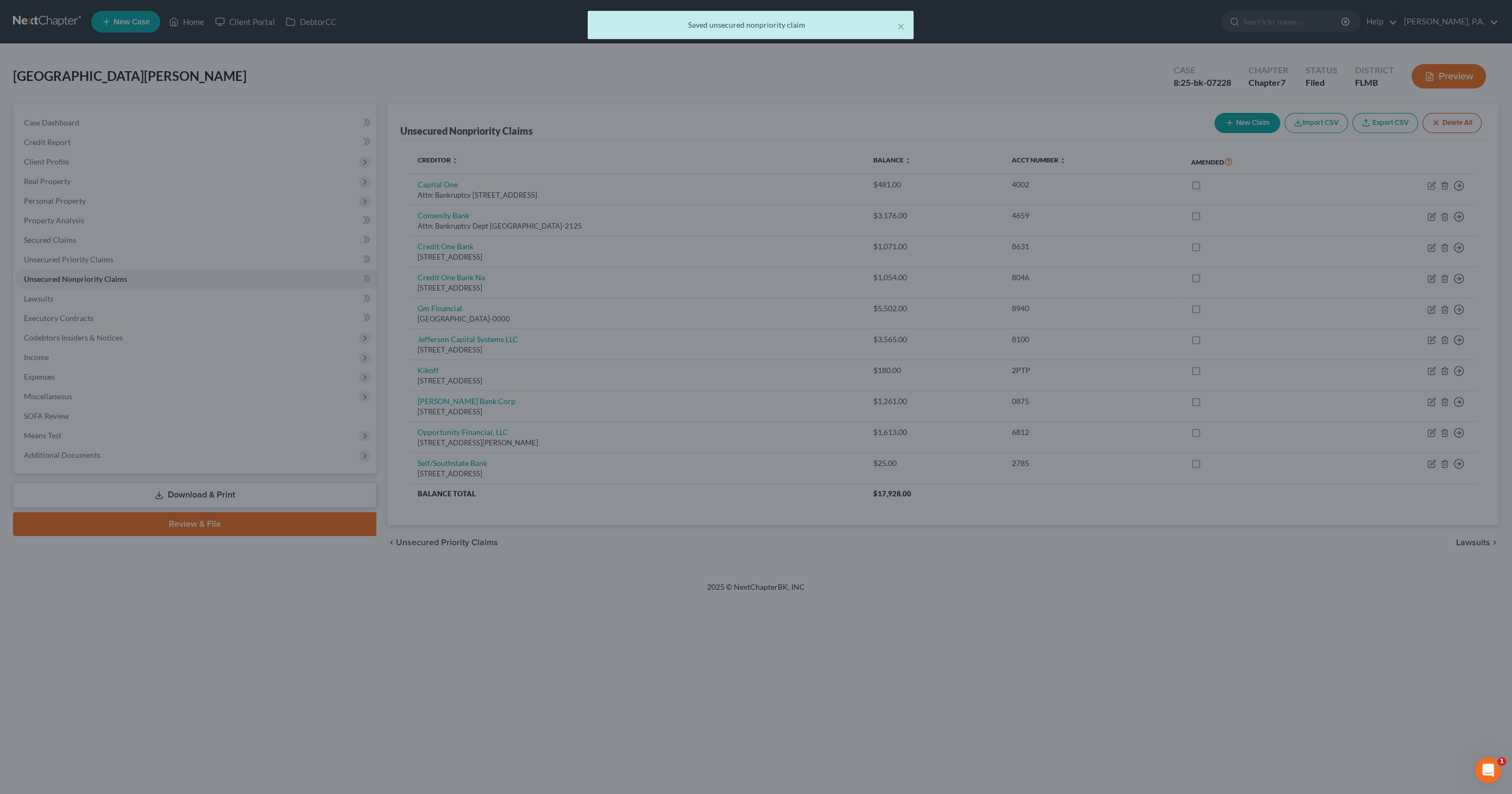
type input "0"
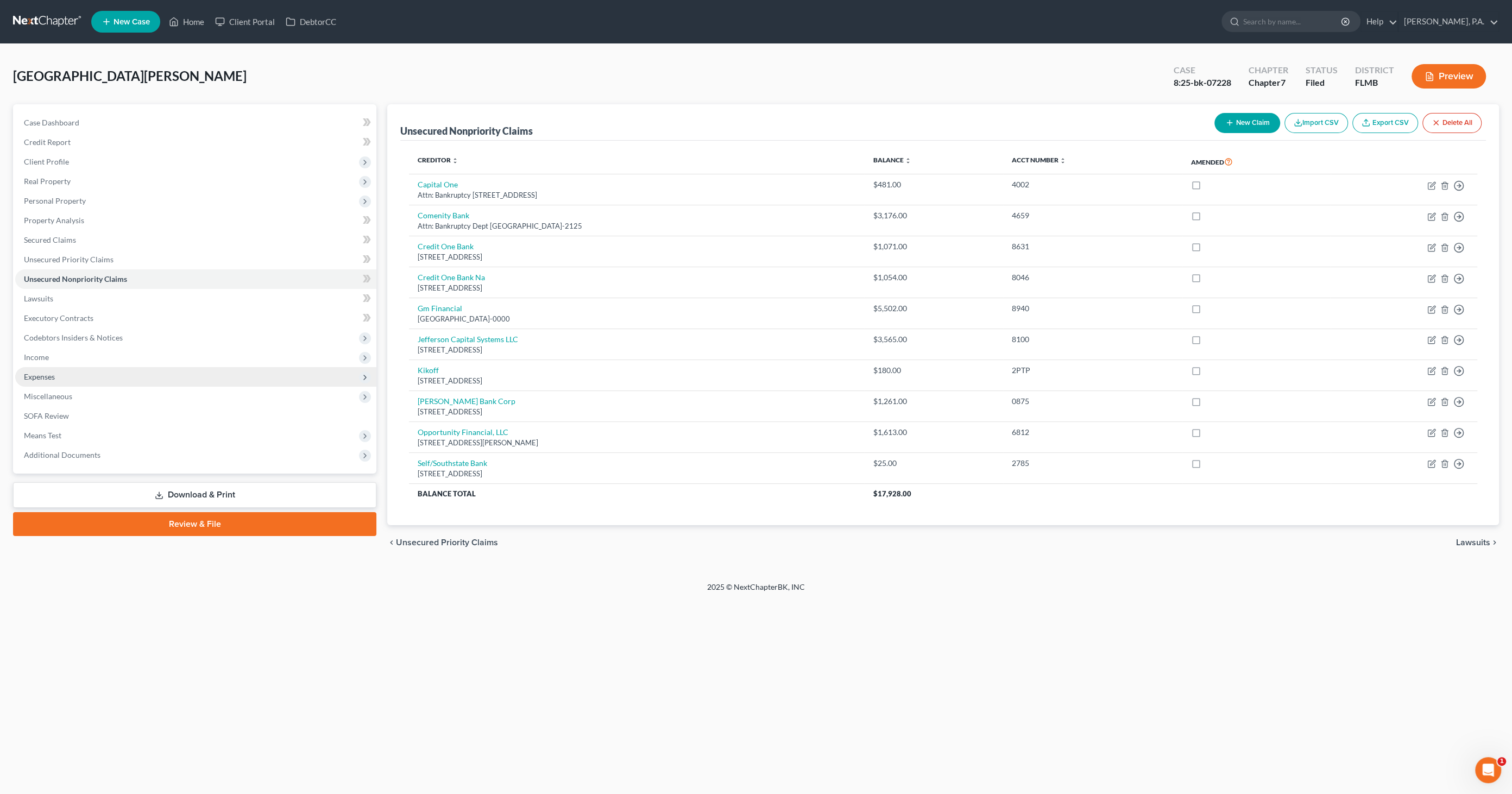
click at [75, 375] on span "Expenses" at bounding box center [195, 376] width 361 height 19
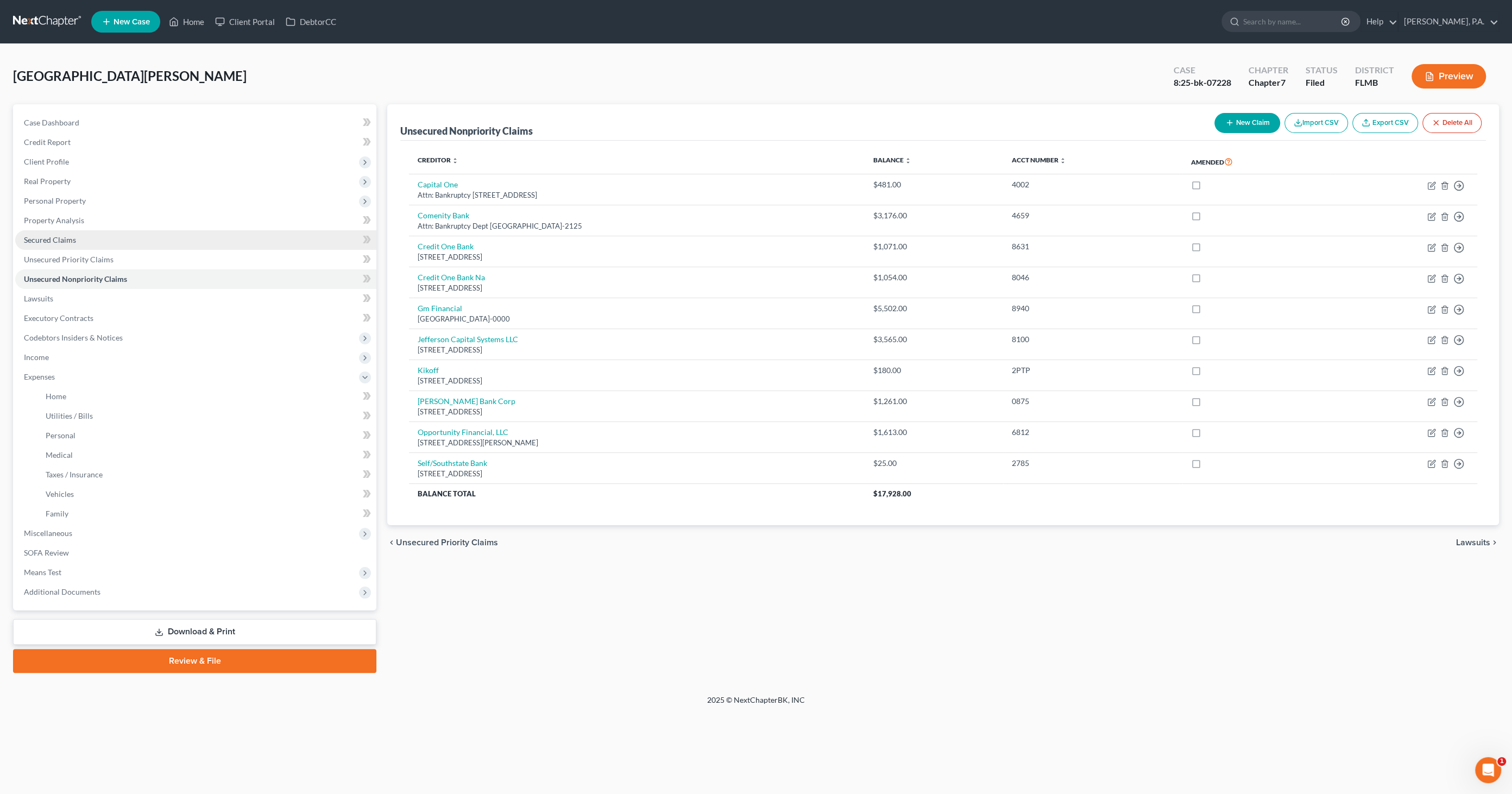
click at [75, 239] on span "Secured Claims" at bounding box center [50, 240] width 52 height 9
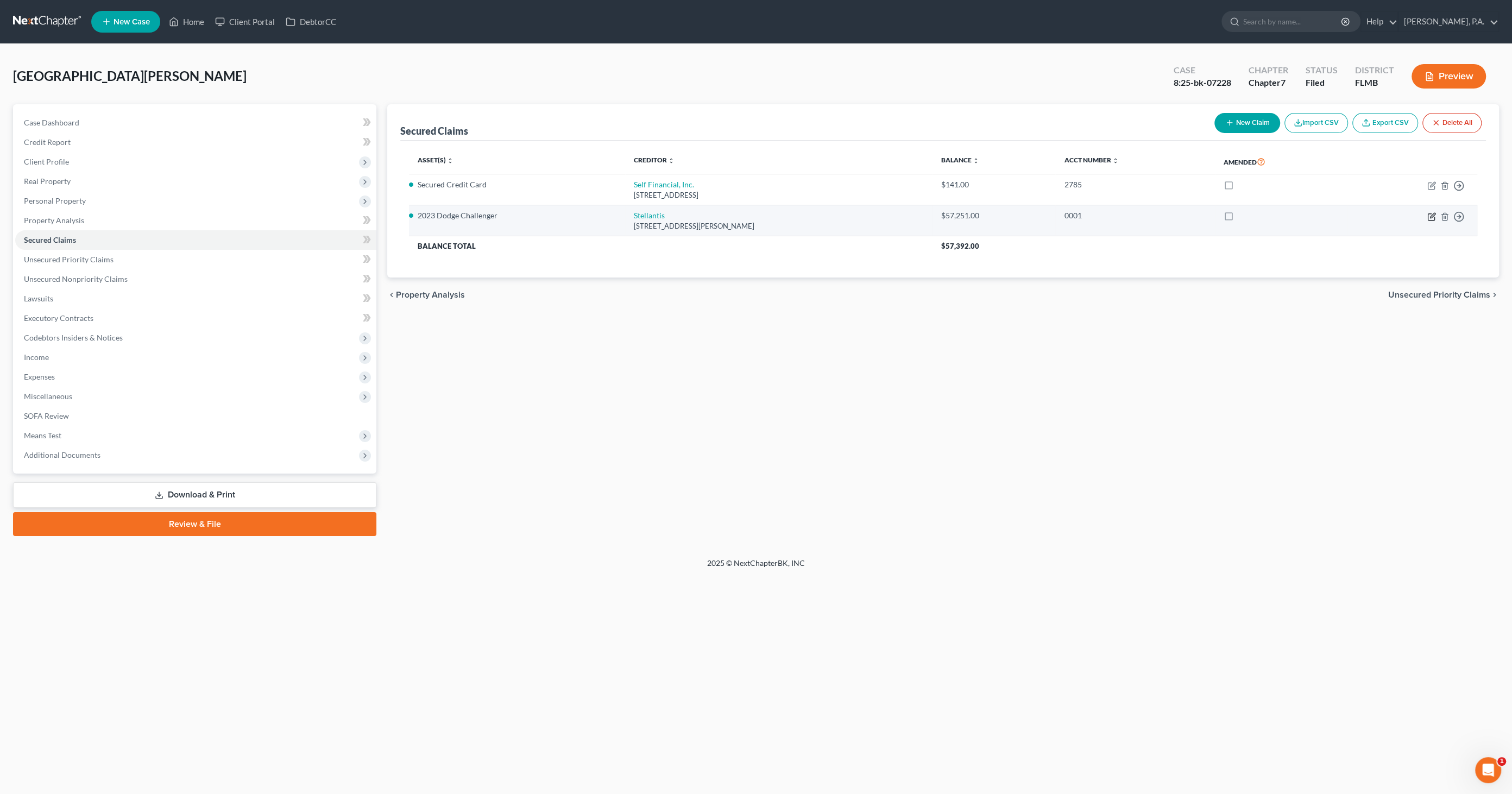
click at [1430, 214] on icon "button" at bounding box center [1432, 217] width 9 height 9
select select "10"
select select "2"
select select "0"
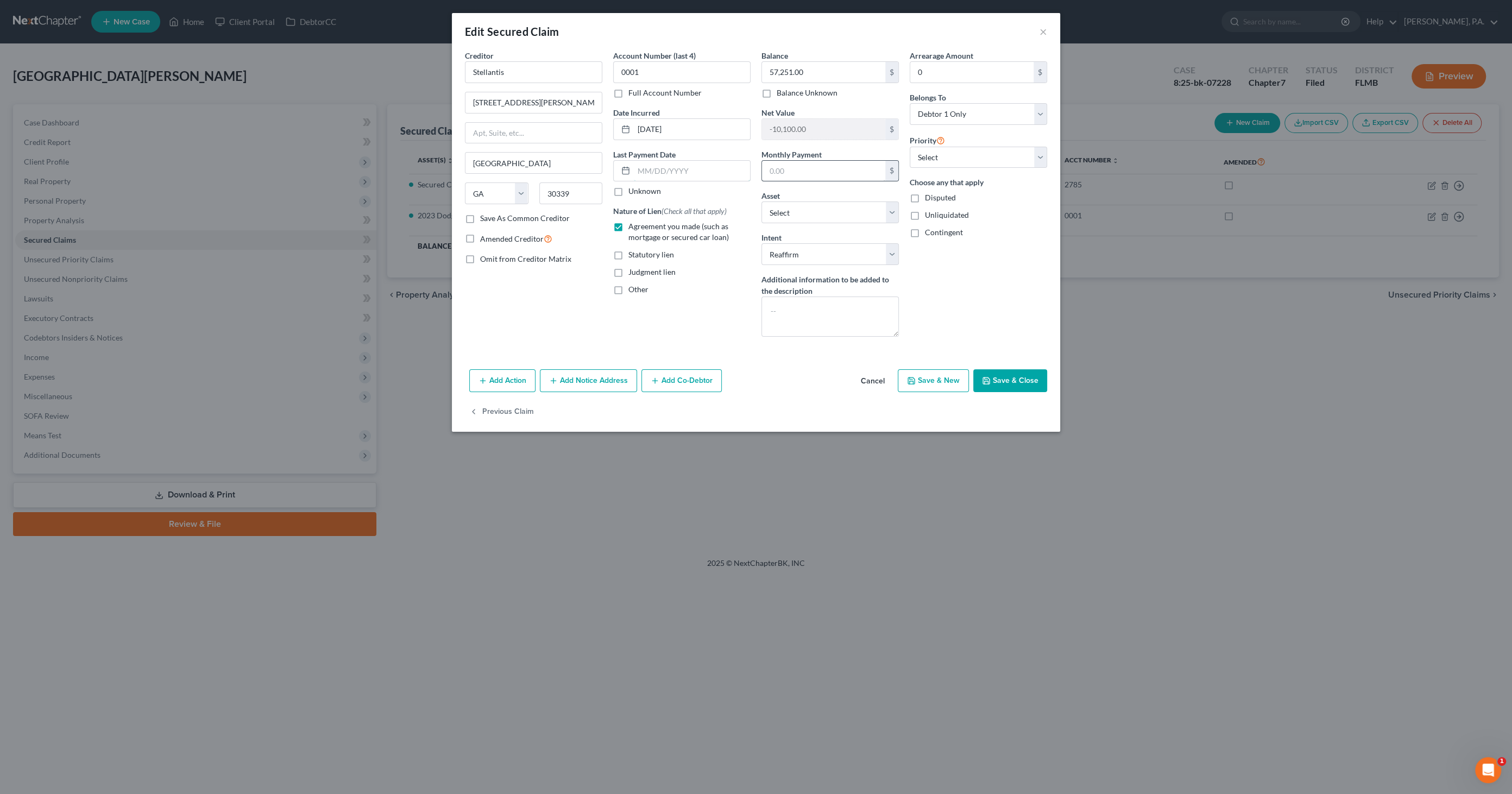
type input "1,178.77"
click at [870, 378] on button "Cancel" at bounding box center [873, 381] width 41 height 22
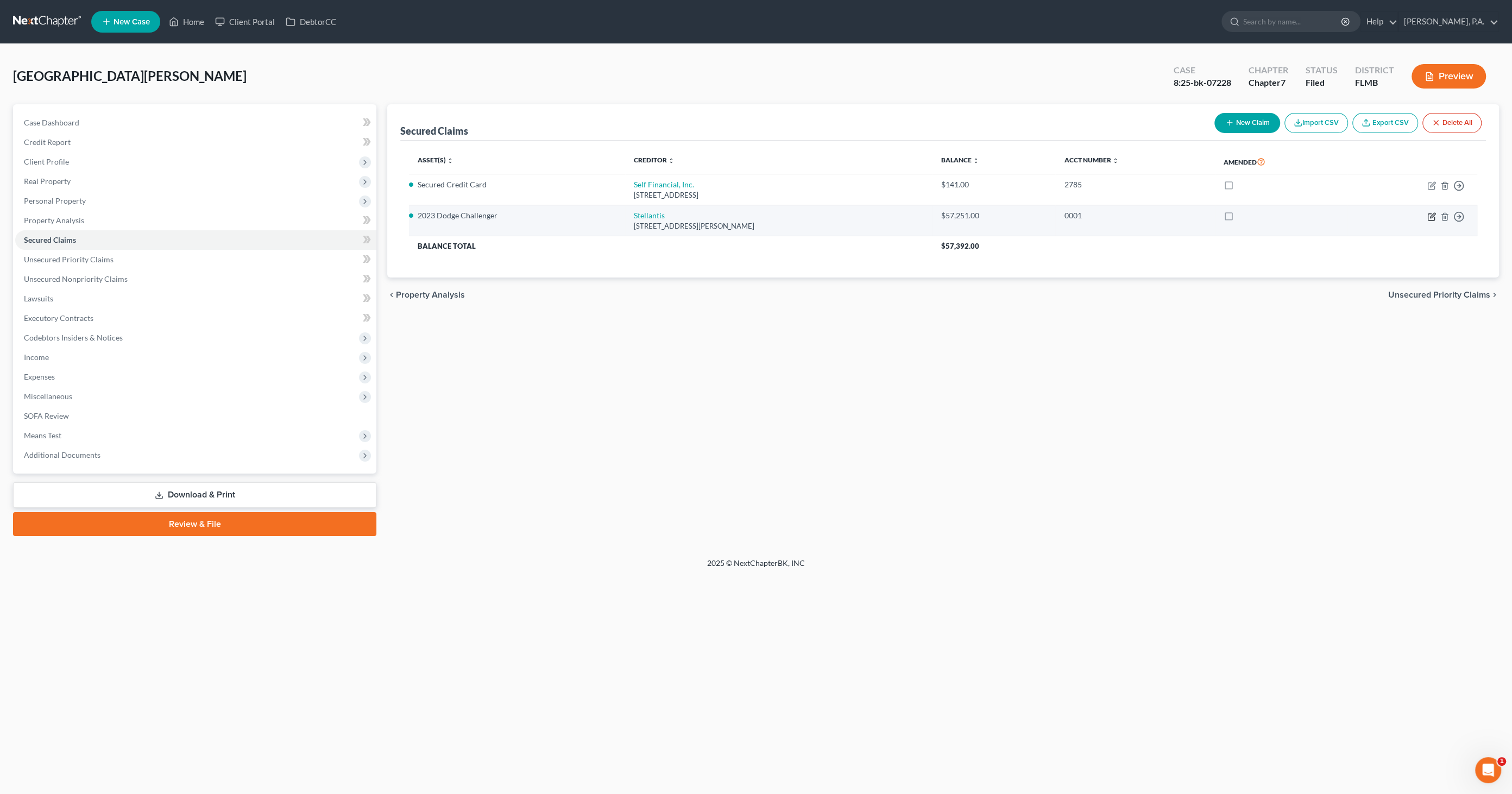
click at [1431, 212] on icon "button" at bounding box center [1432, 217] width 9 height 9
select select "10"
select select "4"
select select "2"
select select "0"
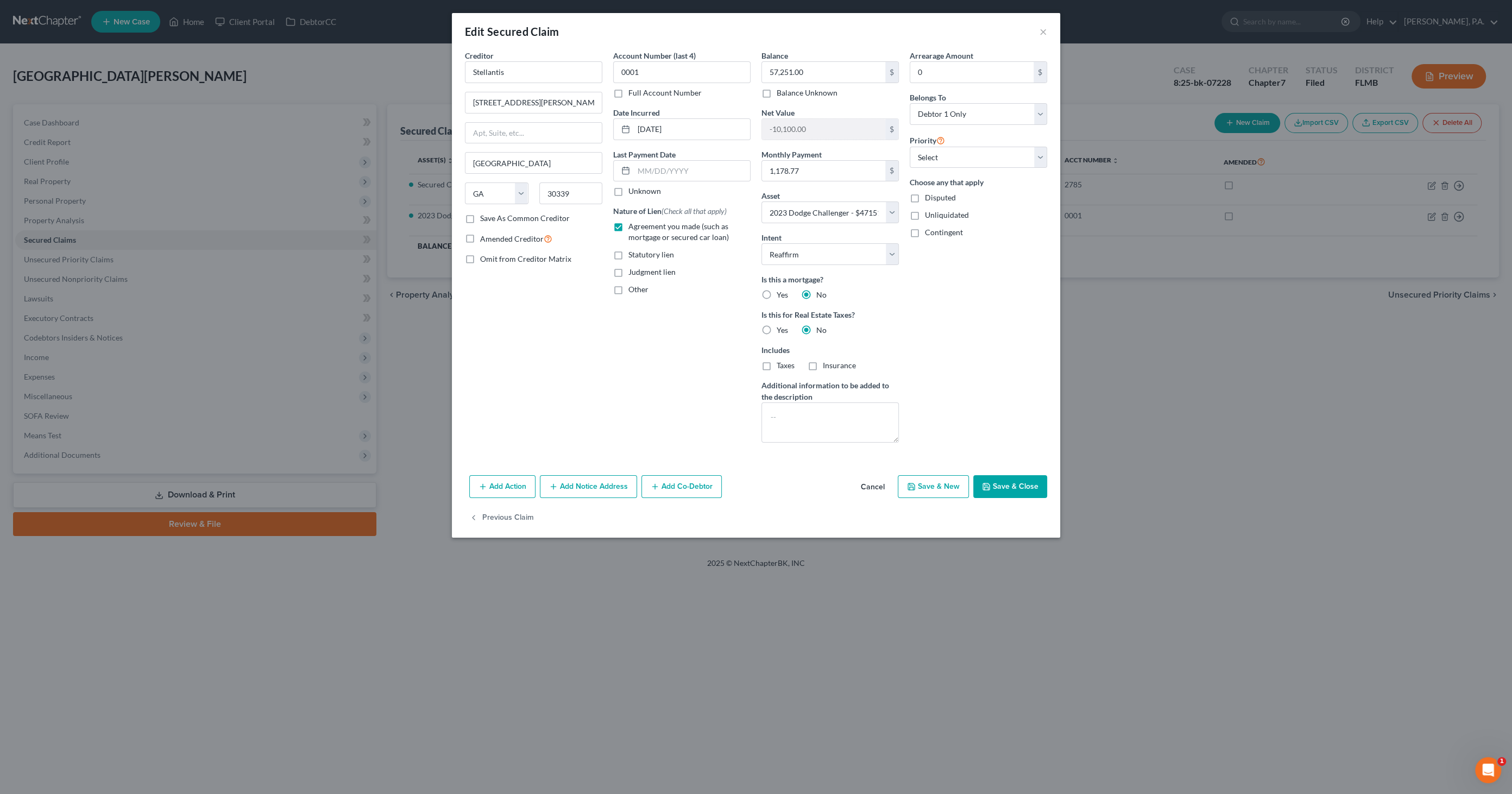
click at [1017, 485] on button "Save & Close" at bounding box center [1010, 486] width 74 height 23
select select "4"
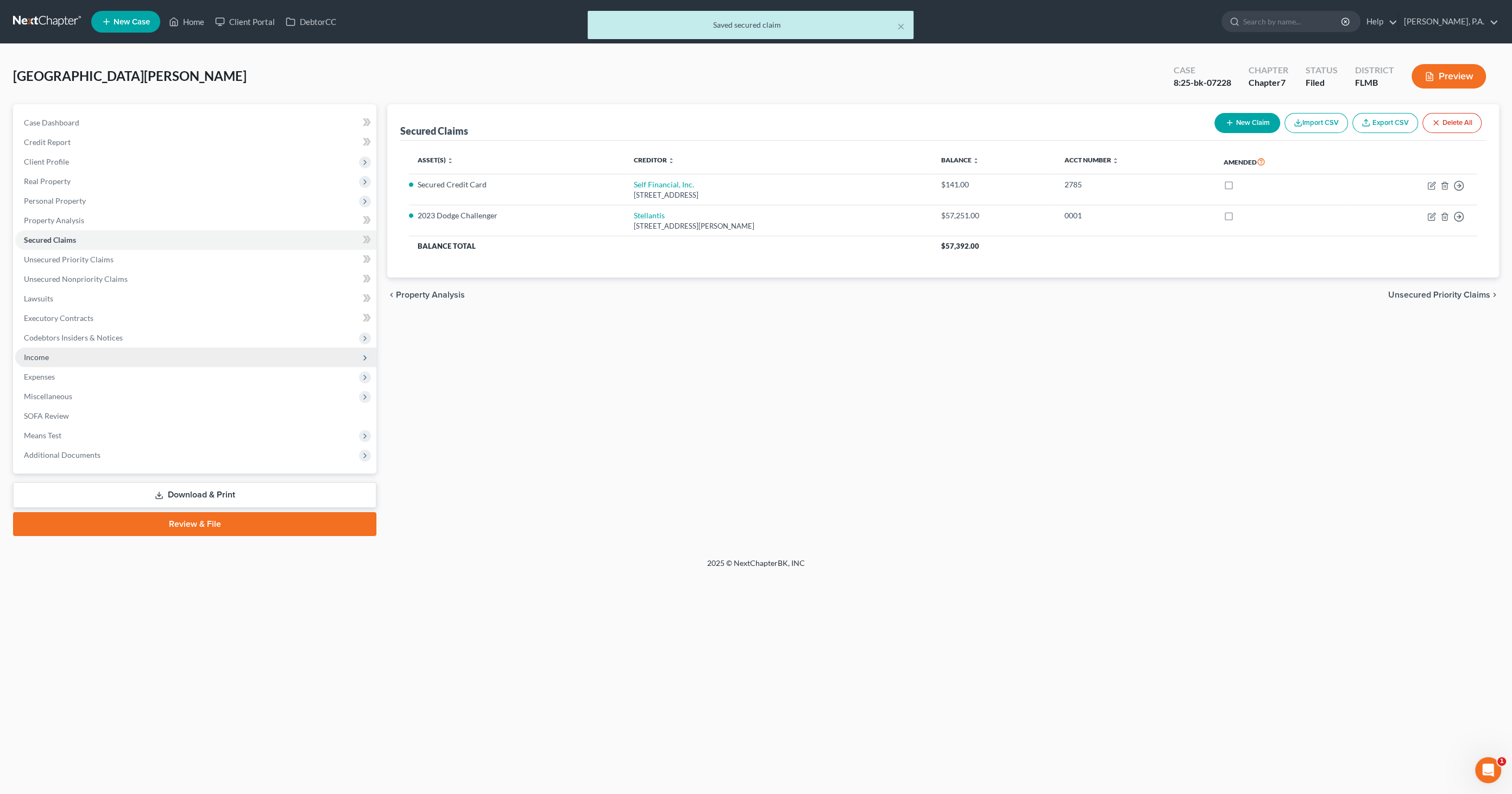
click at [35, 356] on span "Income" at bounding box center [36, 357] width 25 height 9
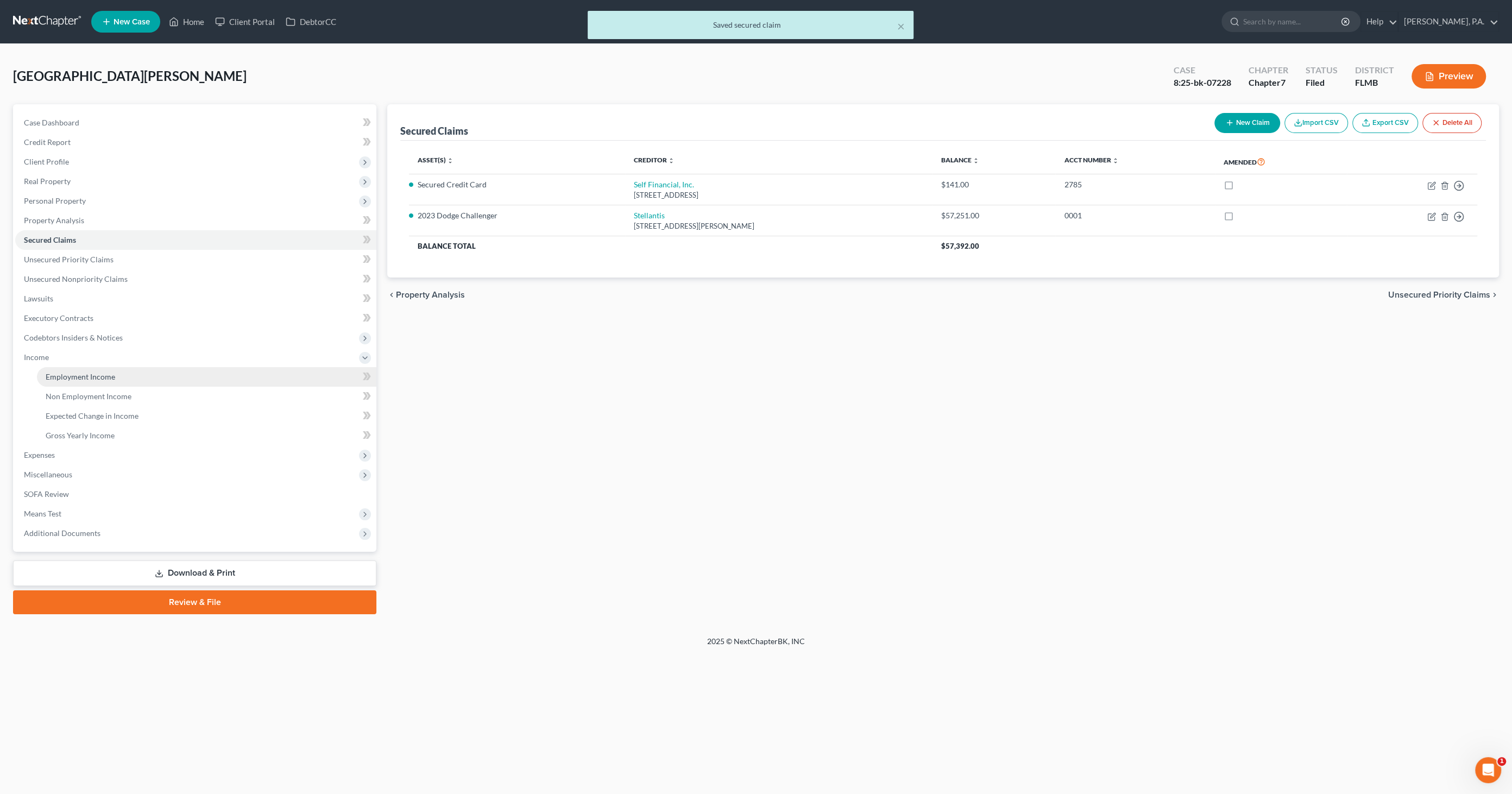
click at [64, 379] on span "Employment Income" at bounding box center [80, 377] width 69 height 9
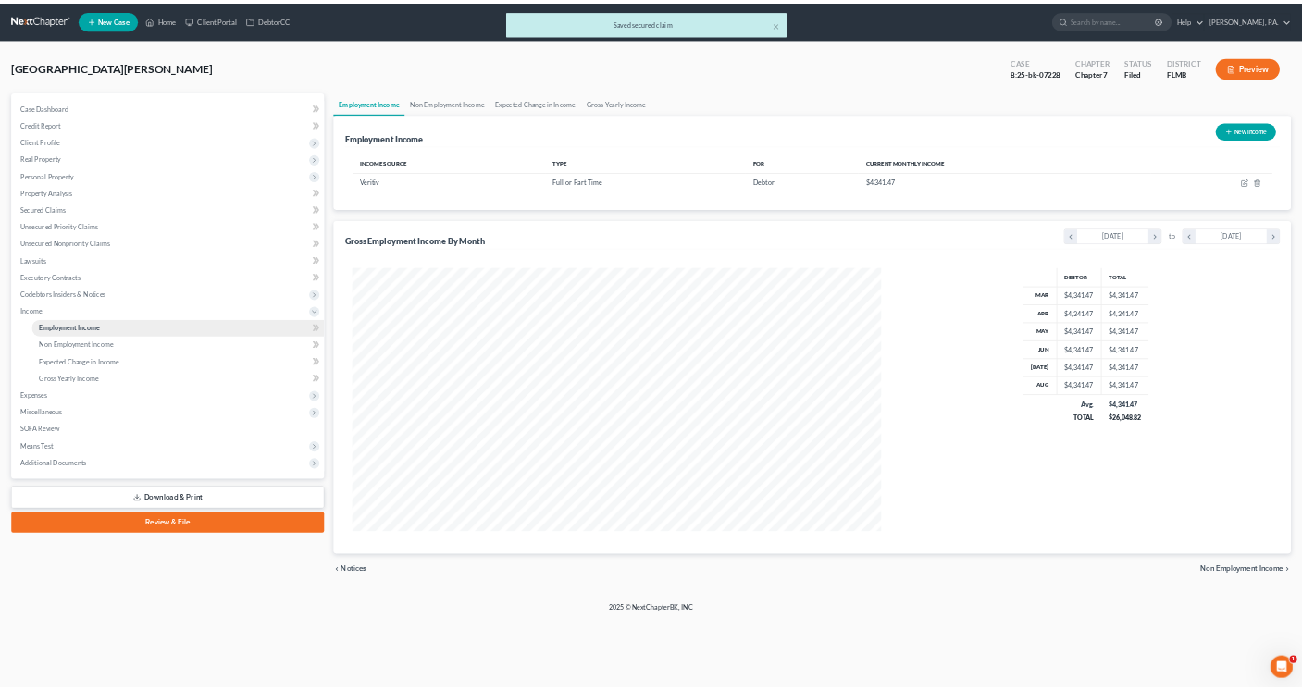
scroll to position [520, 1084]
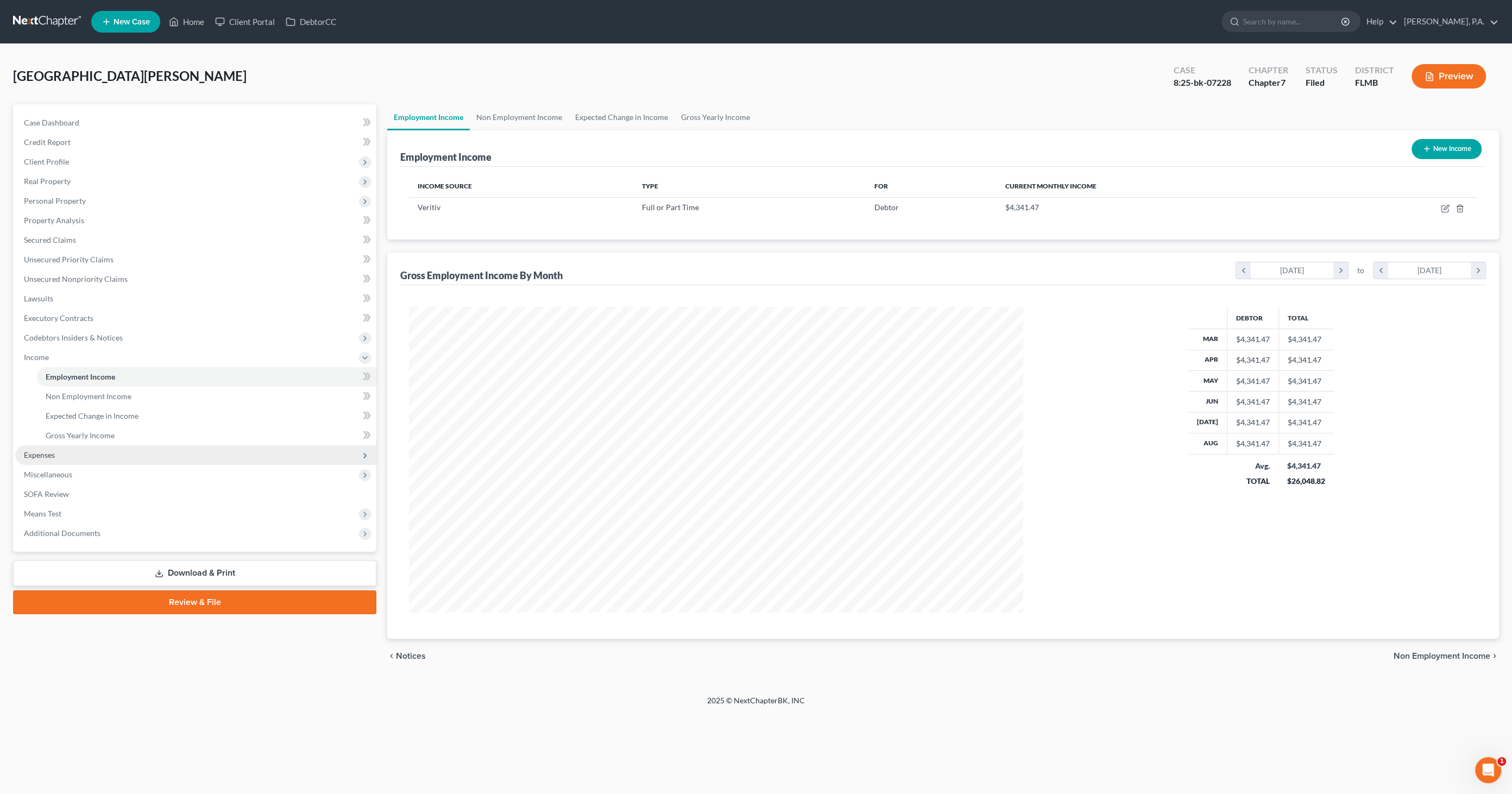
click at [62, 450] on span "Expenses" at bounding box center [195, 455] width 361 height 19
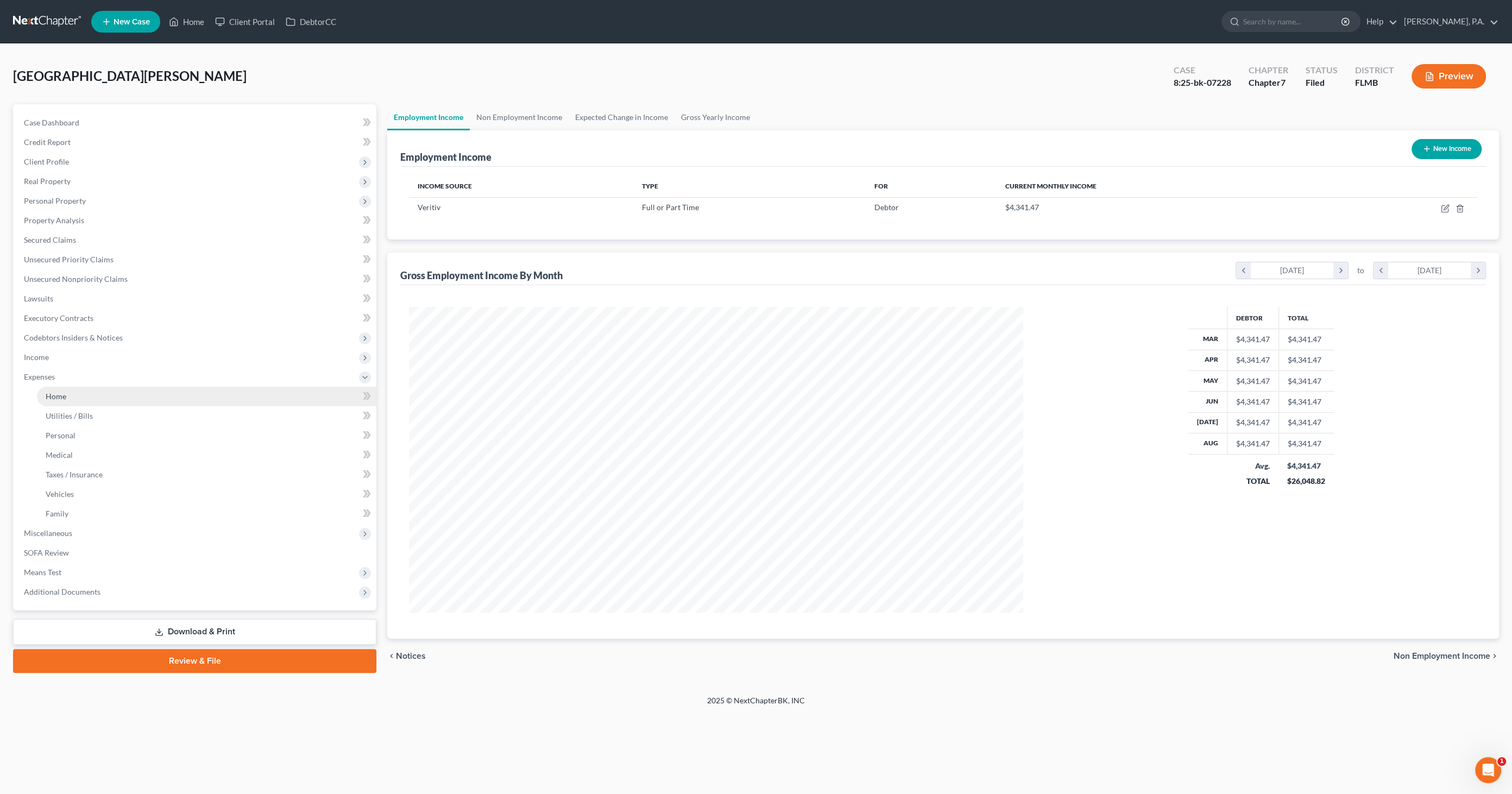
click at [75, 396] on link "Home" at bounding box center [207, 396] width 339 height 19
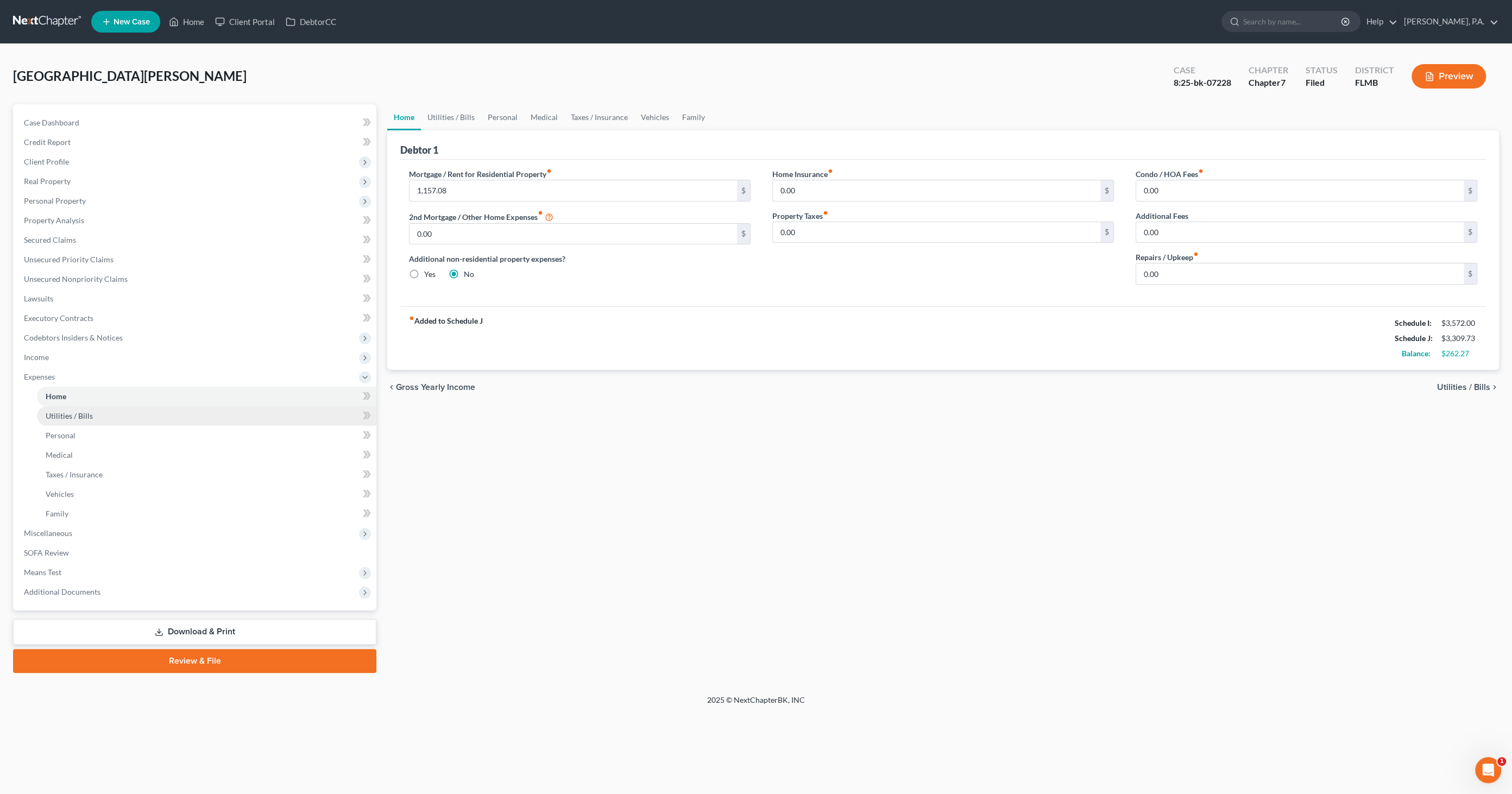
click at [76, 417] on span "Utilities / Bills" at bounding box center [69, 415] width 47 height 9
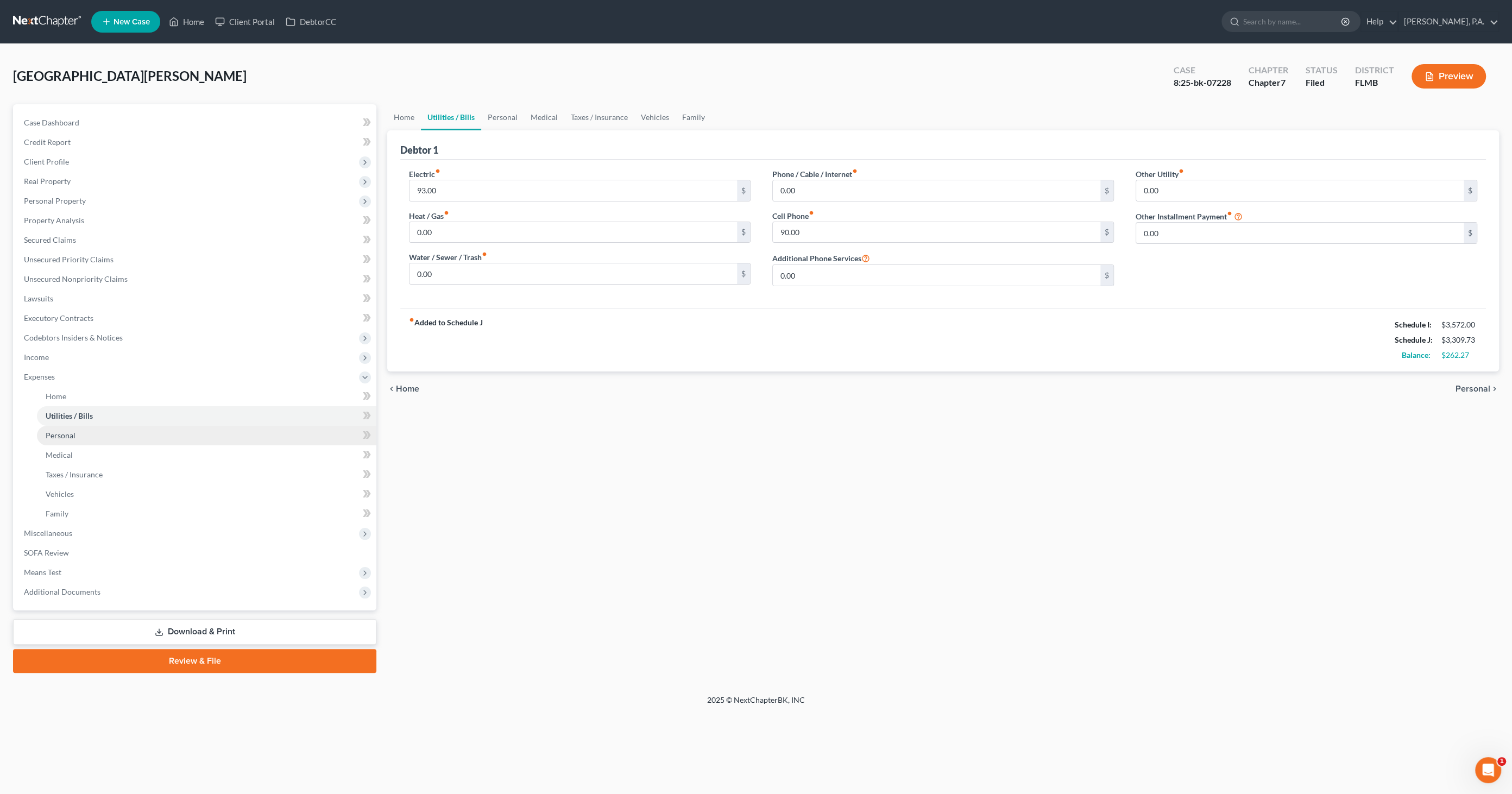
click at [70, 433] on span "Personal" at bounding box center [60, 435] width 30 height 9
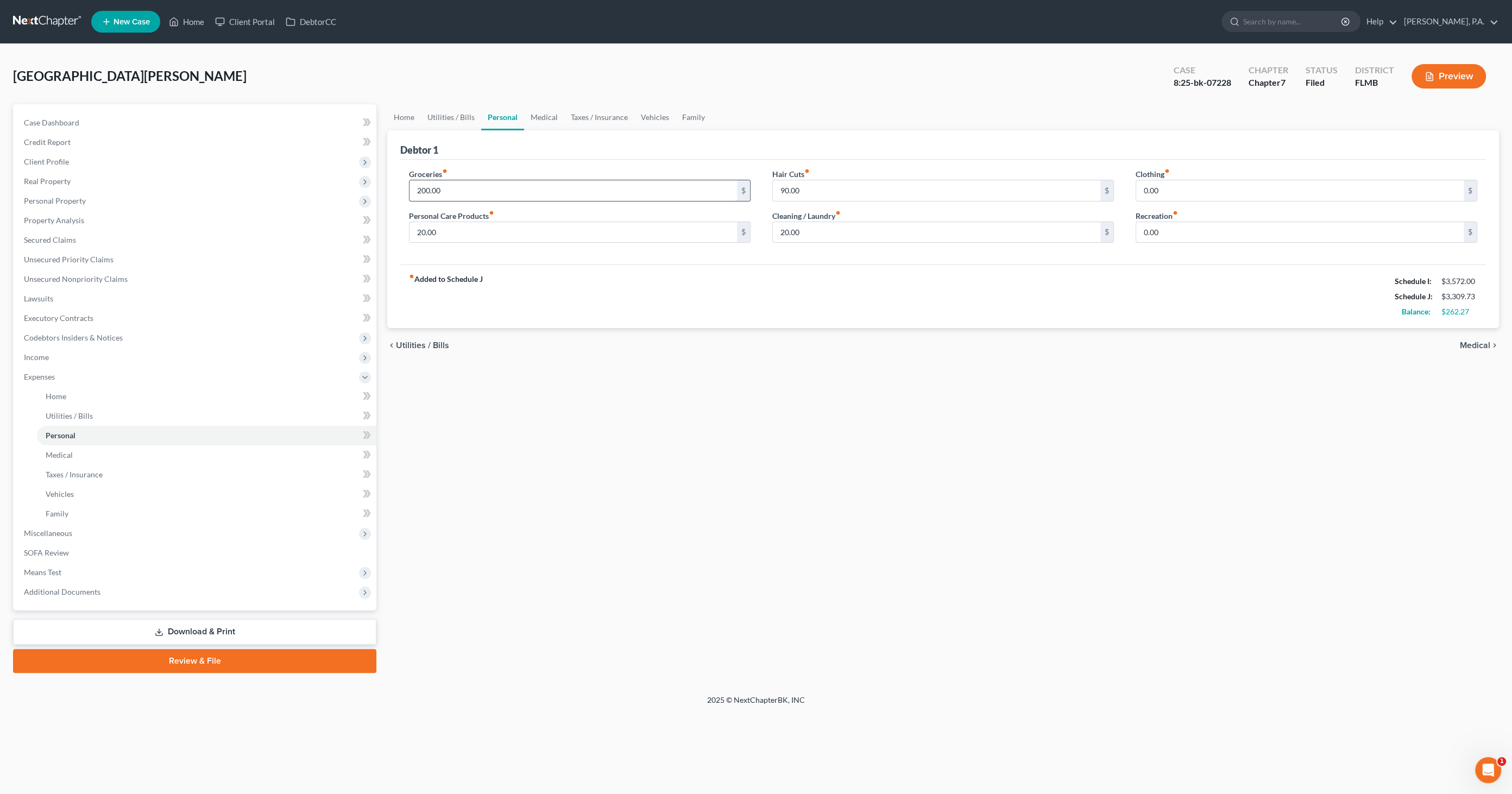
click at [474, 185] on input "200.00" at bounding box center [573, 190] width 328 height 21
click at [594, 236] on input "20.00" at bounding box center [573, 232] width 328 height 21
click at [515, 189] on input "200.00" at bounding box center [573, 190] width 328 height 21
click at [479, 237] on input "100.00" at bounding box center [573, 232] width 328 height 21
type input "0"
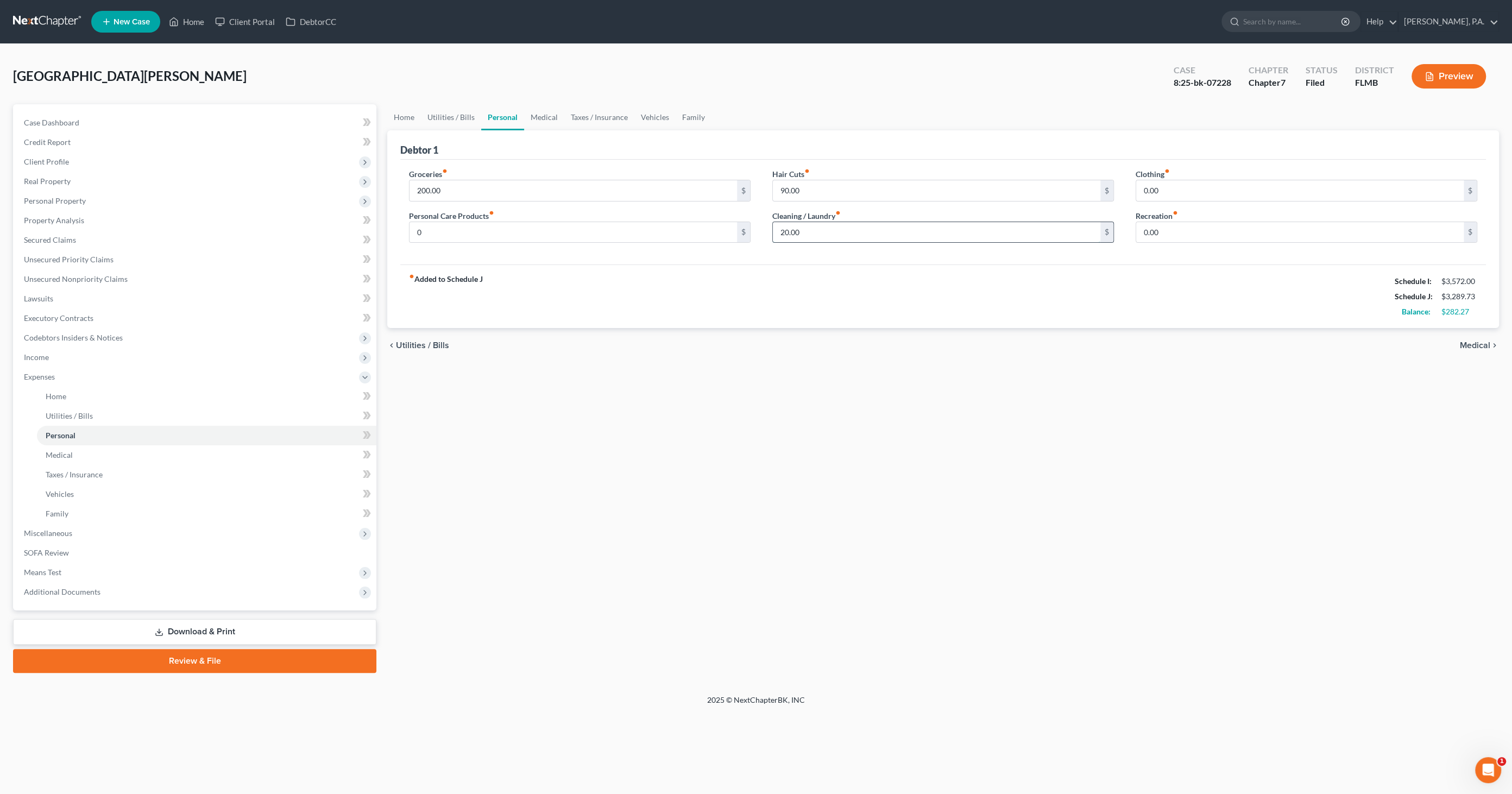
click at [836, 230] on input "20.00" at bounding box center [937, 232] width 328 height 21
type input "150.00"
click at [474, 188] on input "200.00" at bounding box center [573, 190] width 328 height 21
type input "1,000.00"
click at [527, 280] on div "fiber_manual_record Added to Schedule J Schedule I: $3,572.00 Schedule J: $4,21…" at bounding box center [943, 296] width 1086 height 63
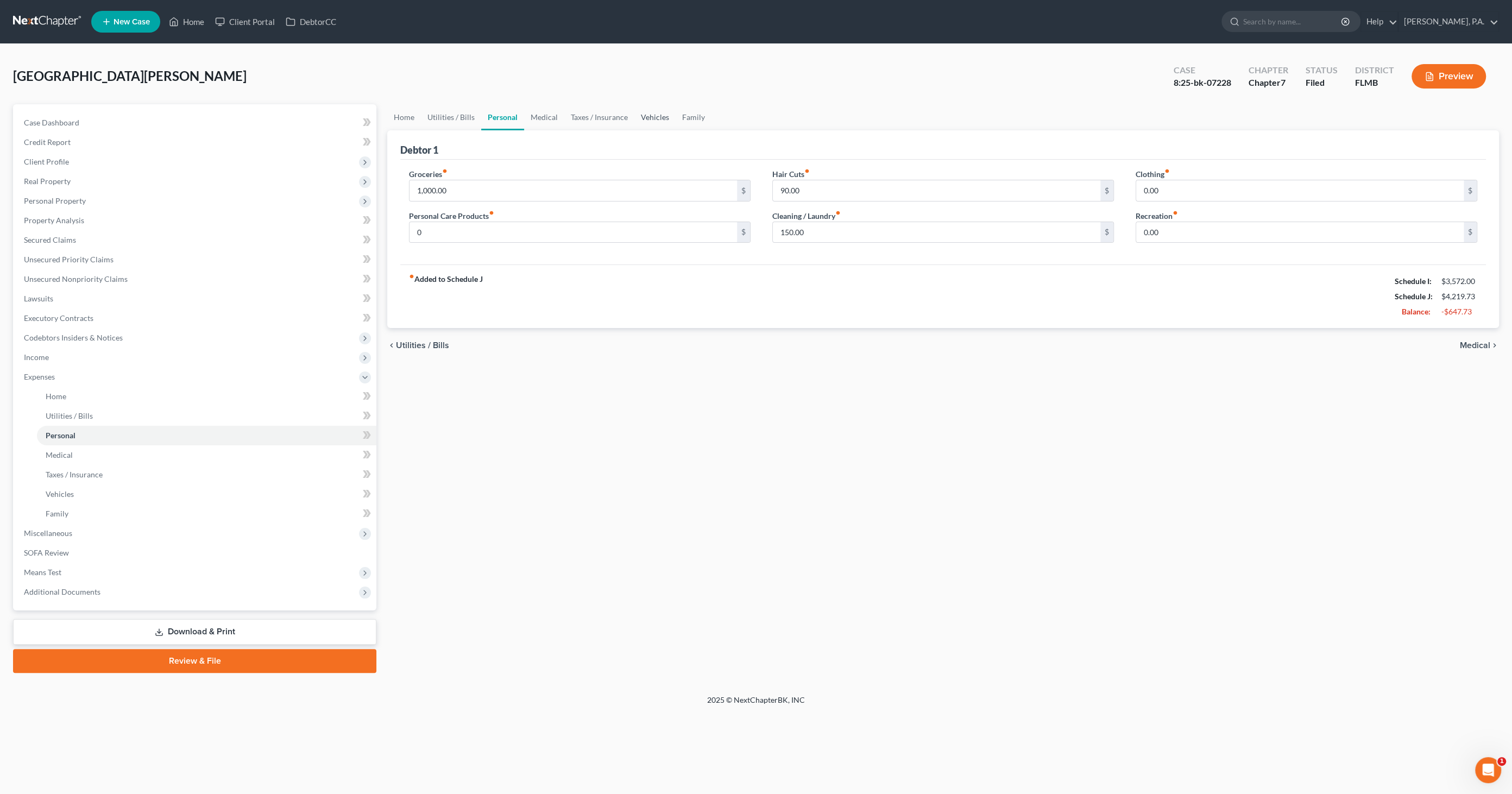
click at [658, 116] on link "Vehicles" at bounding box center [655, 117] width 41 height 26
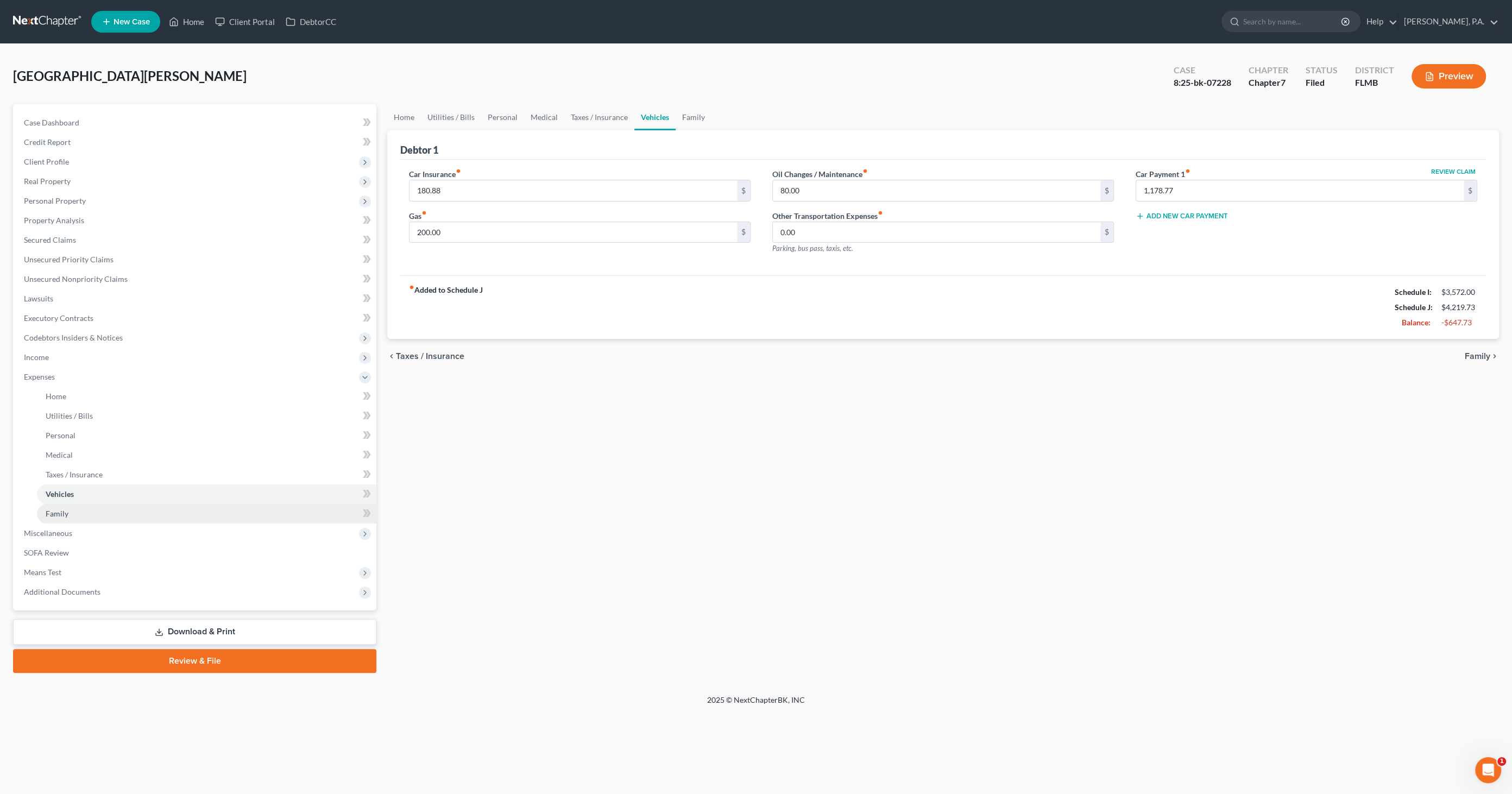
click at [61, 515] on span "Family" at bounding box center [57, 513] width 23 height 9
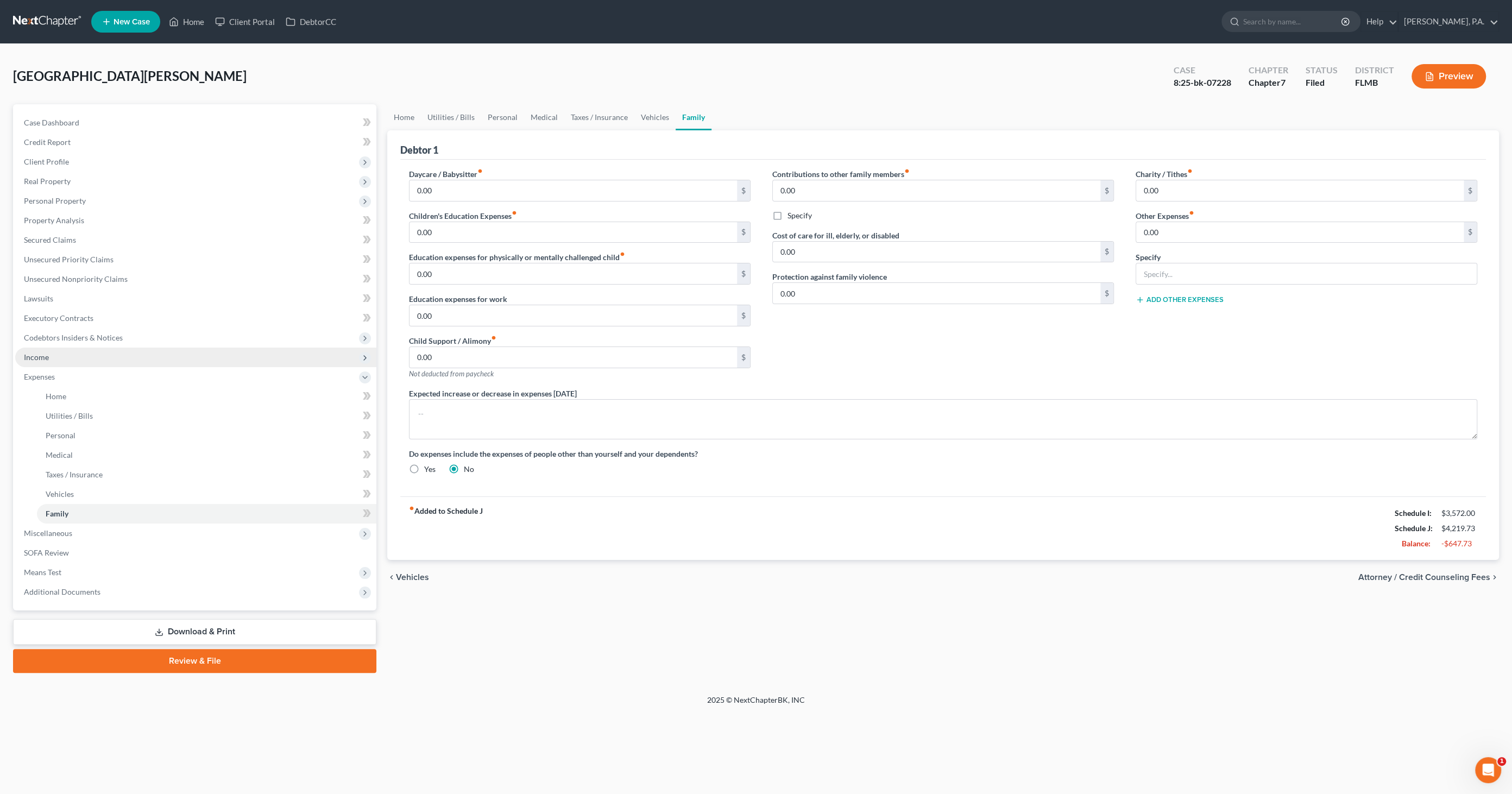
click at [55, 358] on span "Income" at bounding box center [195, 357] width 361 height 19
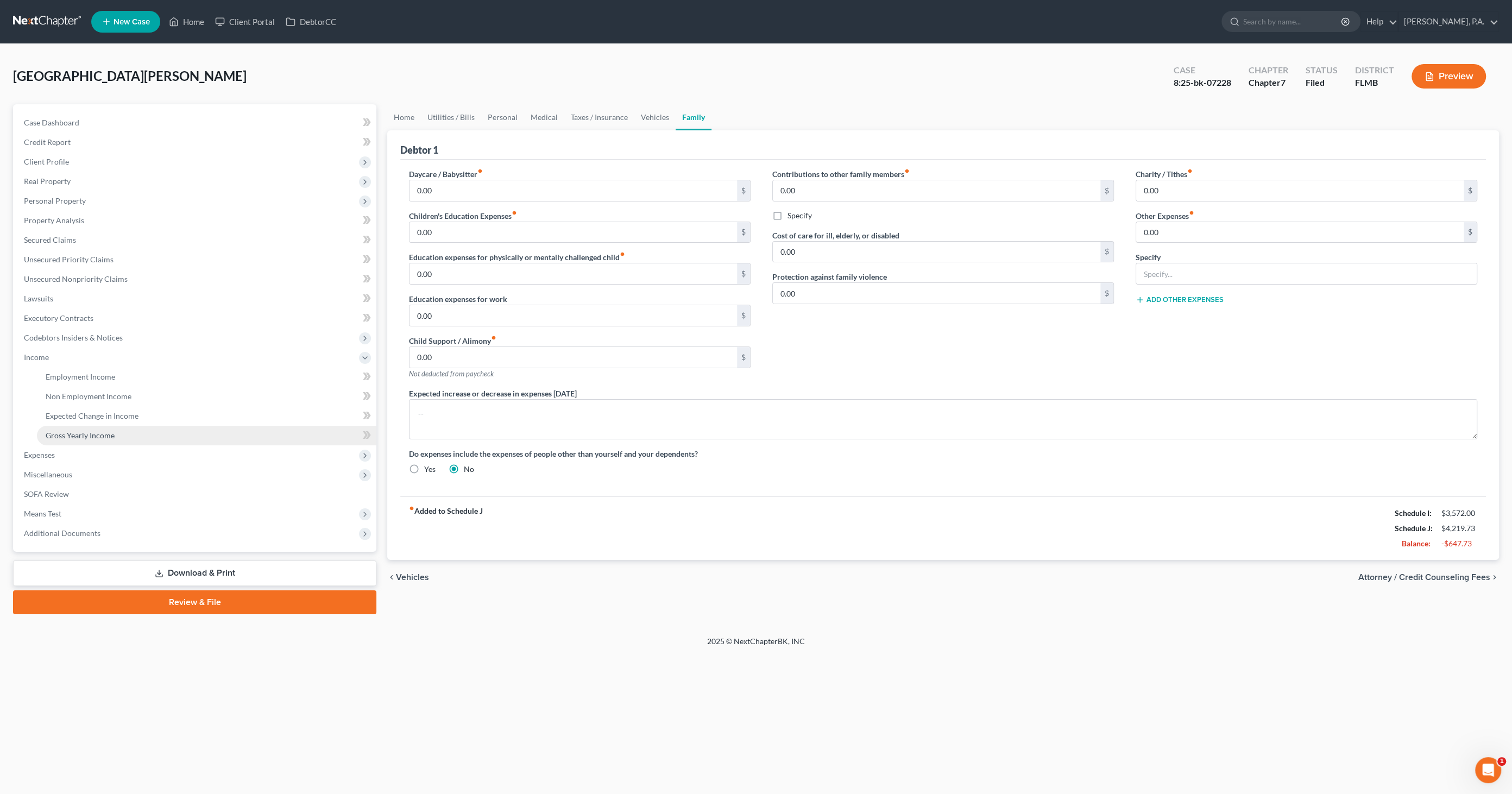
click at [72, 431] on span "Gross Yearly Income" at bounding box center [80, 435] width 69 height 9
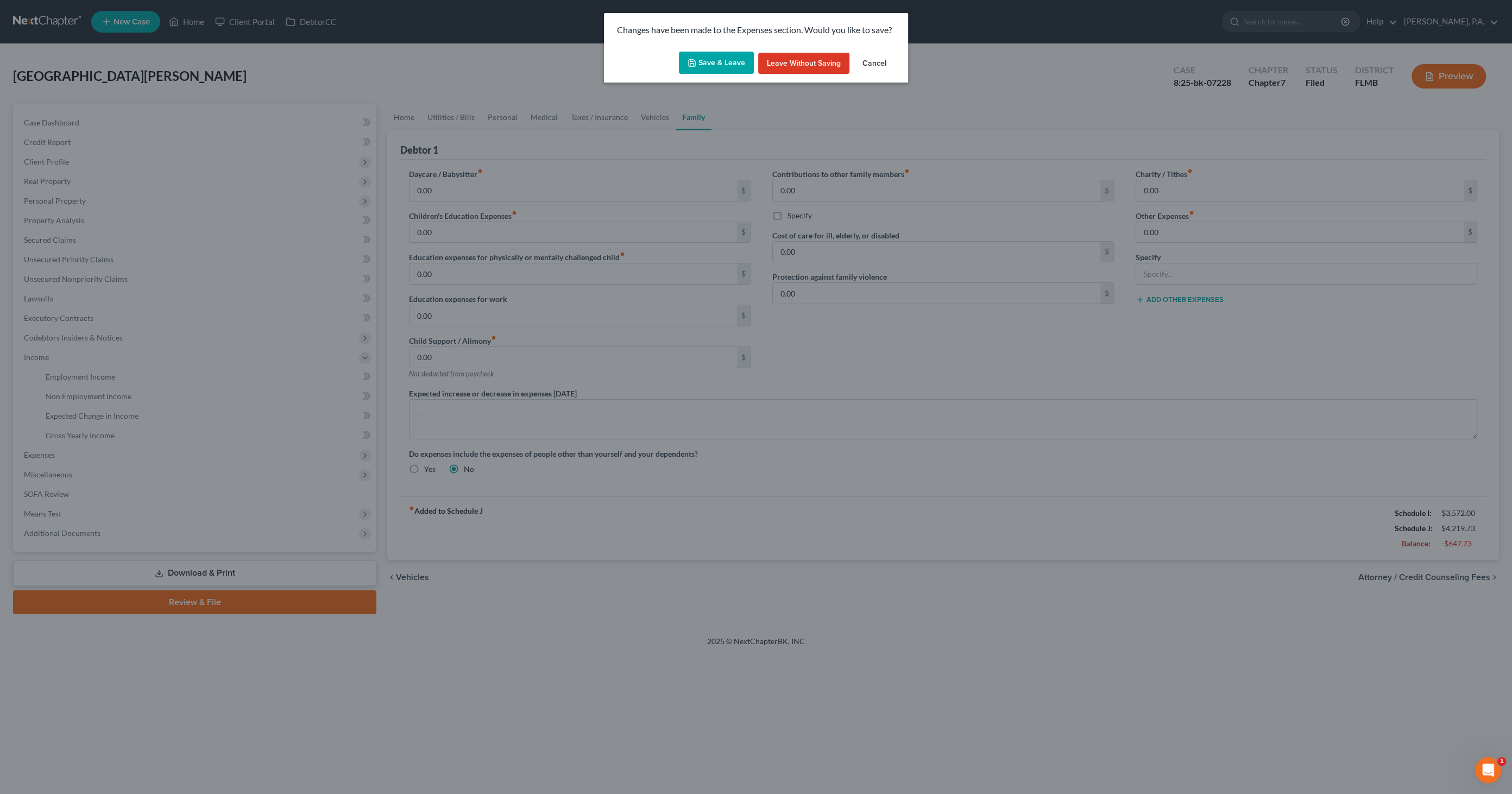
click at [725, 65] on button "Save & Leave" at bounding box center [717, 63] width 75 height 23
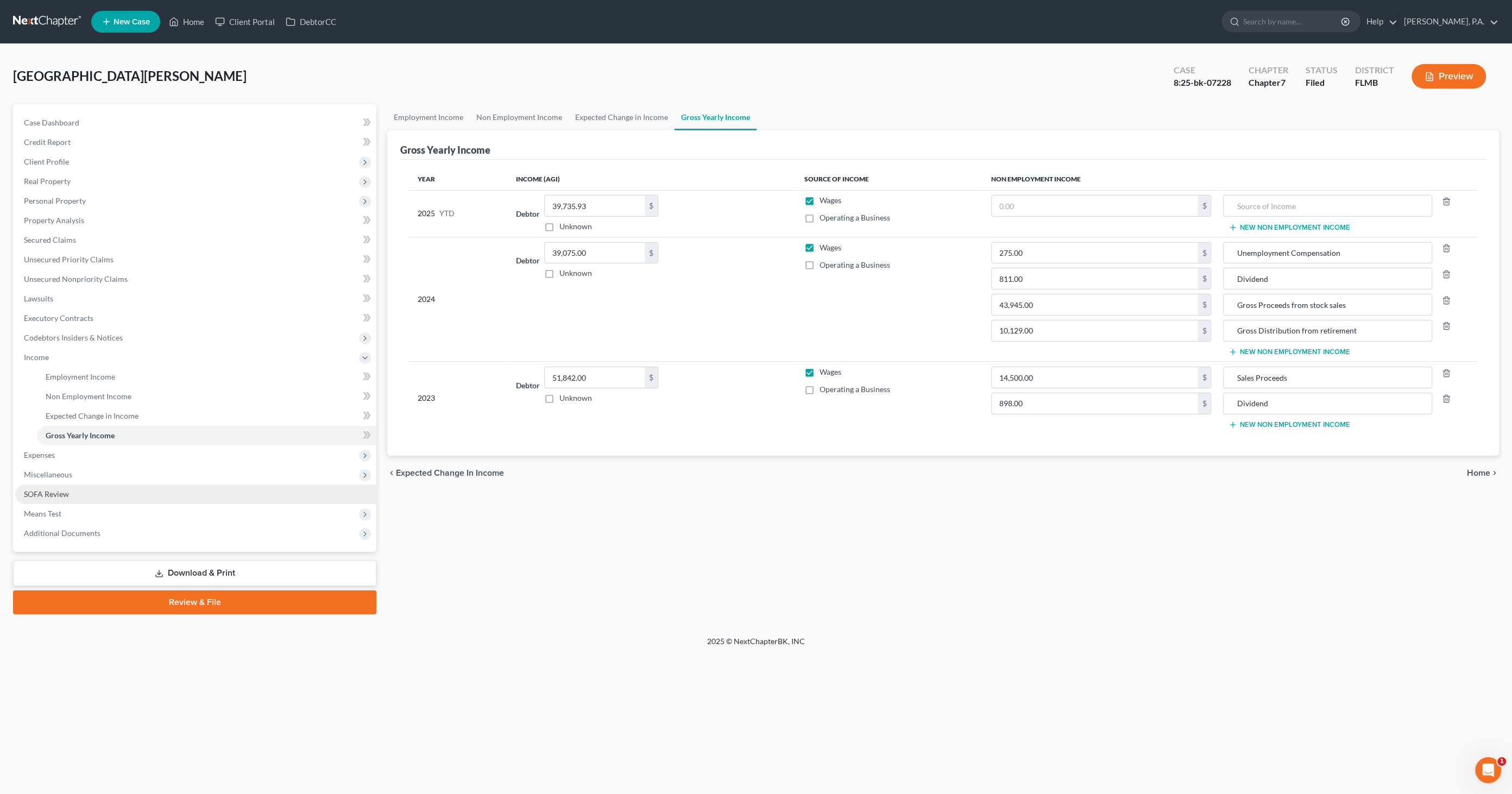
click at [60, 489] on span "SOFA Review" at bounding box center [46, 494] width 45 height 9
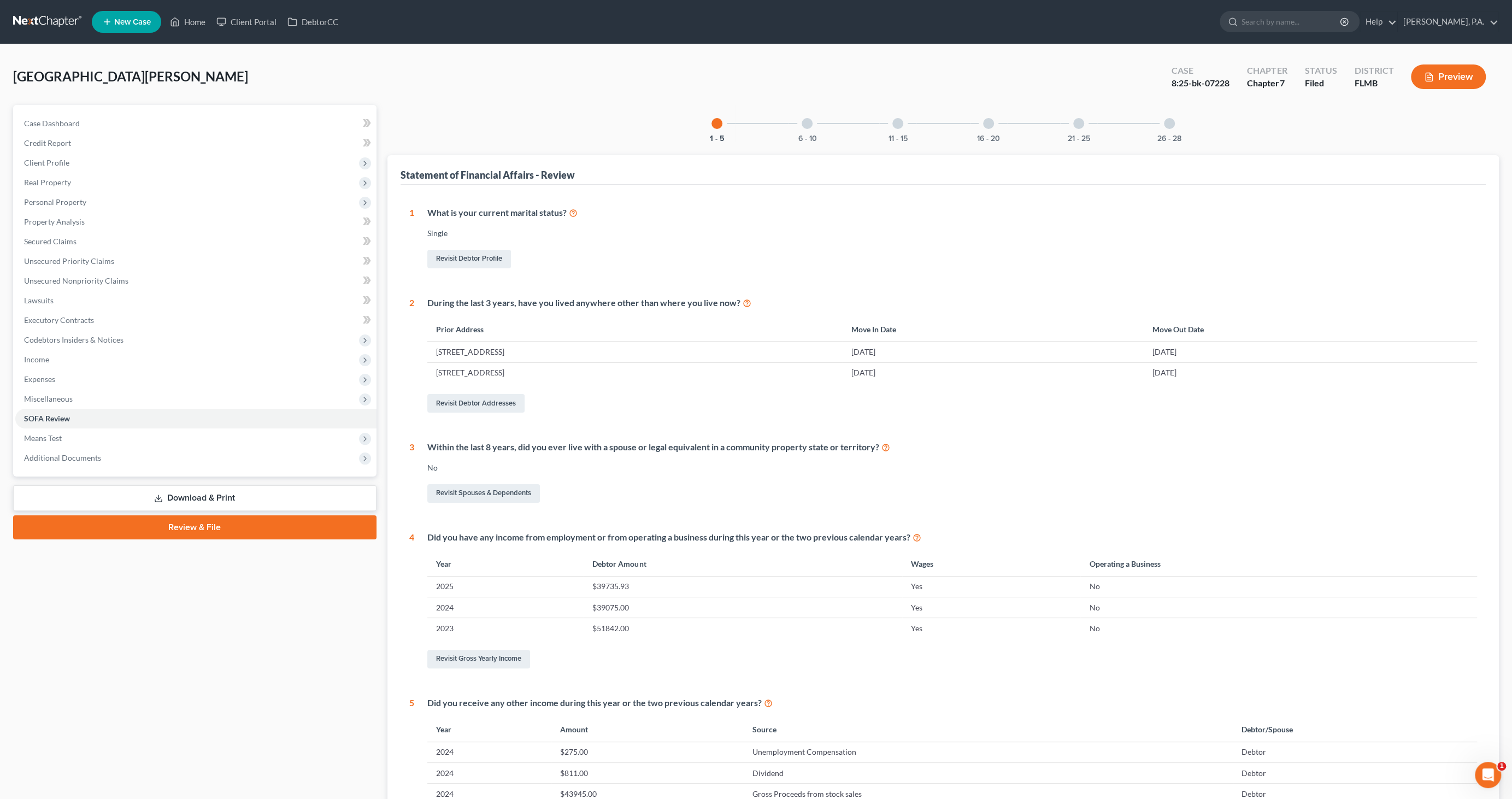
click at [986, 128] on div at bounding box center [989, 123] width 11 height 11
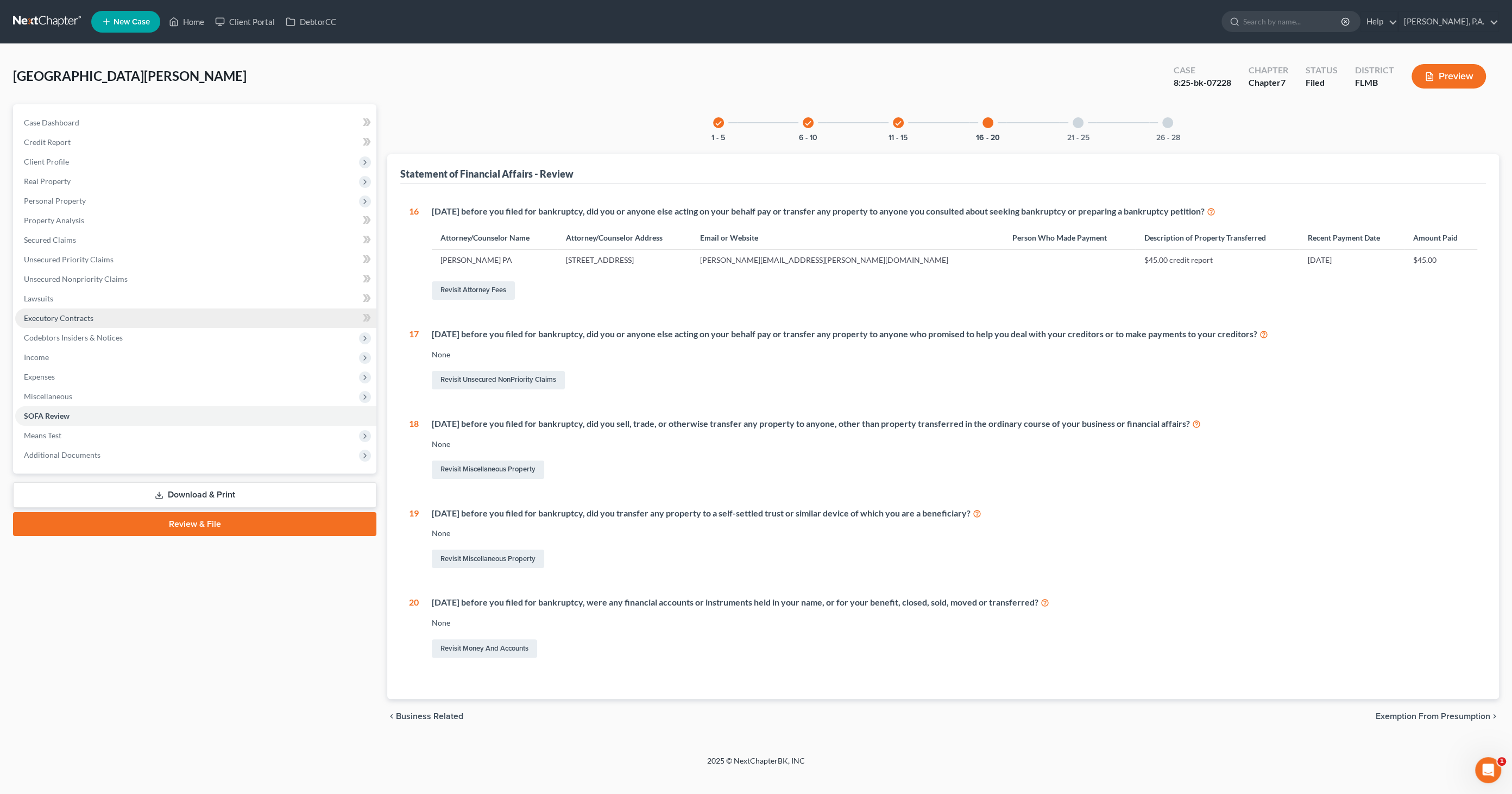
click at [52, 319] on span "Executory Contracts" at bounding box center [59, 318] width 69 height 9
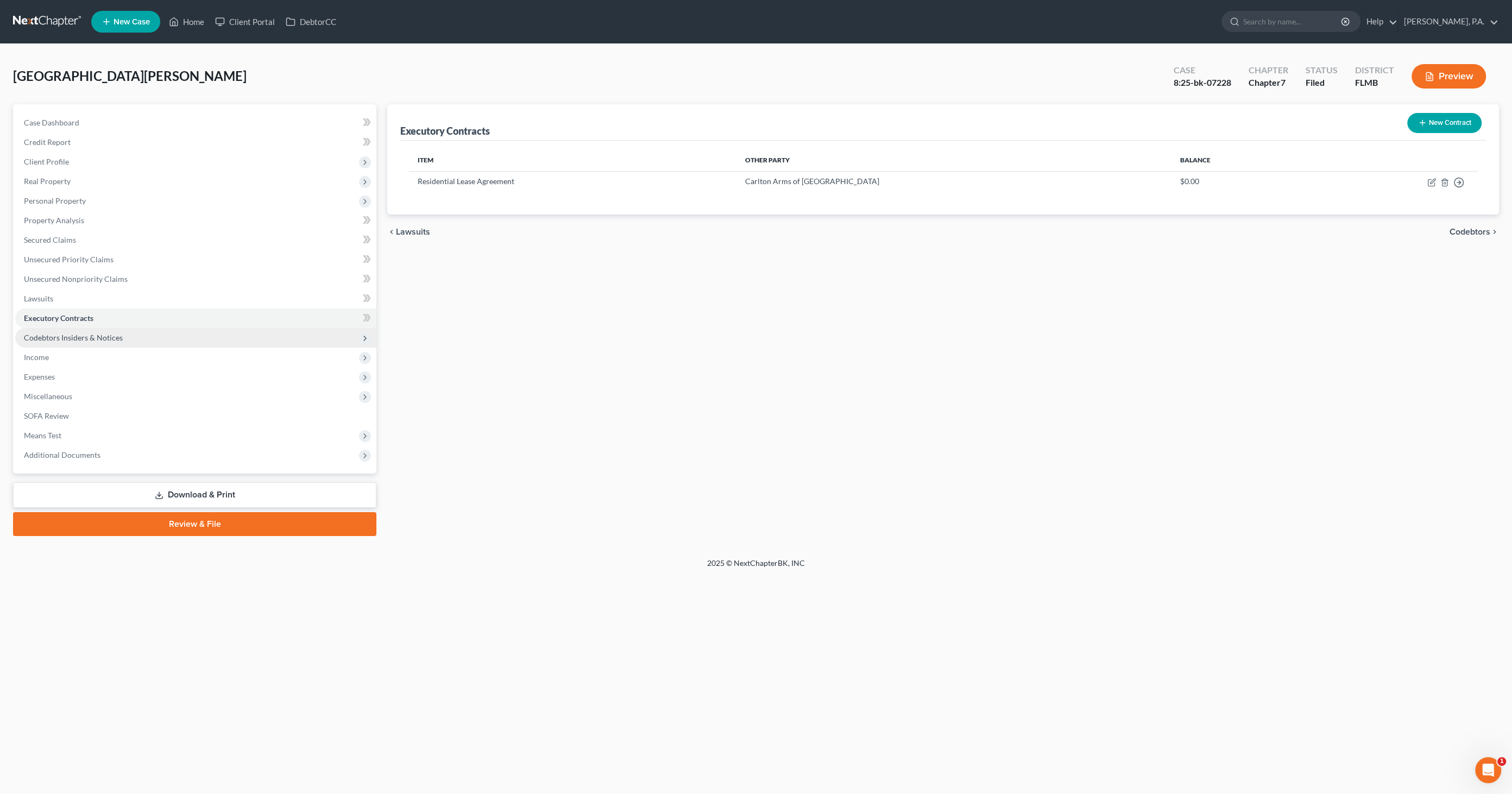
click at [53, 338] on span "Codebtors Insiders & Notices" at bounding box center [73, 337] width 99 height 9
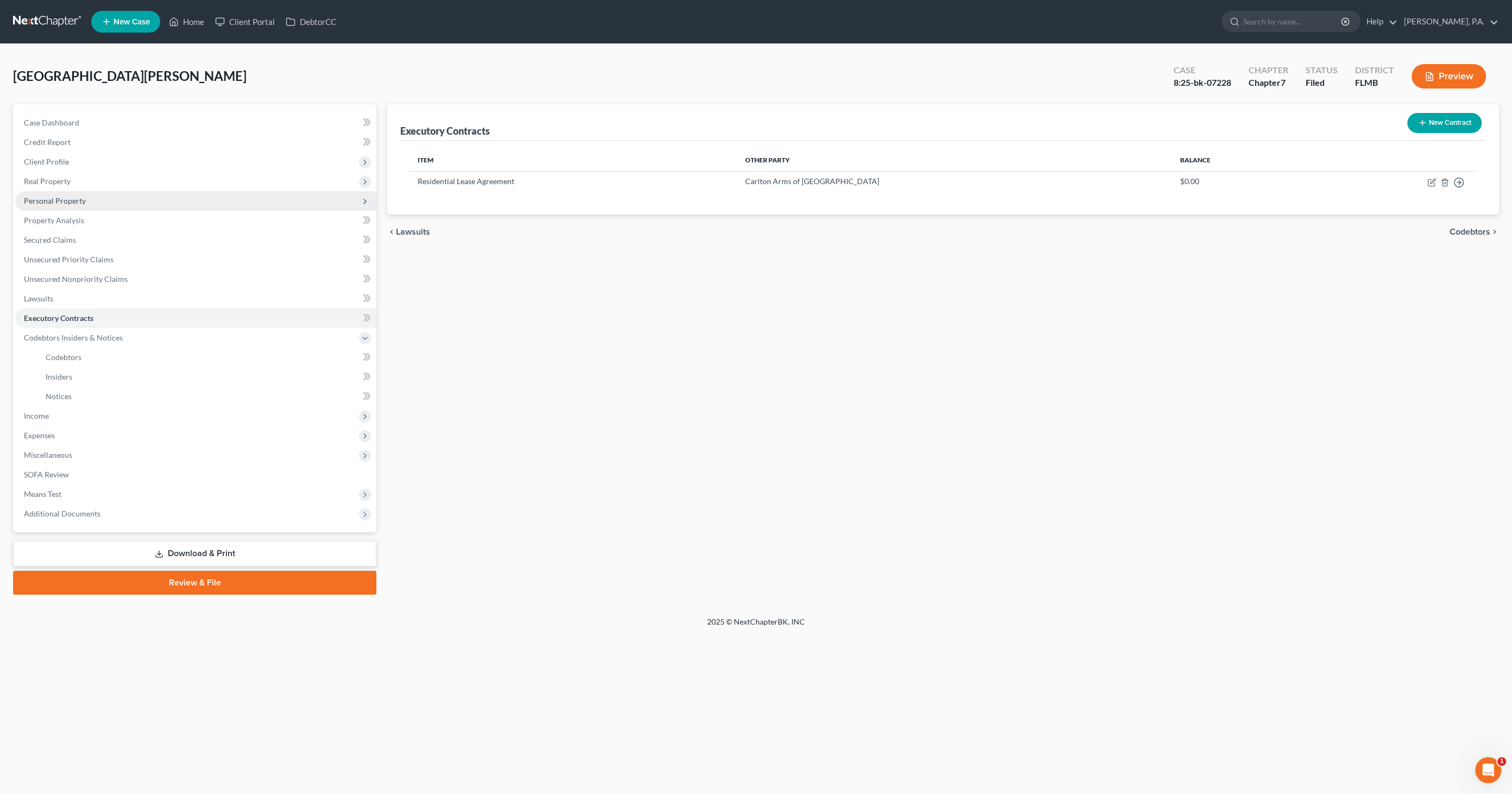
click at [57, 207] on span "Personal Property" at bounding box center [195, 201] width 361 height 19
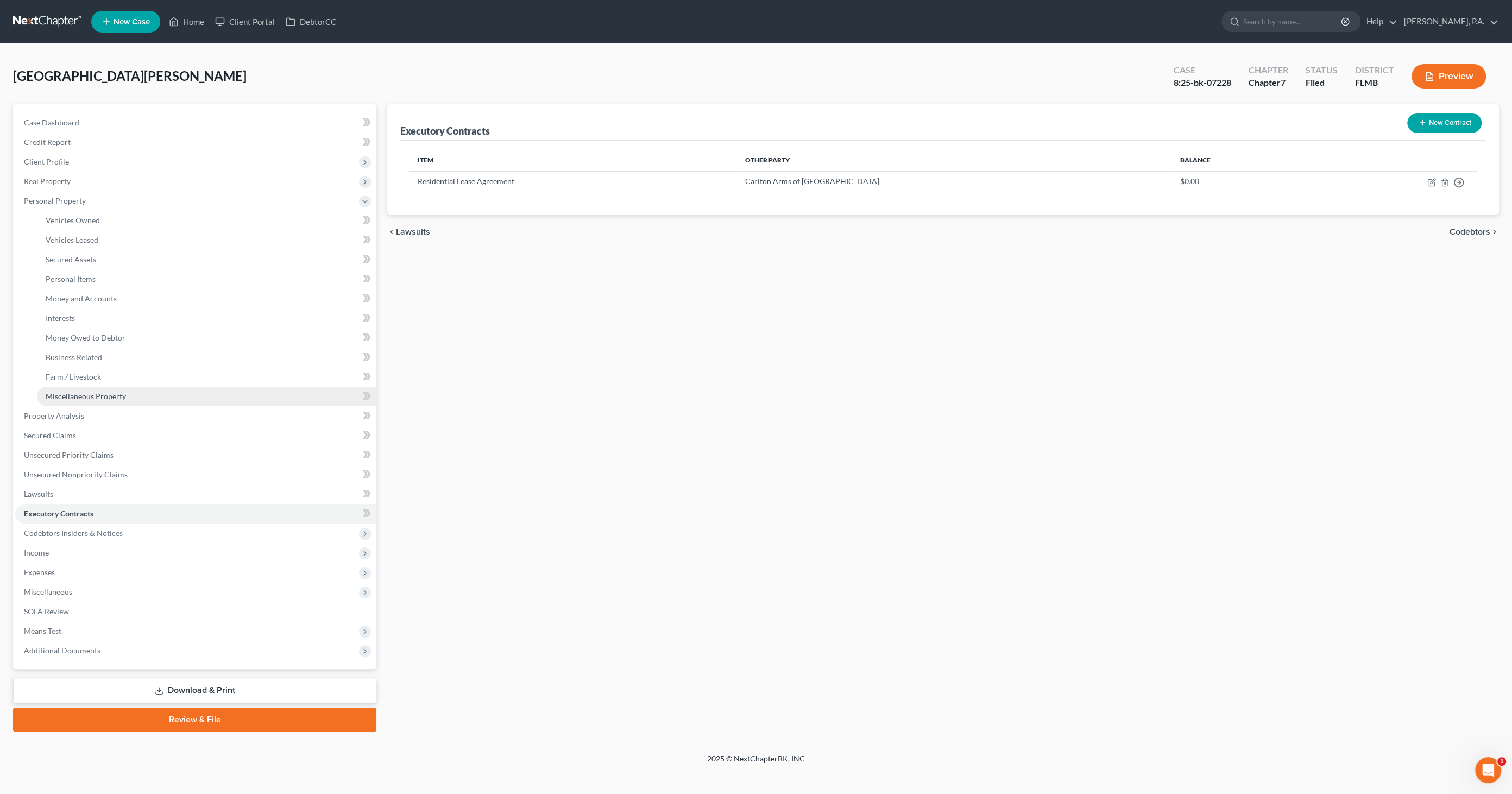
click at [62, 392] on span "Miscellaneous Property" at bounding box center [86, 396] width 80 height 9
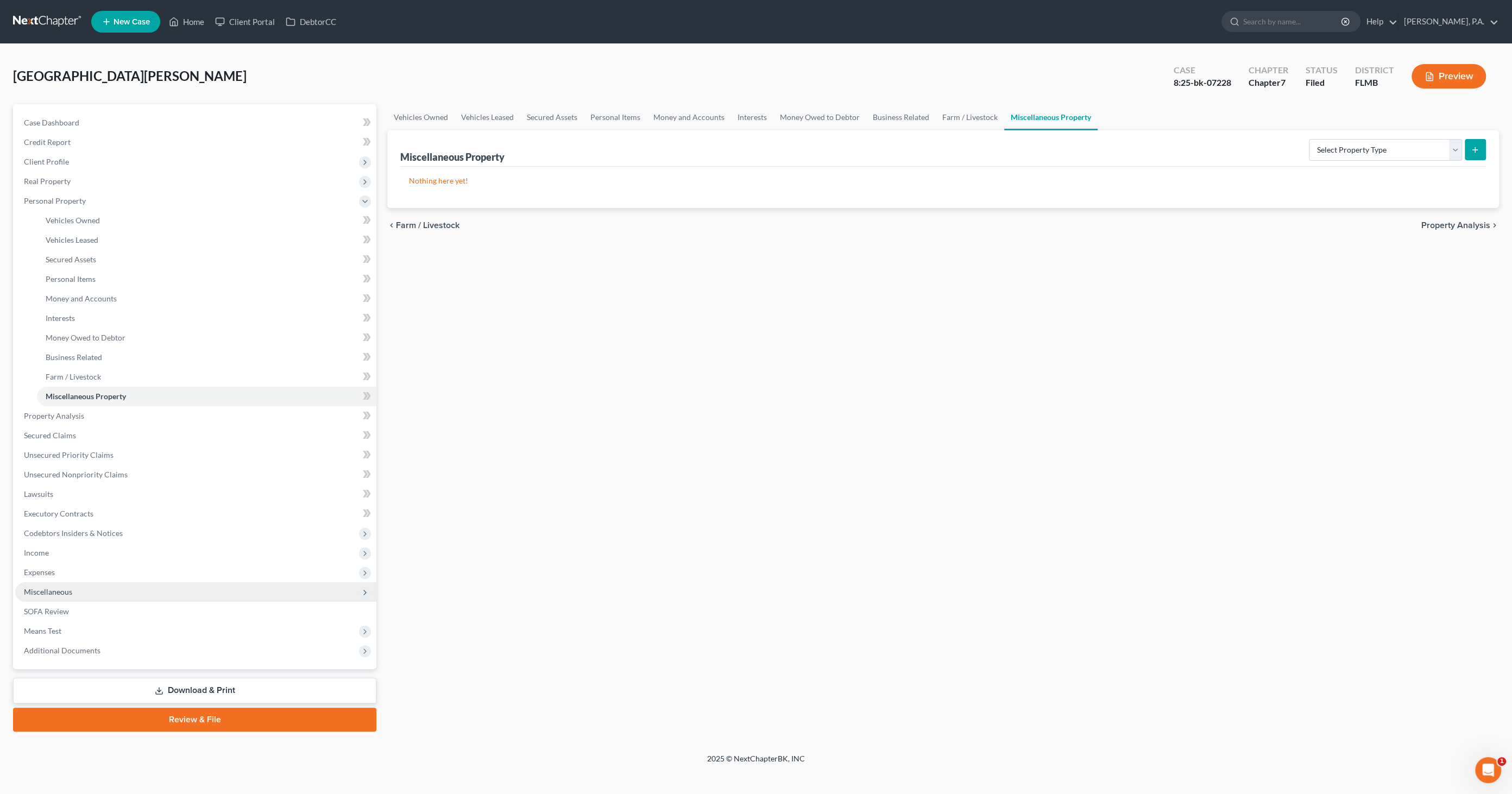
click at [50, 594] on span "Miscellaneous" at bounding box center [48, 592] width 48 height 9
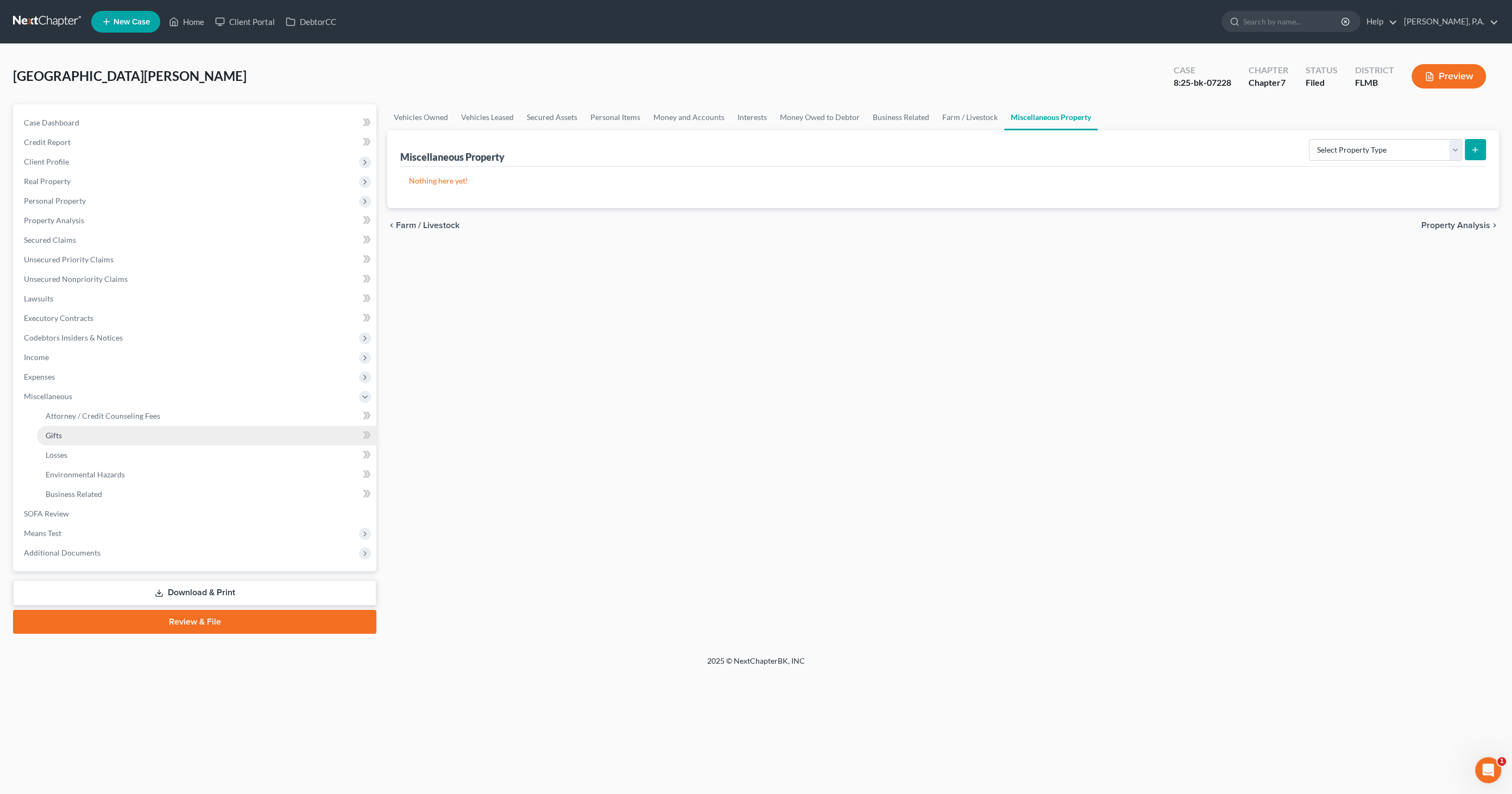
click at [61, 442] on link "Gifts" at bounding box center [207, 435] width 339 height 19
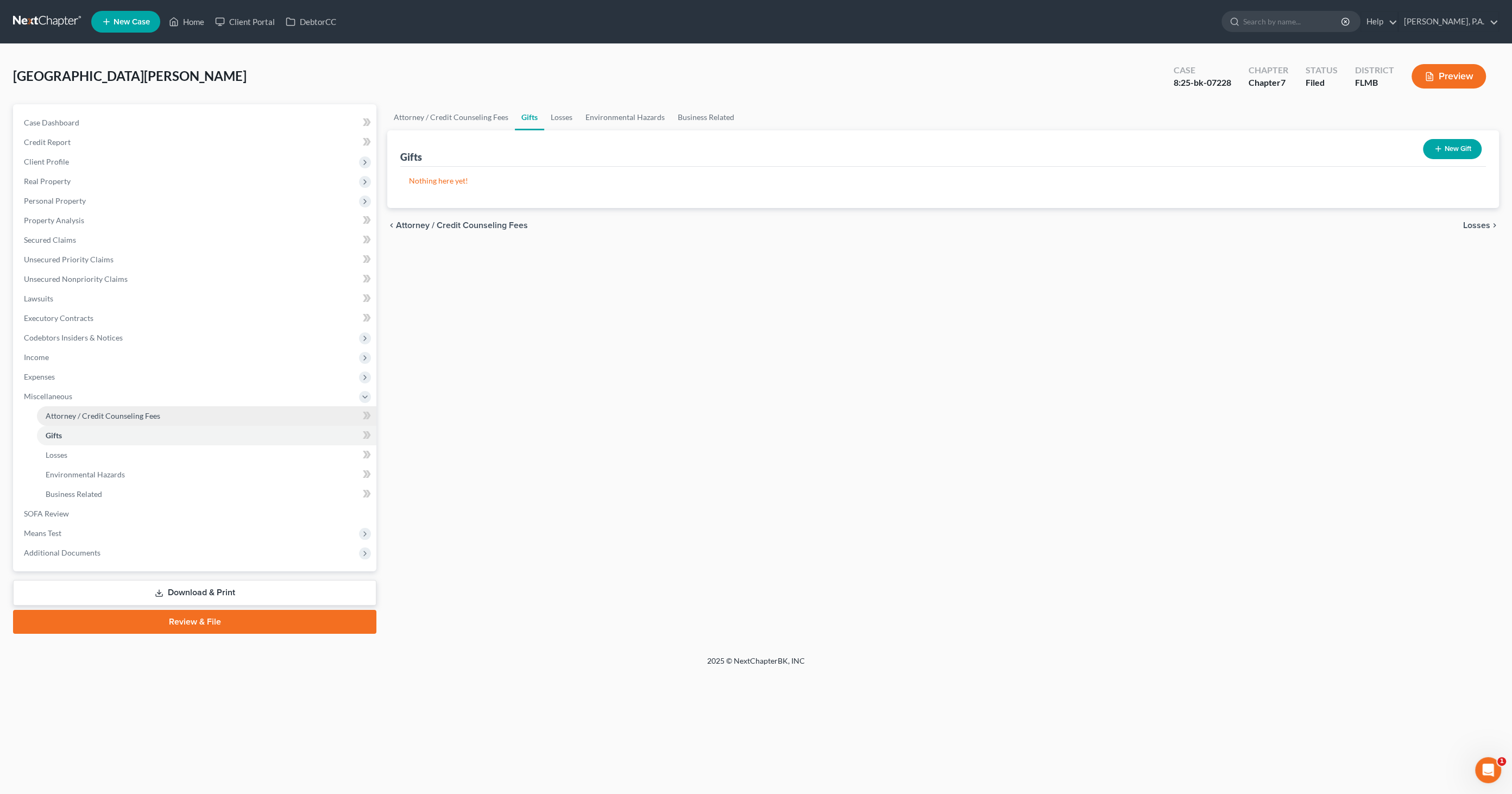
click at [116, 417] on span "Attorney / Credit Counseling Fees" at bounding box center [103, 415] width 114 height 9
select select "2"
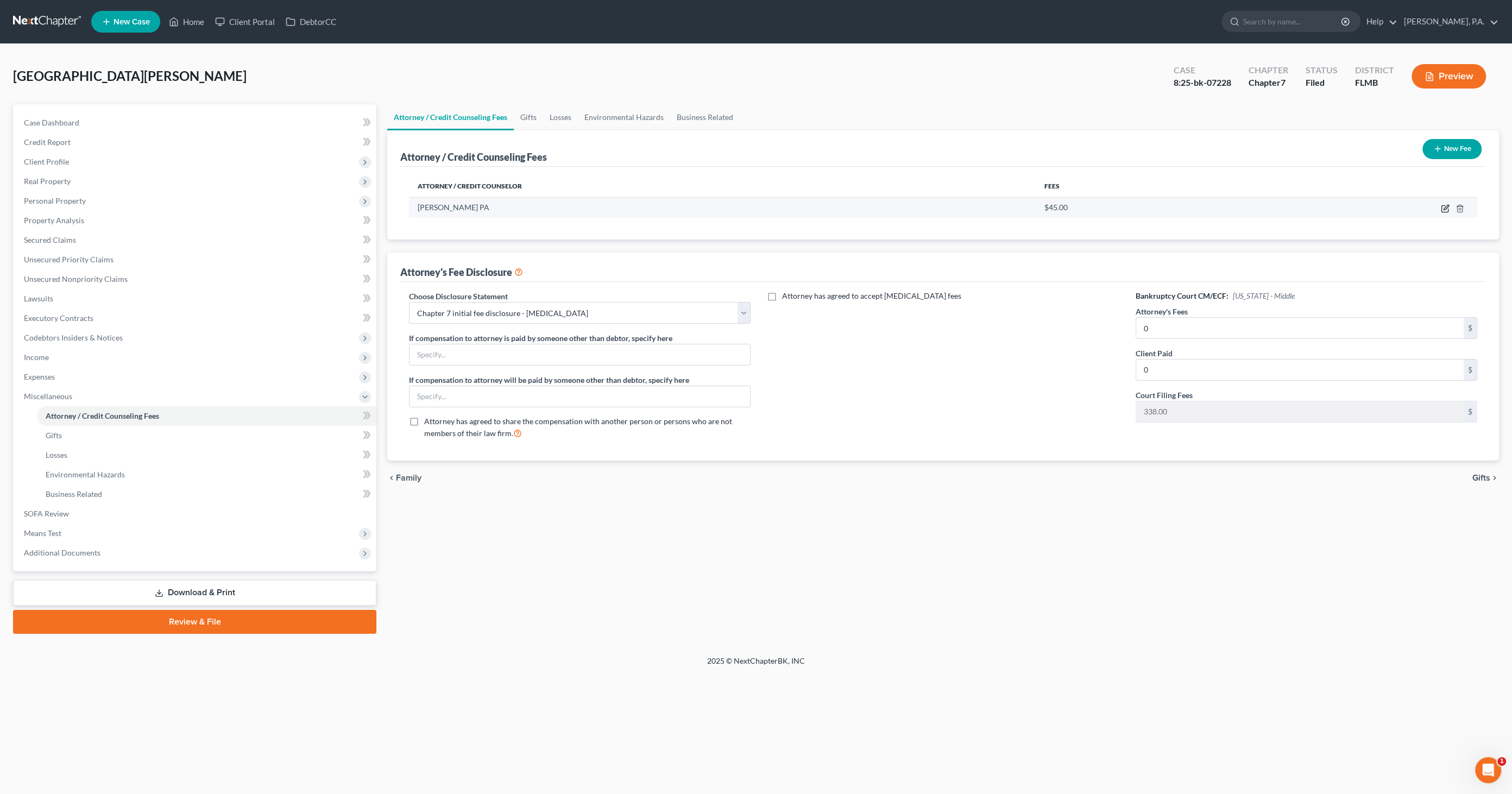
click at [1443, 208] on icon "button" at bounding box center [1446, 207] width 5 height 5
select select "9"
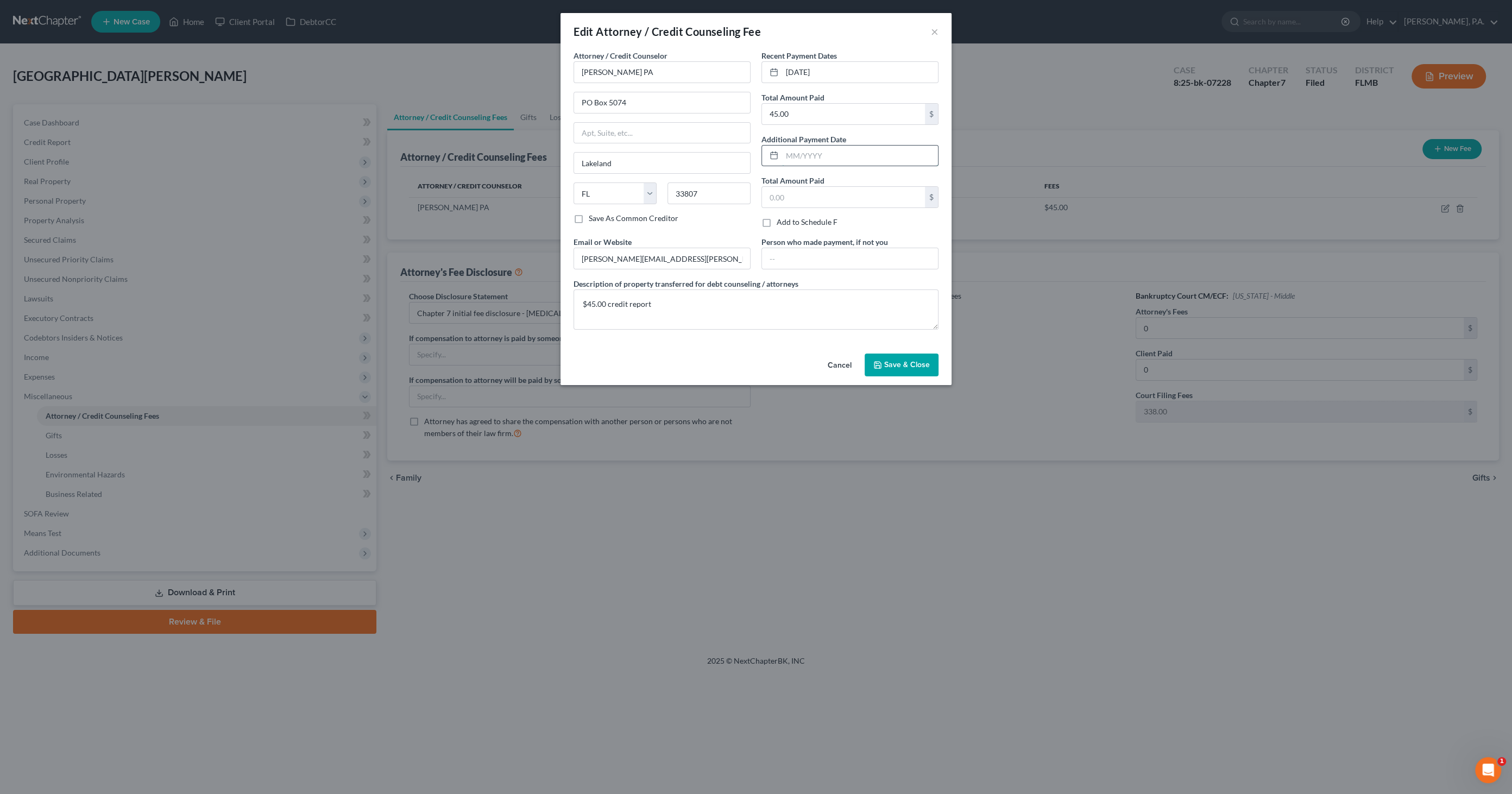
click at [812, 155] on input "text" at bounding box center [860, 156] width 156 height 21
type input "[DATE]"
type input "338.00"
click at [701, 290] on textarea "$45.00 credit report" at bounding box center [756, 309] width 365 height 40
click at [581, 298] on textarea "$45.00 credit report" at bounding box center [756, 309] width 365 height 40
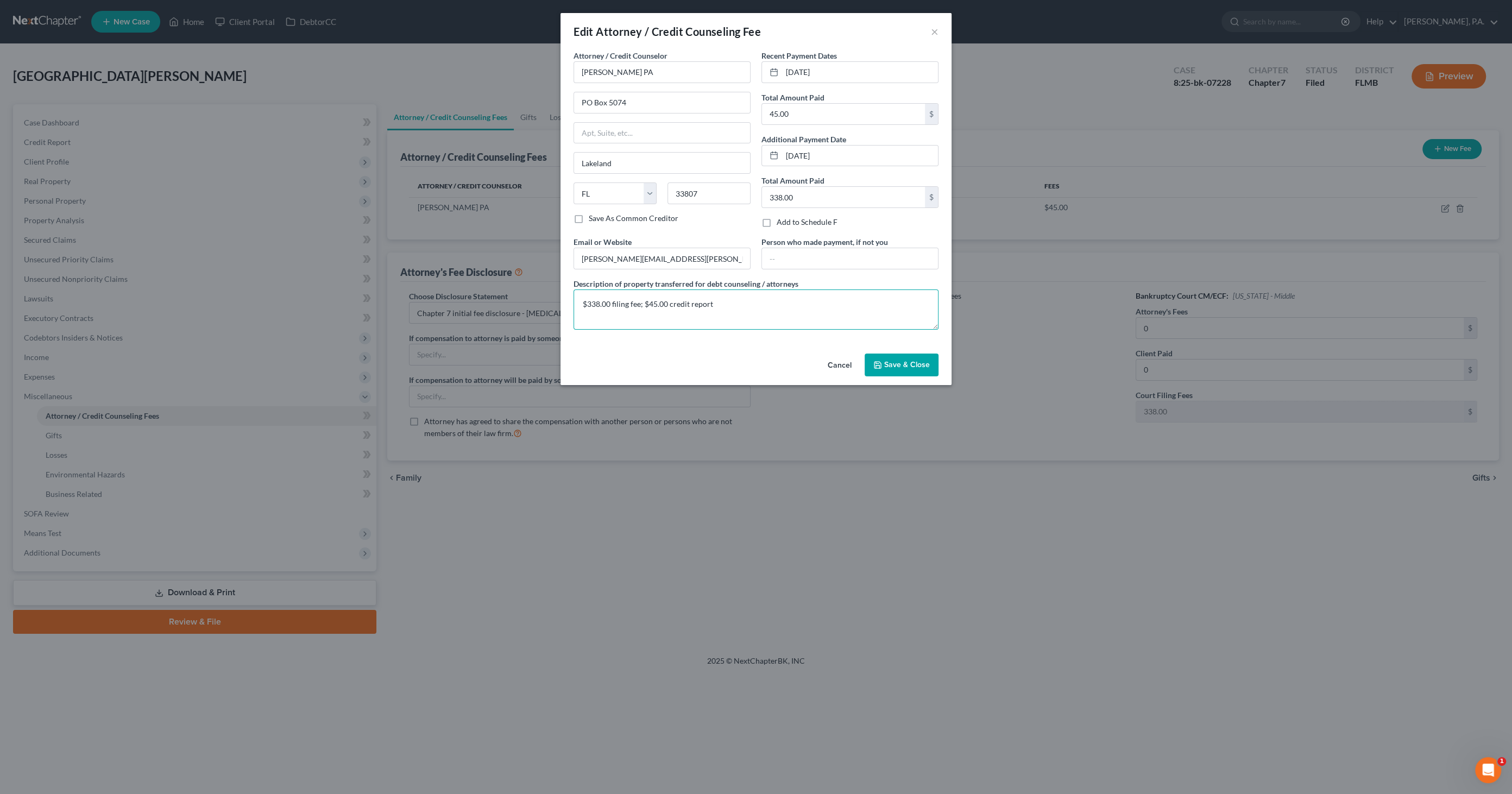
click at [714, 302] on textarea "$338.00 filing fee; $45.00 credit report" at bounding box center [756, 309] width 365 height 40
type textarea "$338.00 filing fee; $45.00 credit report; $0.00 legal fee"
click at [891, 360] on span "Save & Close" at bounding box center [907, 364] width 46 height 9
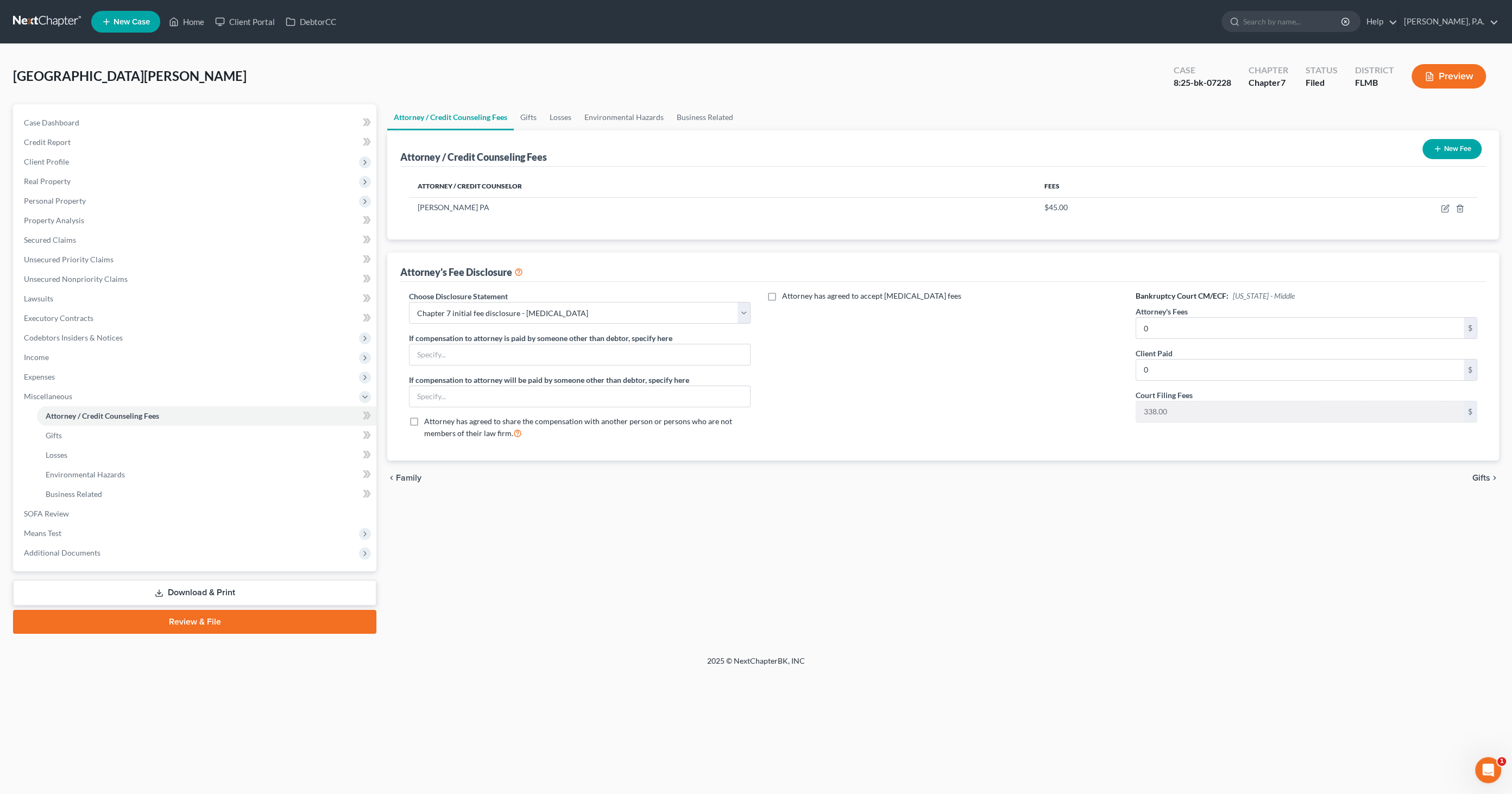
click at [1451, 146] on button "New Fee" at bounding box center [1452, 149] width 59 height 20
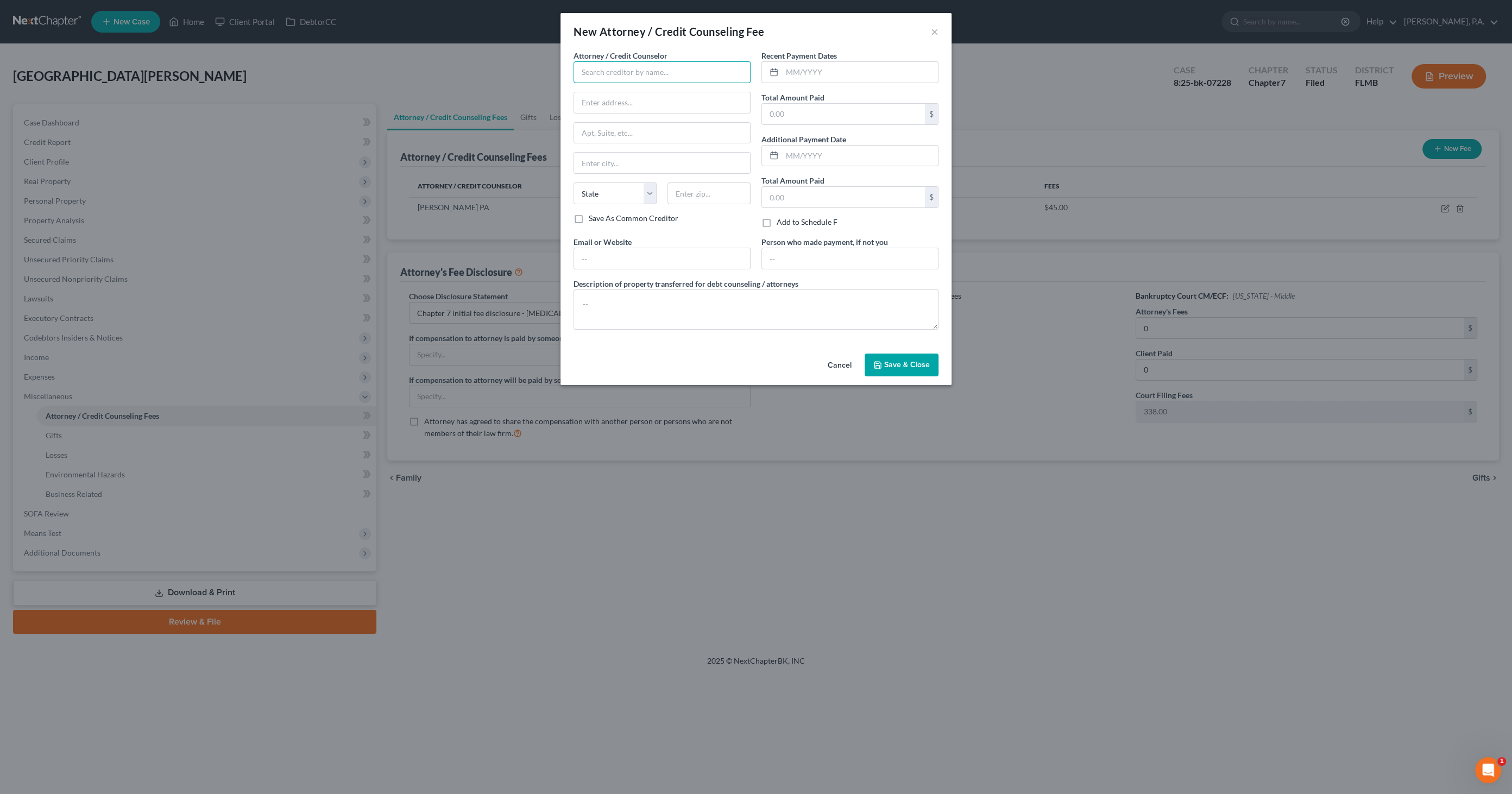
drag, startPoint x: 593, startPoint y: 71, endPoint x: 607, endPoint y: 71, distance: 14.0
click at [593, 71] on input "text" at bounding box center [662, 72] width 177 height 22
type input "Summit Financial Education"
click at [820, 73] on input "text" at bounding box center [860, 72] width 156 height 21
type input "[DATE]"
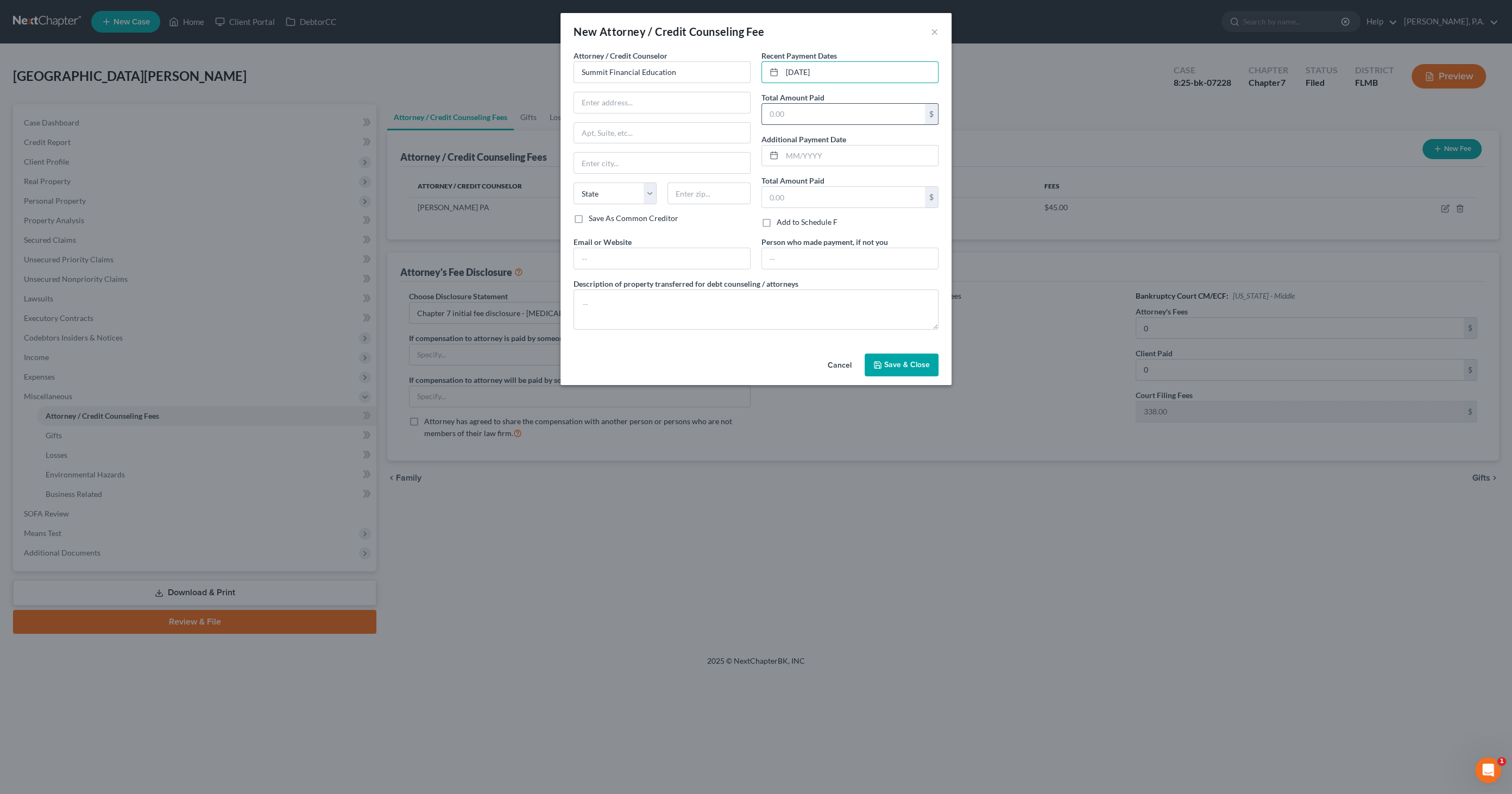
click at [794, 112] on input "text" at bounding box center [843, 114] width 163 height 21
type input "14.95"
click at [673, 301] on textarea at bounding box center [756, 309] width 365 height 40
type textarea "Credit Counseling"
click at [897, 360] on span "Save & Close" at bounding box center [907, 364] width 46 height 9
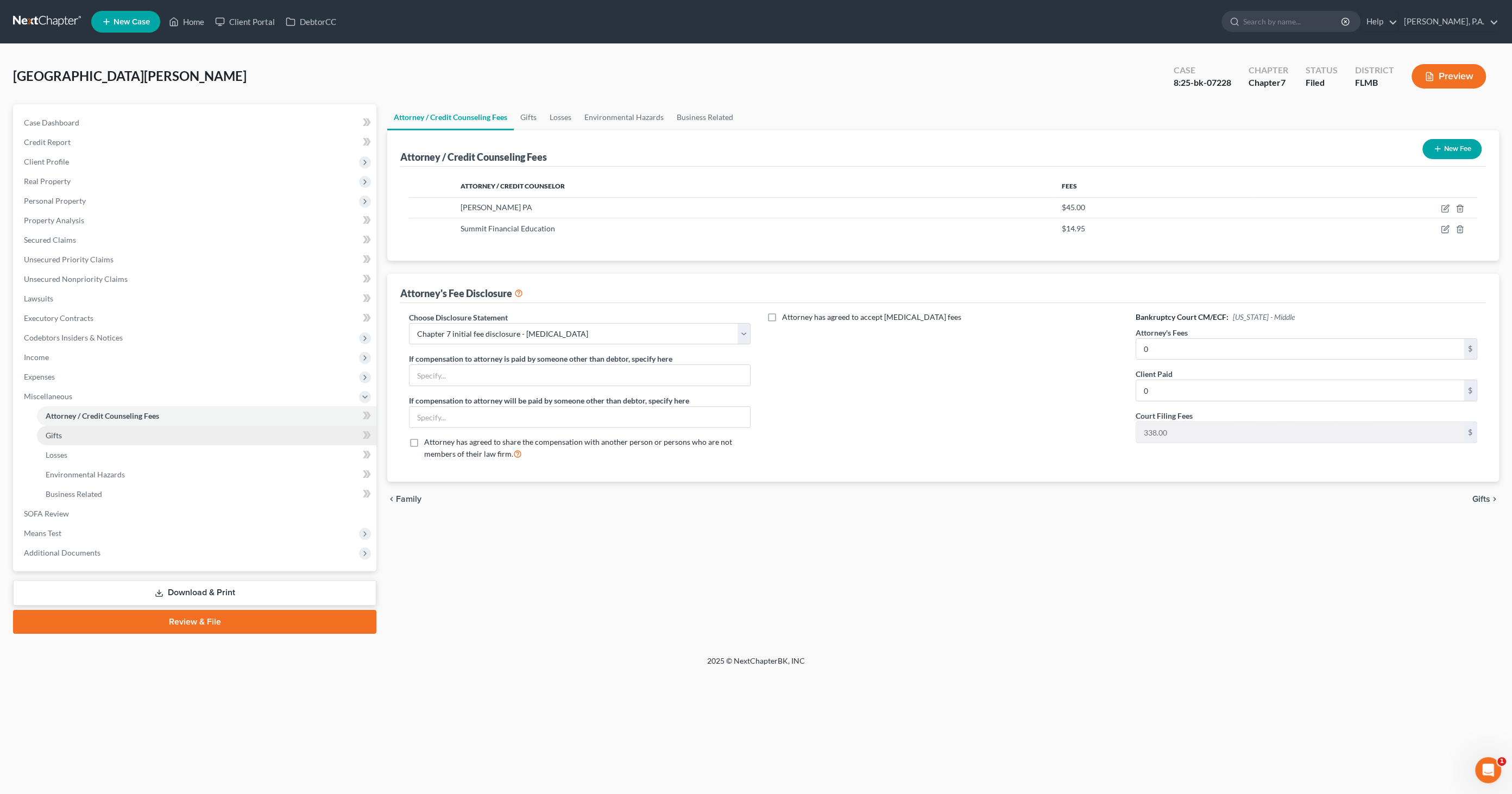
click at [58, 433] on span "Gifts" at bounding box center [54, 435] width 16 height 9
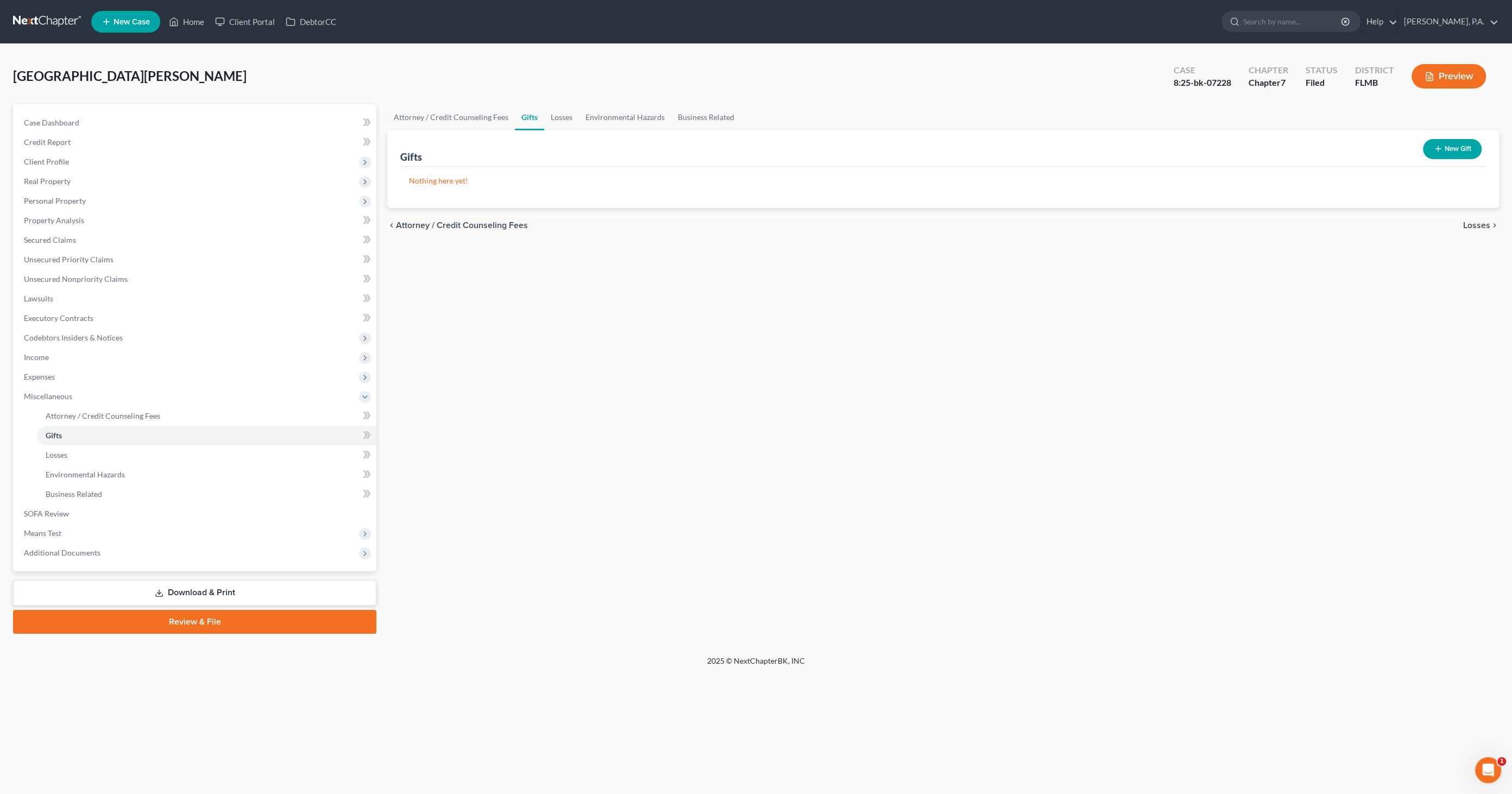
click at [1456, 144] on button "New Gift" at bounding box center [1452, 149] width 59 height 20
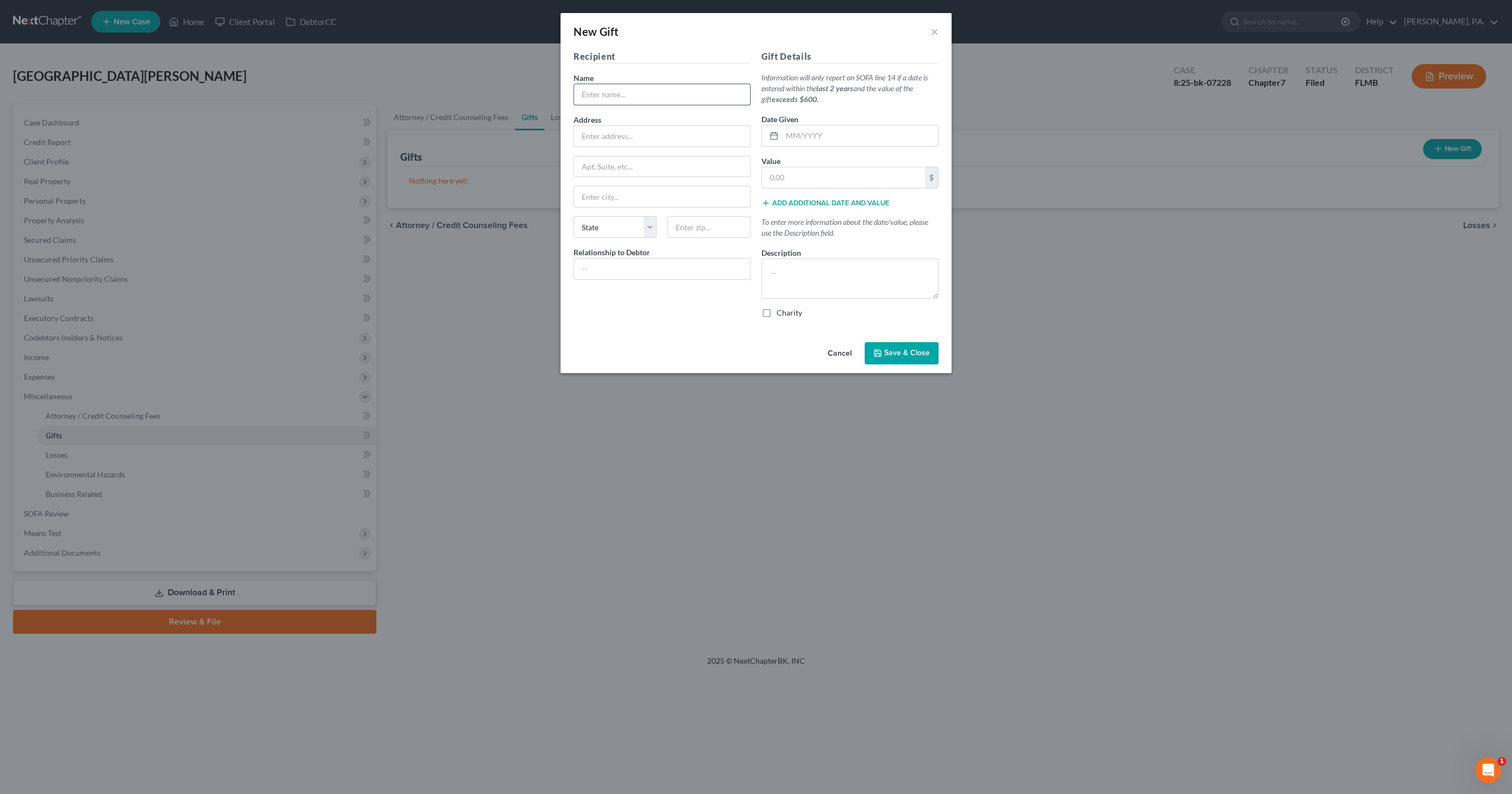
click at [636, 91] on input "text" at bounding box center [662, 94] width 176 height 21
type input "Ex-Girlfriend"
click at [806, 130] on input "text" at bounding box center [860, 136] width 156 height 21
type input "12/2024"
click at [872, 178] on input "text" at bounding box center [843, 177] width 163 height 21
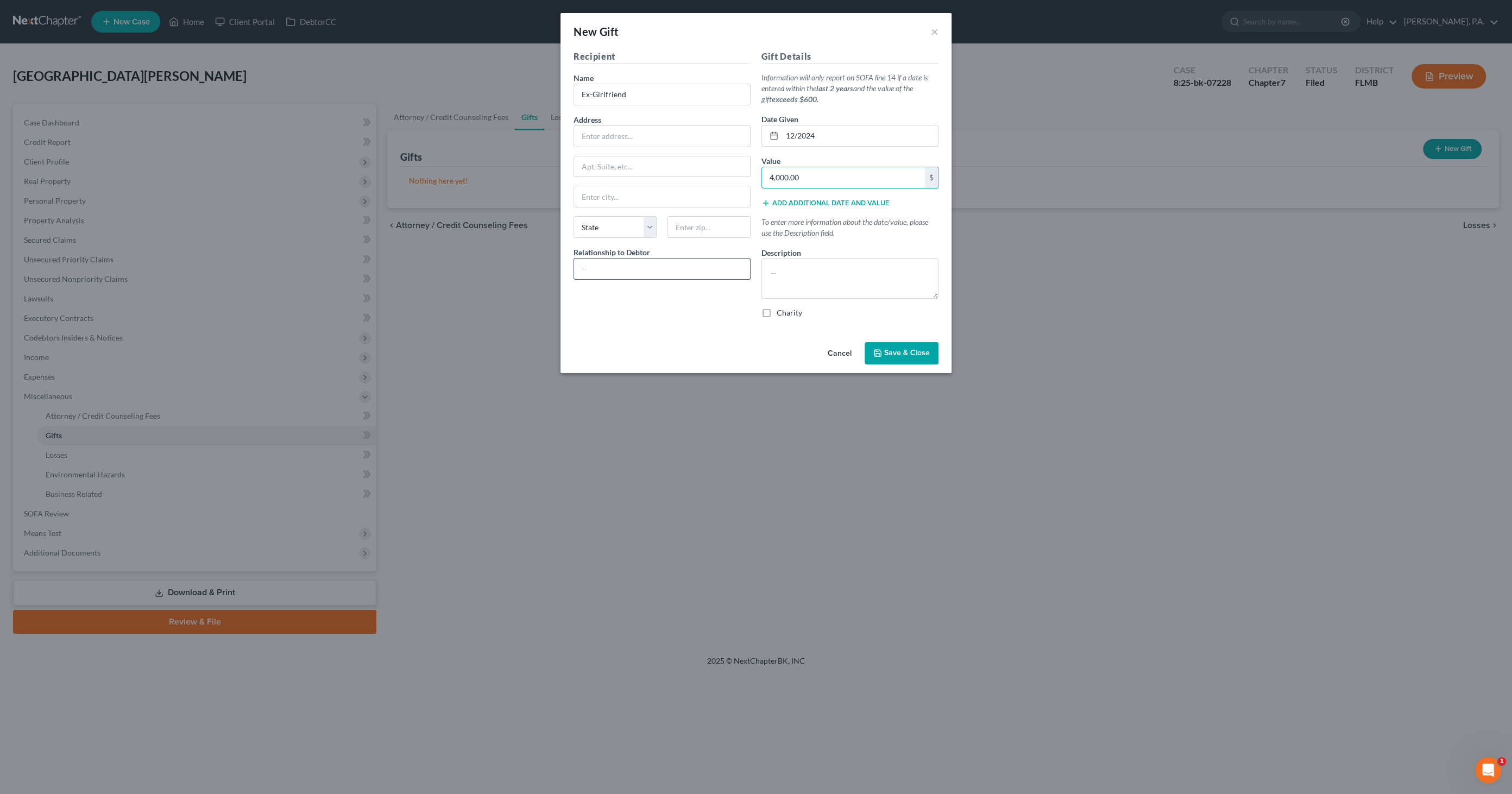
type input "4,000.00"
click at [680, 272] on input "text" at bounding box center [662, 268] width 176 height 21
type input "Ex-Girlfriend"
click at [809, 265] on textarea at bounding box center [850, 278] width 177 height 40
type textarea "Helped ex-girlfriend with moving expenses"
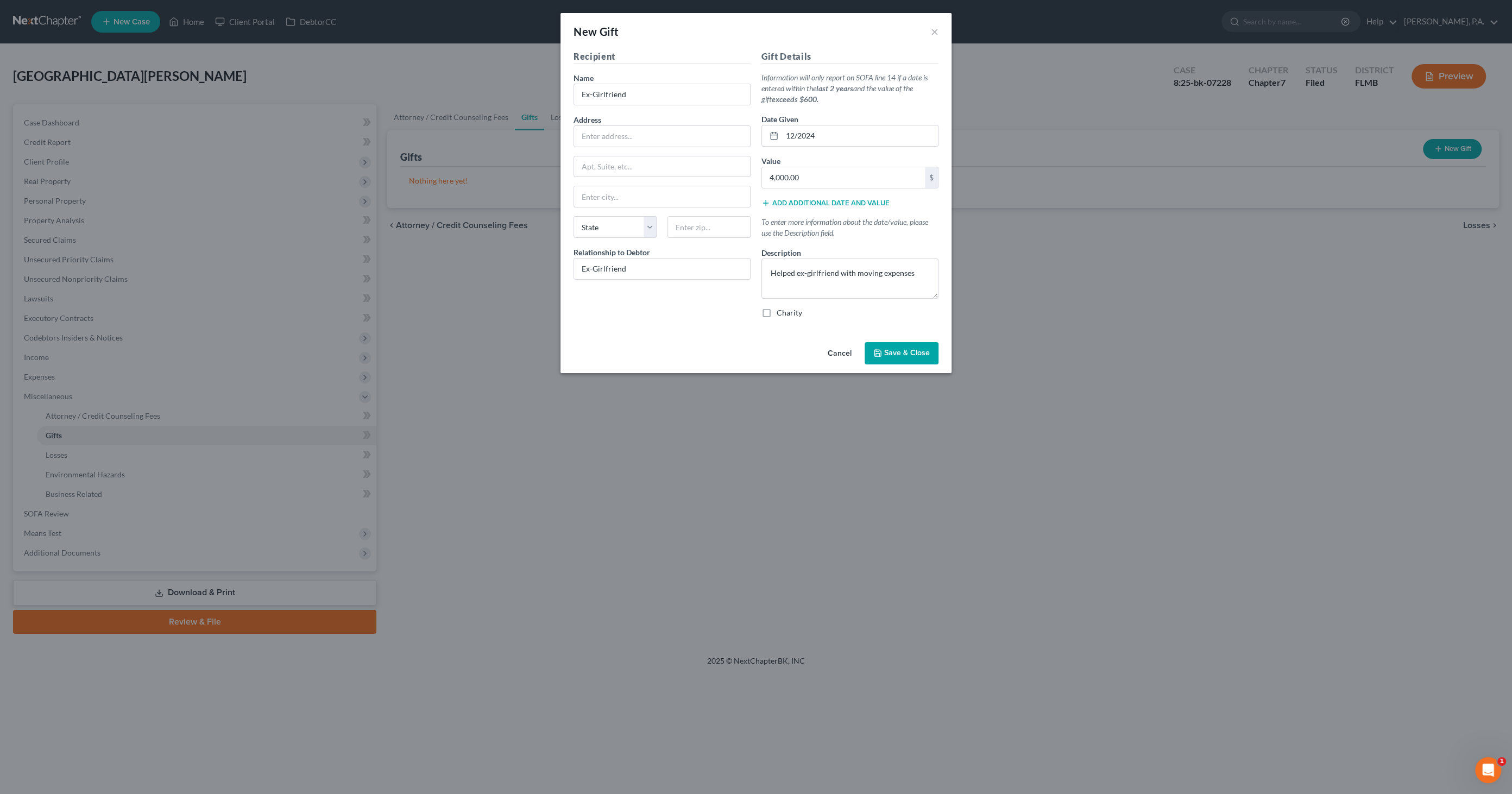
drag, startPoint x: 913, startPoint y: 356, endPoint x: 919, endPoint y: 361, distance: 7.8
click at [919, 363] on button "Save & Close" at bounding box center [902, 353] width 74 height 23
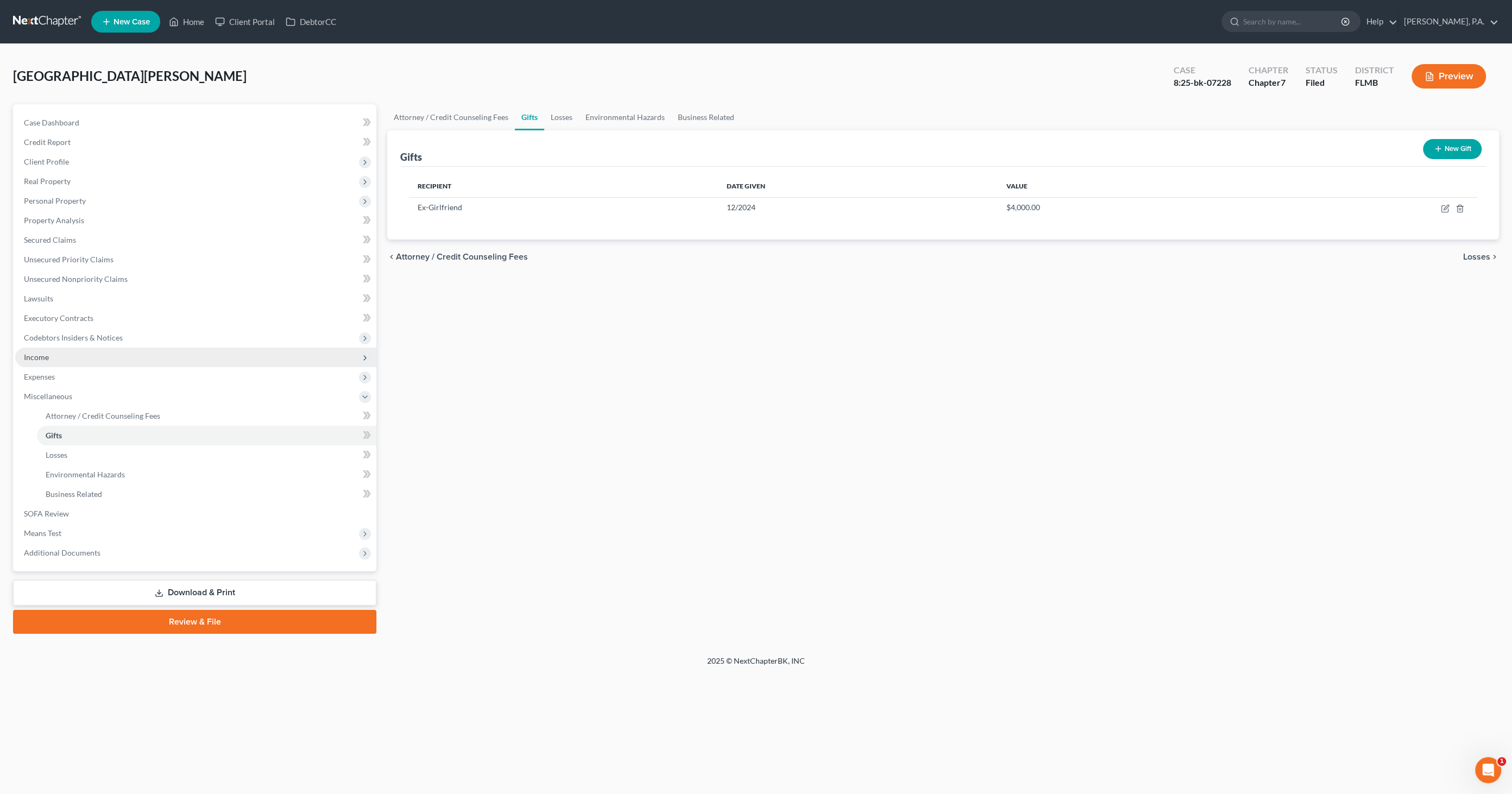
click at [39, 356] on span "Income" at bounding box center [36, 357] width 25 height 9
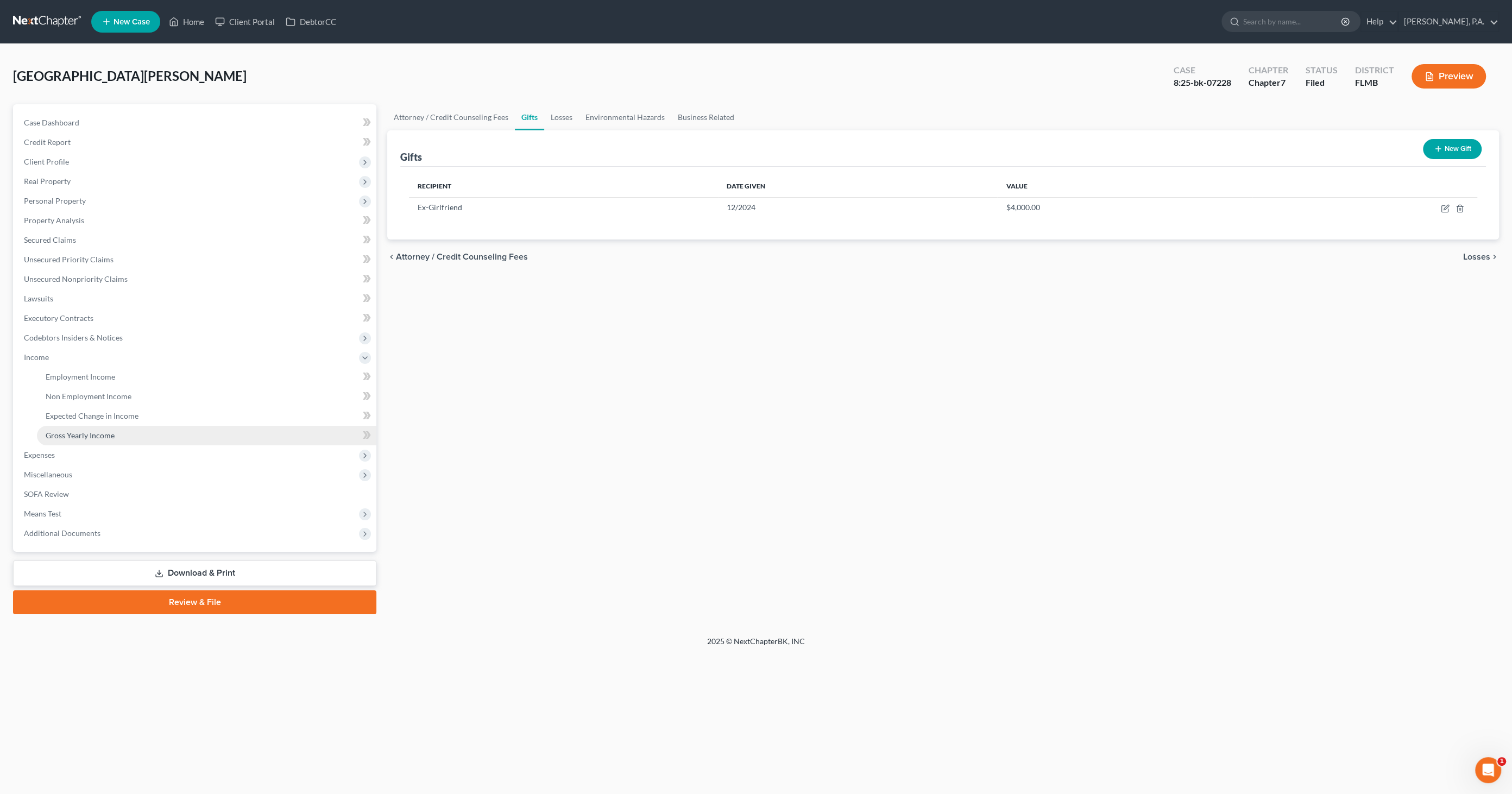
click at [66, 433] on span "Gross Yearly Income" at bounding box center [80, 435] width 69 height 9
